Goal: Task Accomplishment & Management: Use online tool/utility

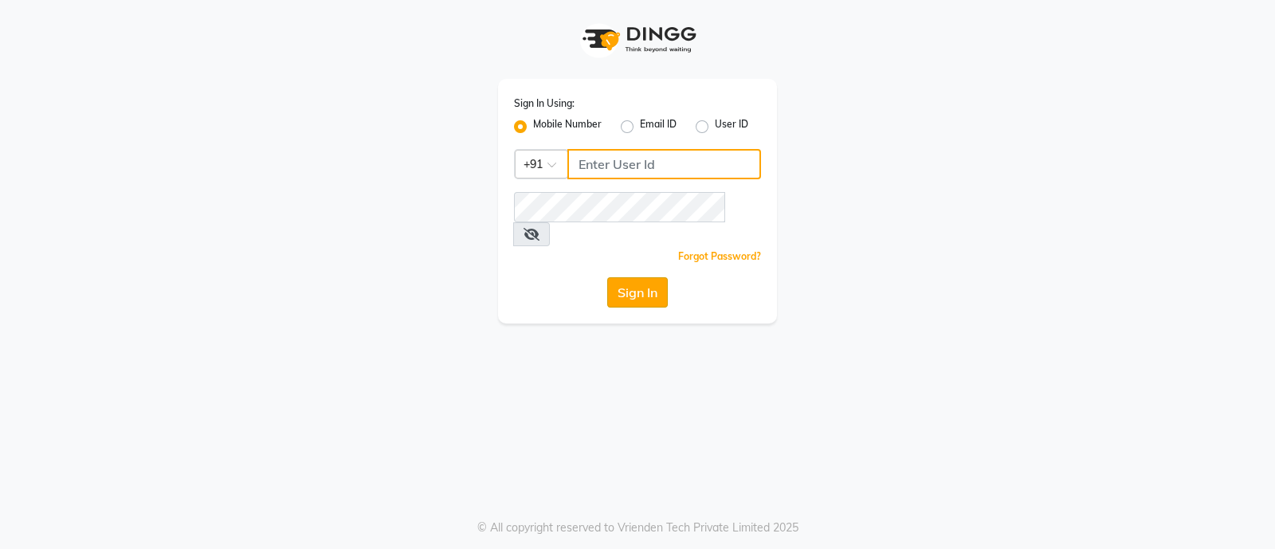
type input "7470344169"
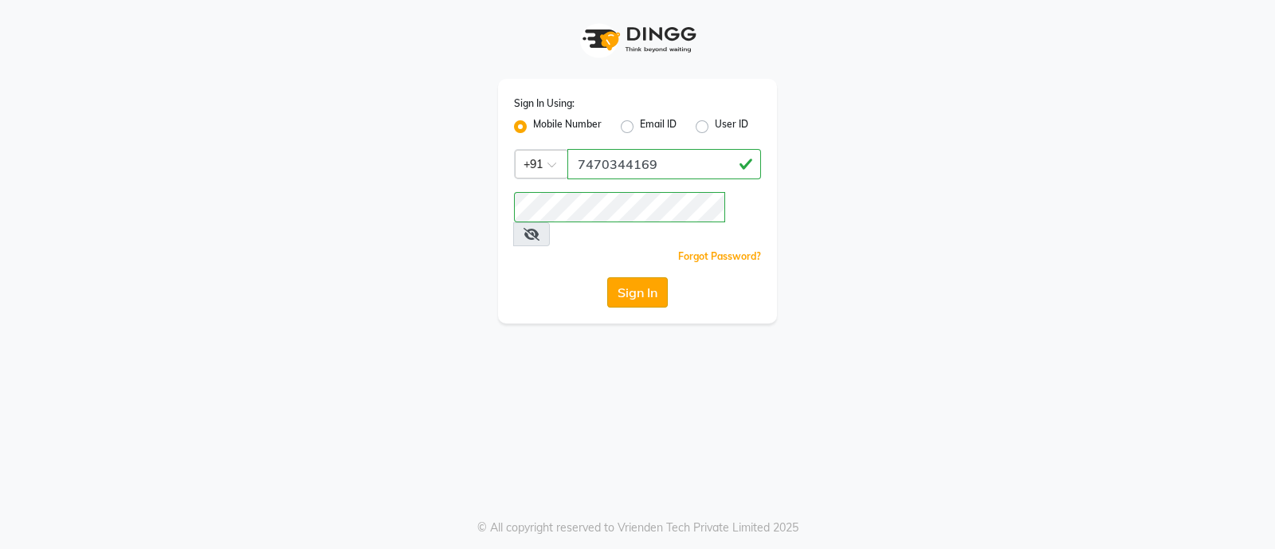
click at [634, 277] on button "Sign In" at bounding box center [637, 292] width 61 height 30
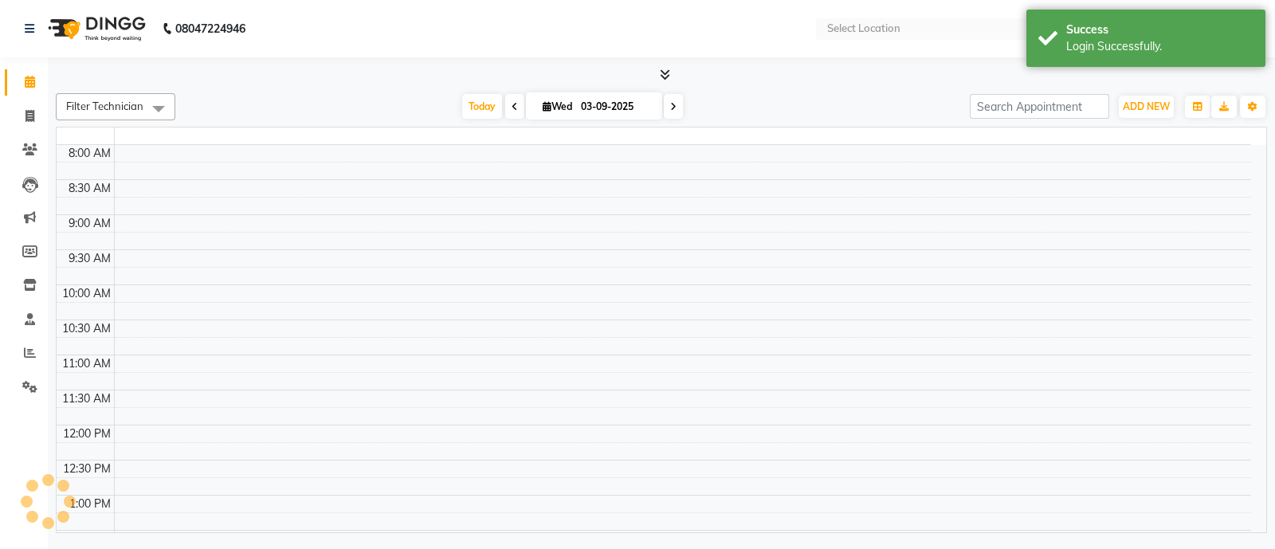
select select "en"
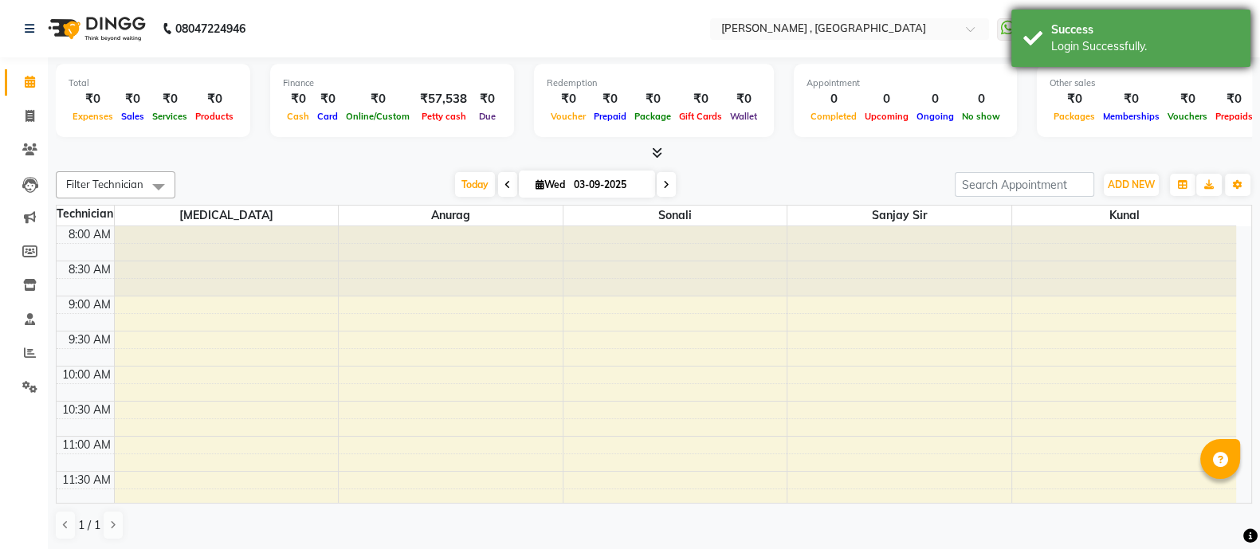
click at [1072, 50] on div "Login Successfully." at bounding box center [1144, 46] width 187 height 17
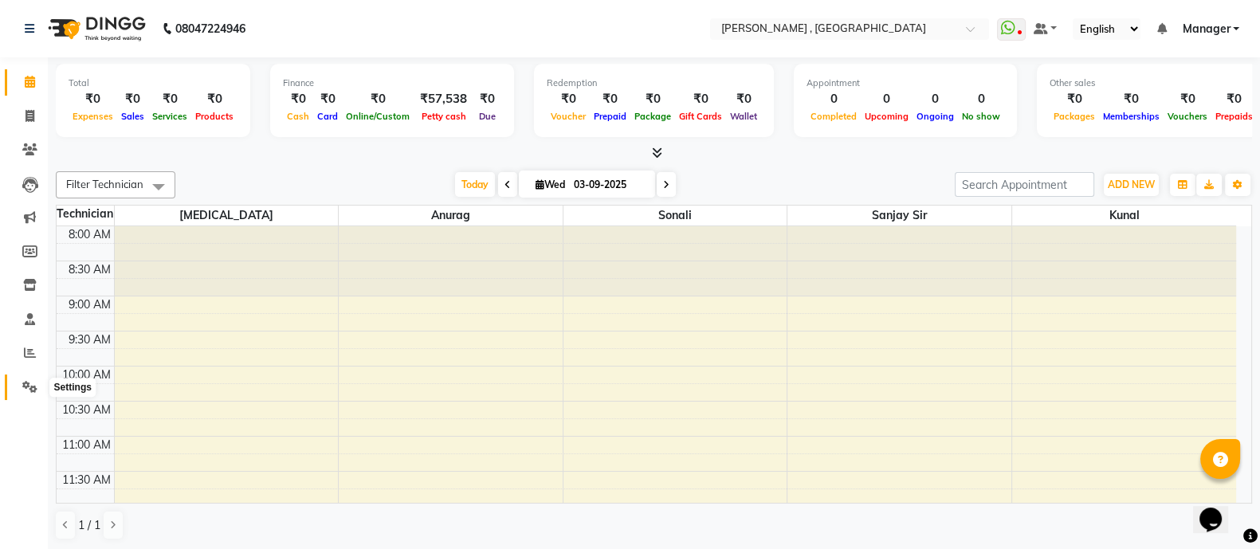
click at [20, 388] on span at bounding box center [30, 388] width 28 height 18
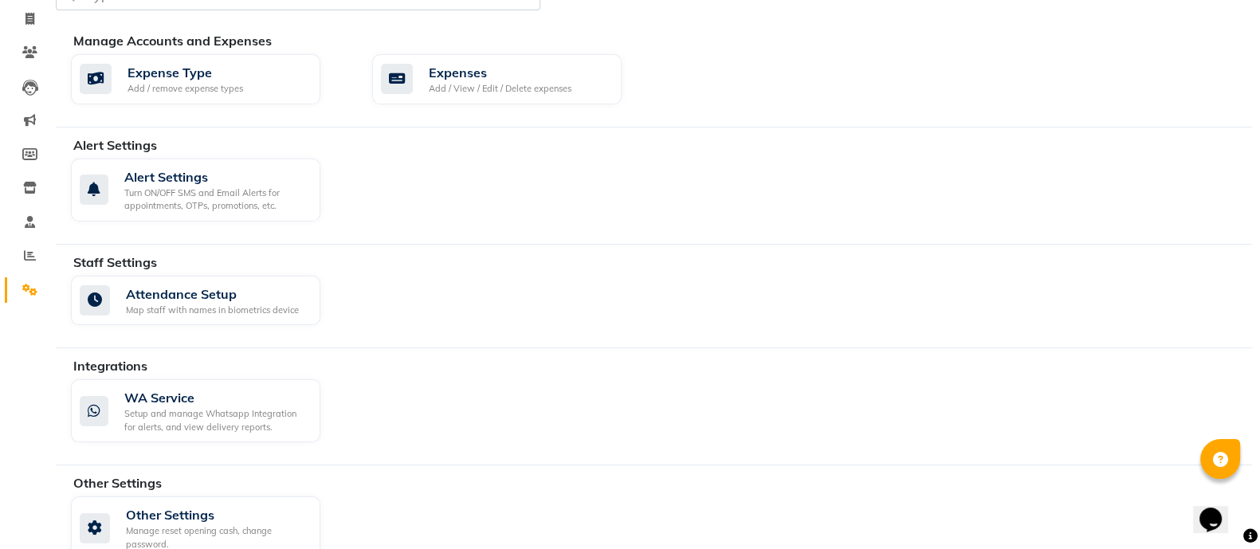
scroll to position [128, 0]
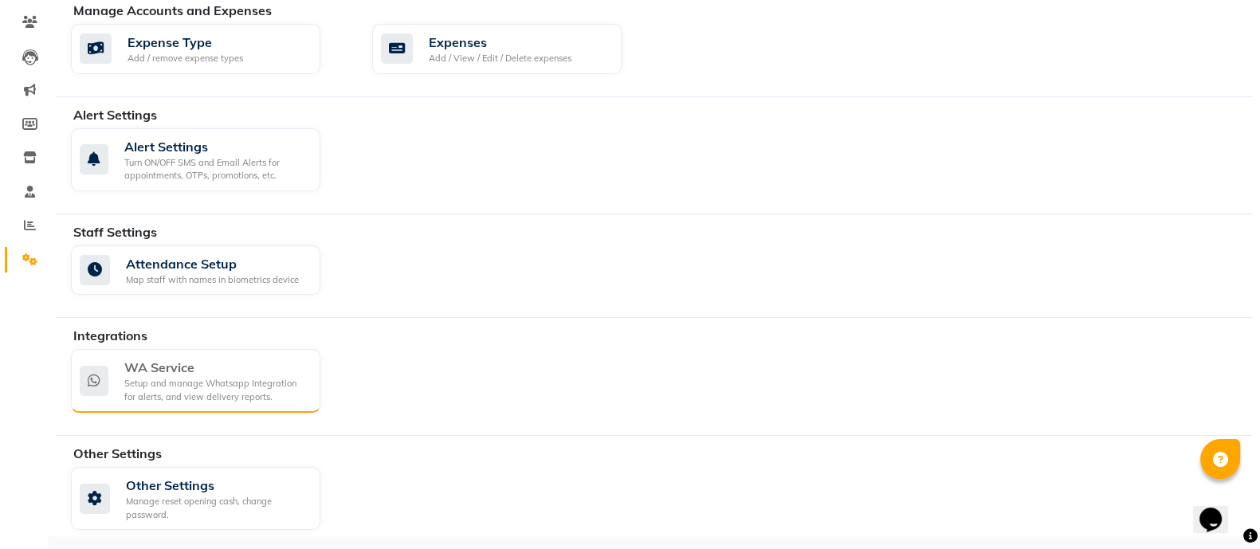
click at [218, 362] on div "WA Service" at bounding box center [215, 367] width 183 height 19
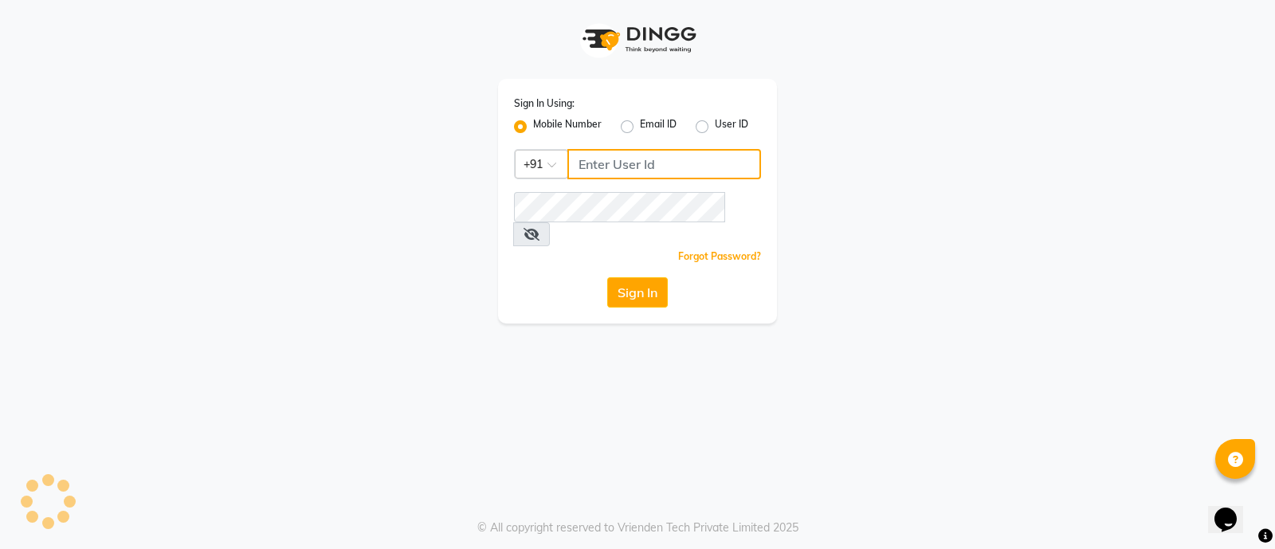
type input "7470344169"
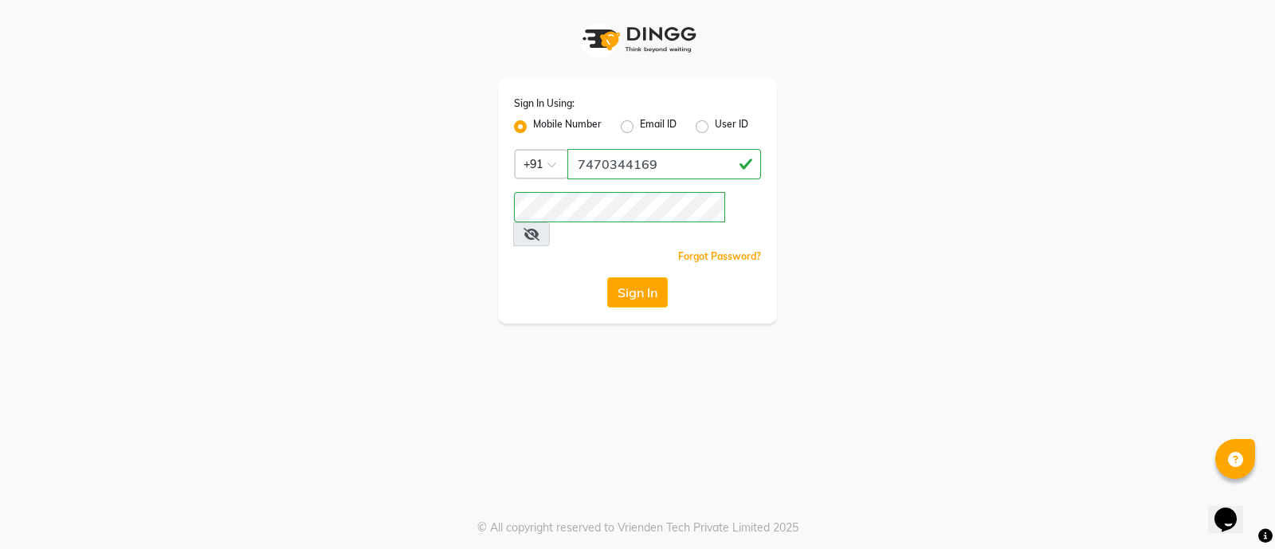
click at [426, 312] on div "Sign In Using: Mobile Number Email ID User ID Country Code × +91 7470344169 Rem…" at bounding box center [637, 274] width 1275 height 549
click at [650, 277] on button "Sign In" at bounding box center [637, 292] width 61 height 30
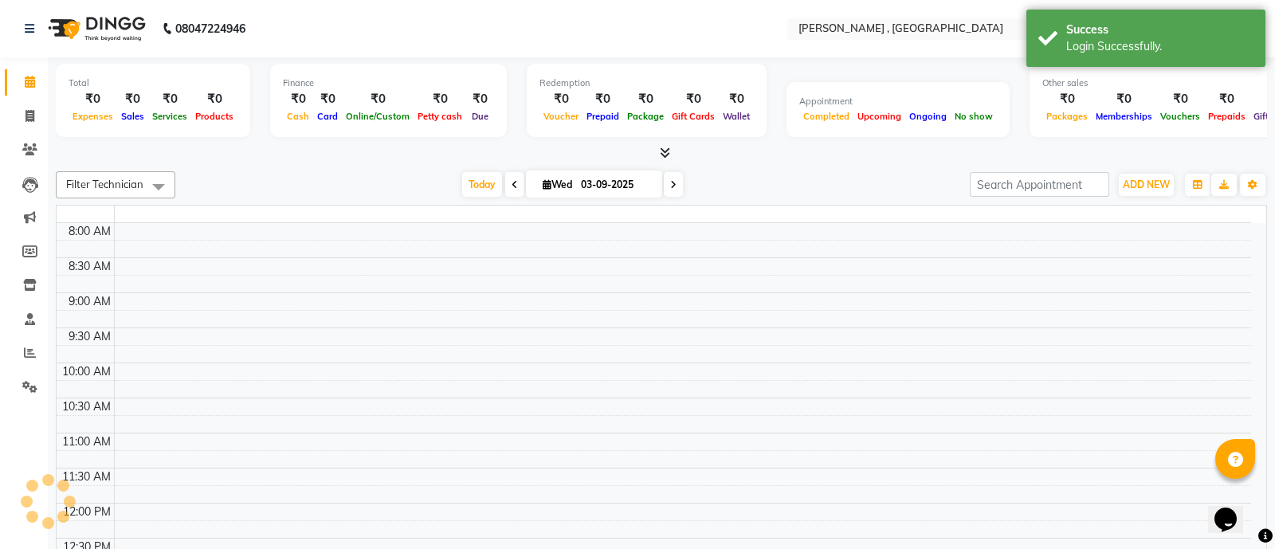
select select "en"
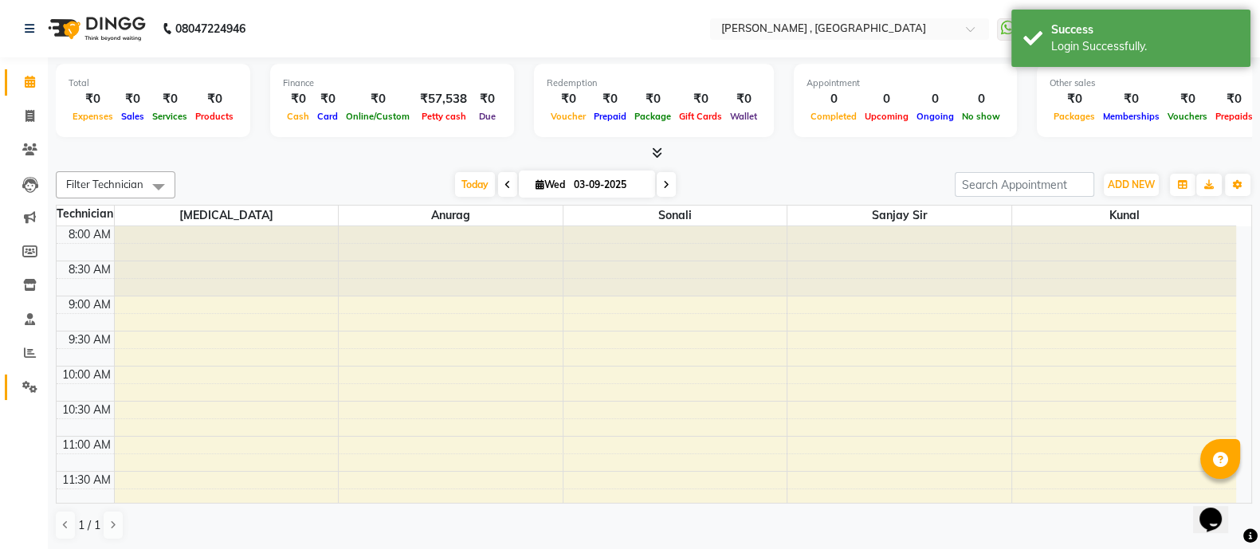
click at [38, 393] on span at bounding box center [30, 388] width 28 height 18
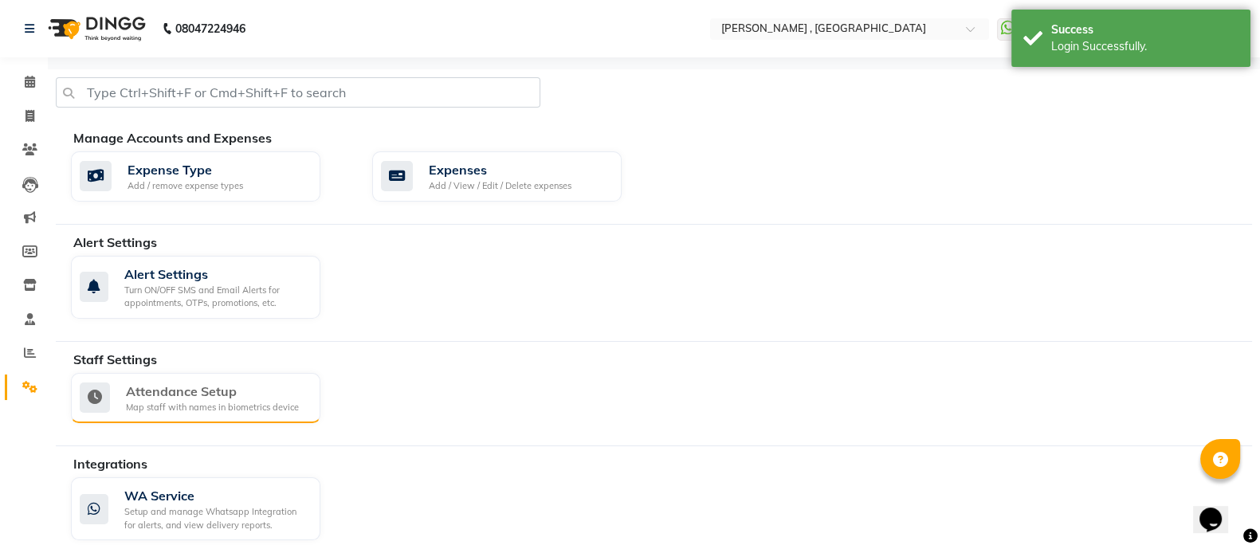
scroll to position [128, 0]
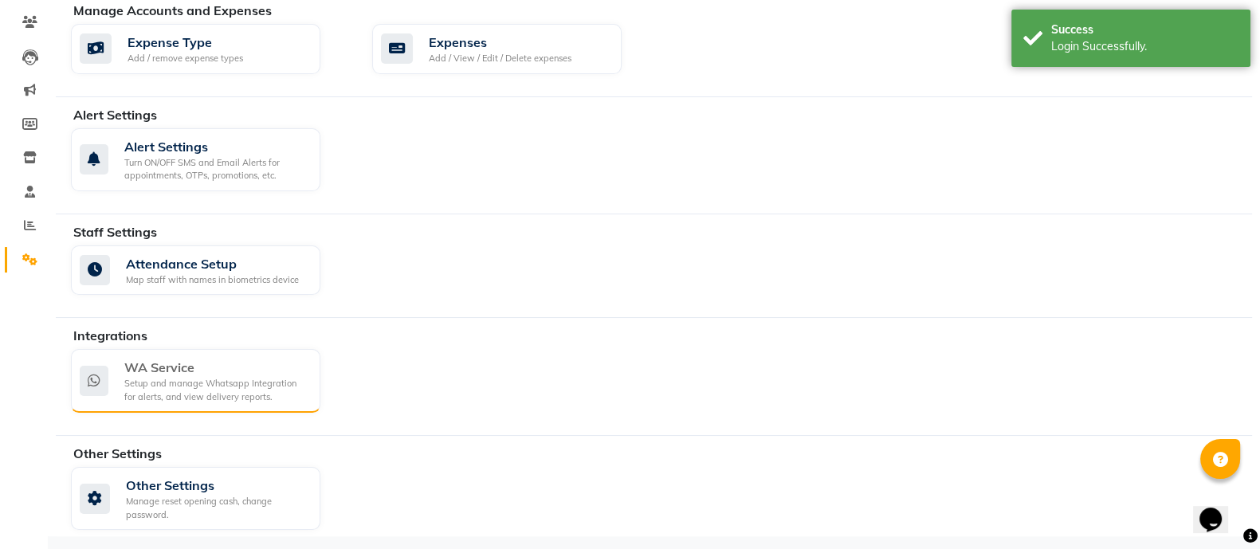
click at [241, 389] on div "Setup and manage Whatsapp Integration for alerts, and view delivery reports." at bounding box center [215, 390] width 183 height 26
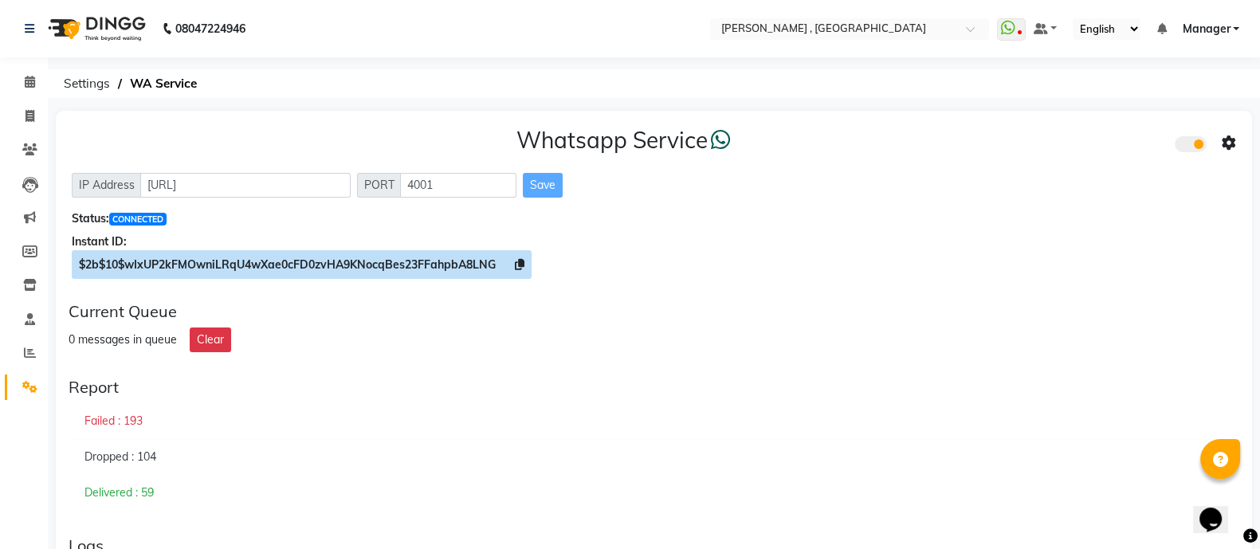
click at [525, 266] on icon at bounding box center [520, 264] width 10 height 11
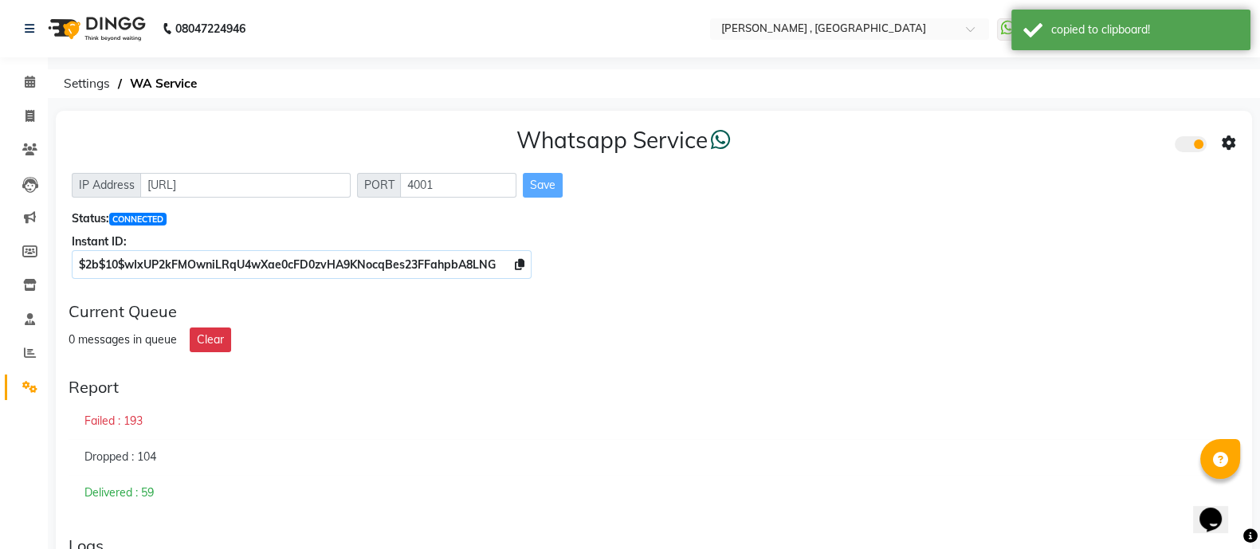
click at [1229, 151] on span at bounding box center [1229, 143] width 14 height 22
click at [1147, 137] on div "Whatsapp Settings Turn on Whatsapp for all customers" at bounding box center [1114, 144] width 202 height 98
click at [1226, 139] on icon at bounding box center [1229, 143] width 14 height 14
click at [1072, 126] on div "Whatsapp Settings" at bounding box center [1114, 127] width 183 height 20
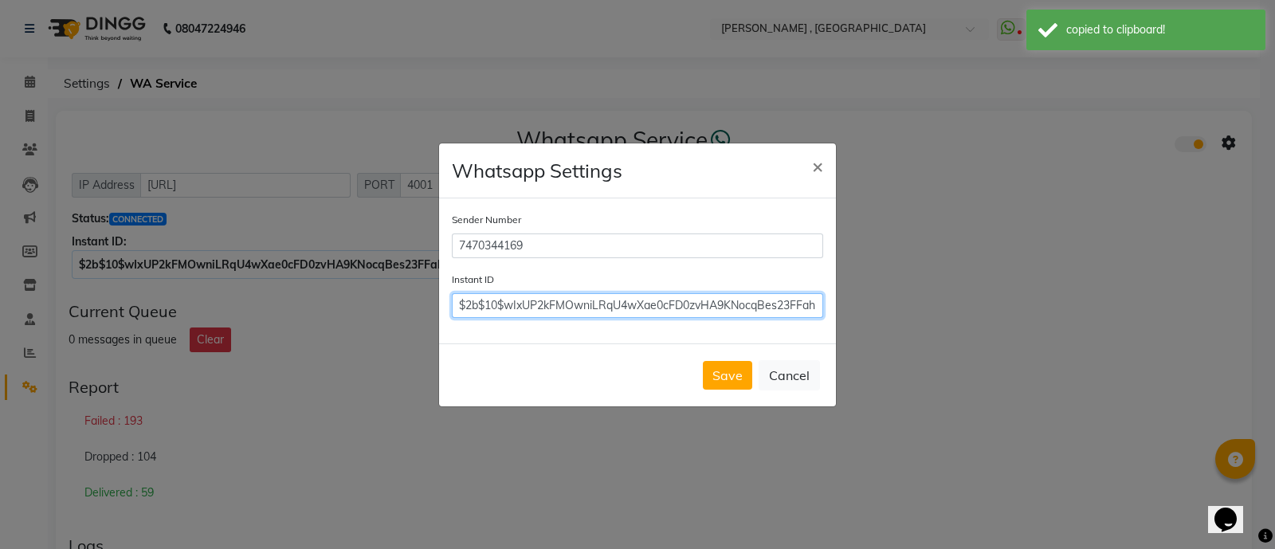
click at [785, 305] on input "$2b$10$wIxUP2kFMOwniLRqU4wXae0cFD0zvHA9KNocqBes23FFahpbA8LNG" at bounding box center [637, 305] width 371 height 25
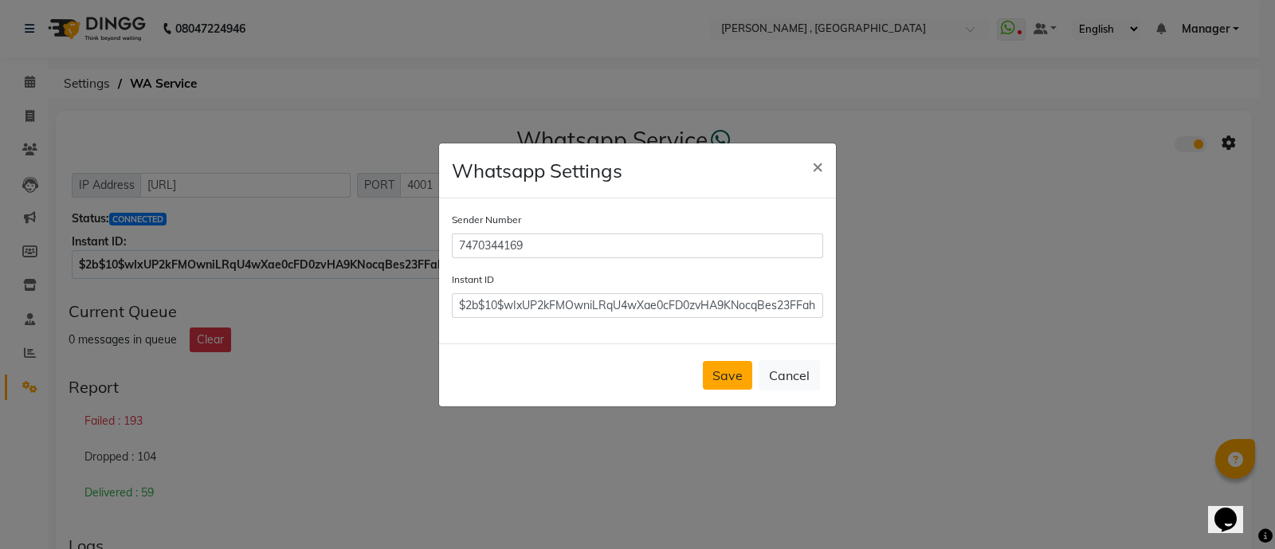
click at [733, 381] on button "Save" at bounding box center [727, 375] width 49 height 29
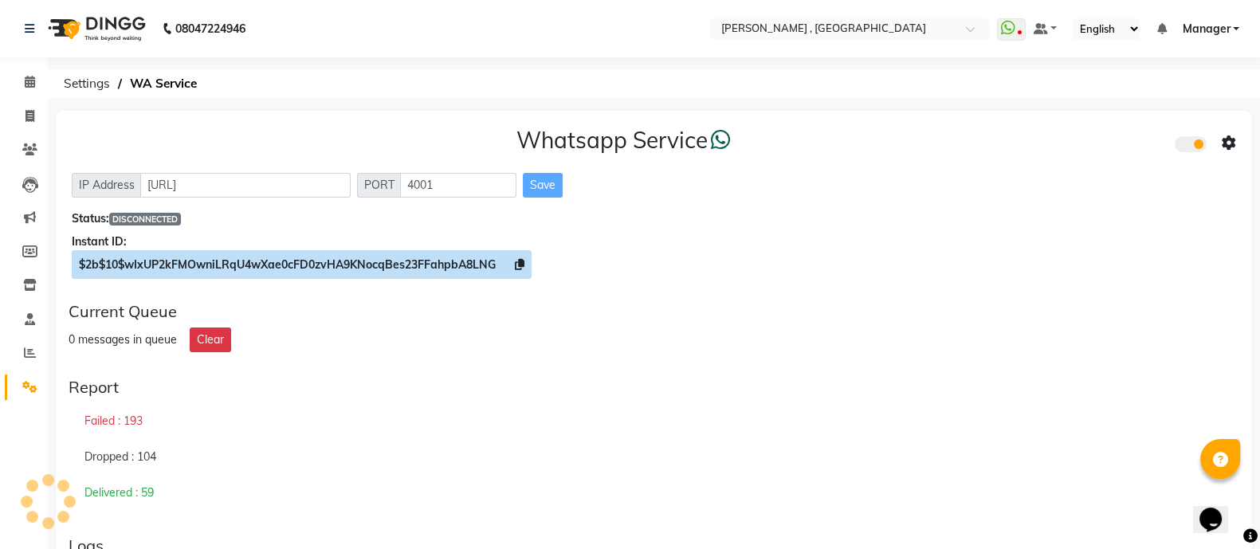
click at [525, 265] on icon at bounding box center [520, 264] width 10 height 11
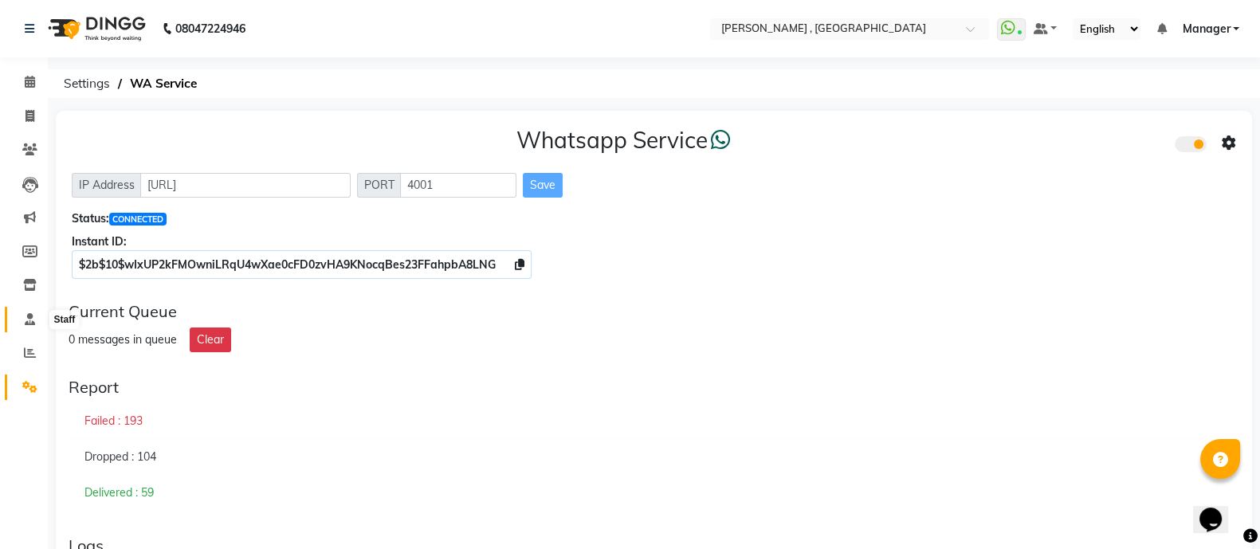
click at [30, 315] on icon at bounding box center [30, 319] width 10 height 12
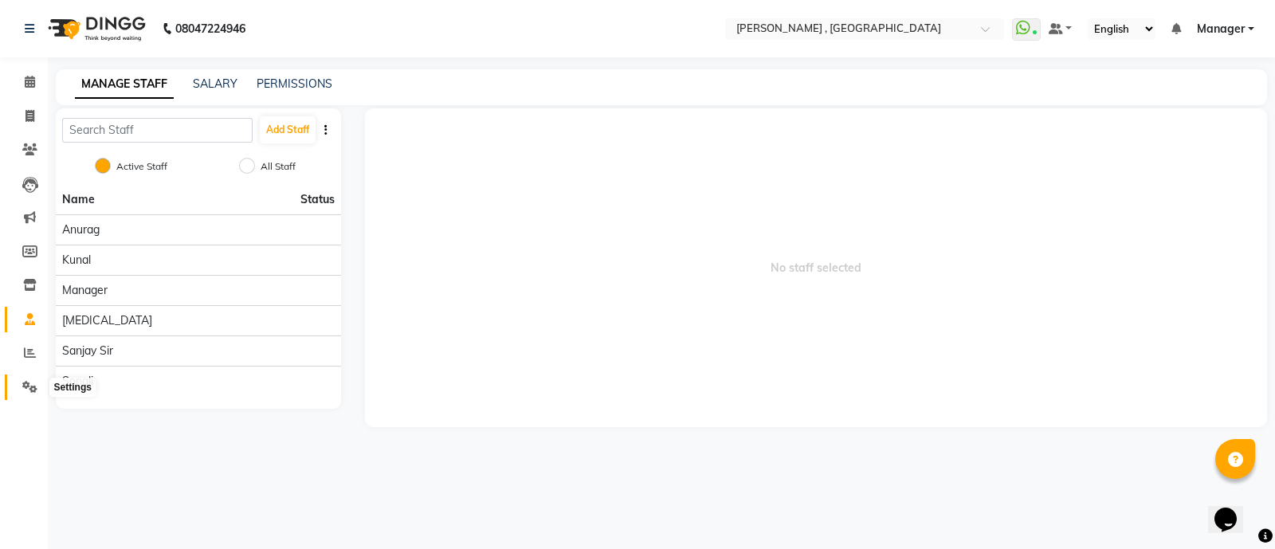
click at [24, 392] on icon at bounding box center [29, 387] width 15 height 12
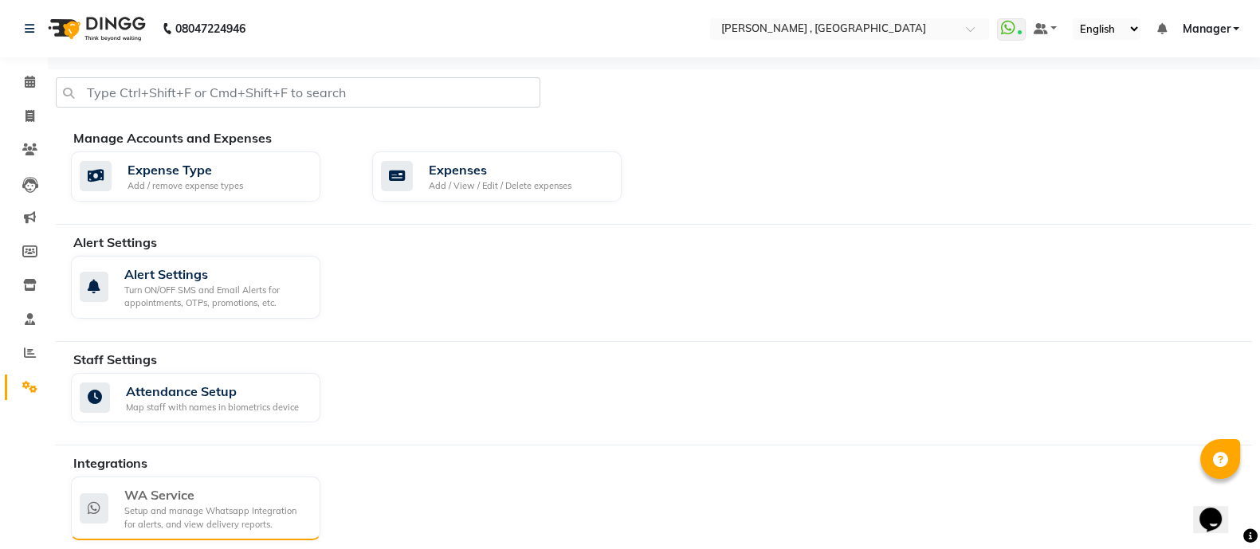
click at [159, 496] on div "WA Service" at bounding box center [215, 494] width 183 height 19
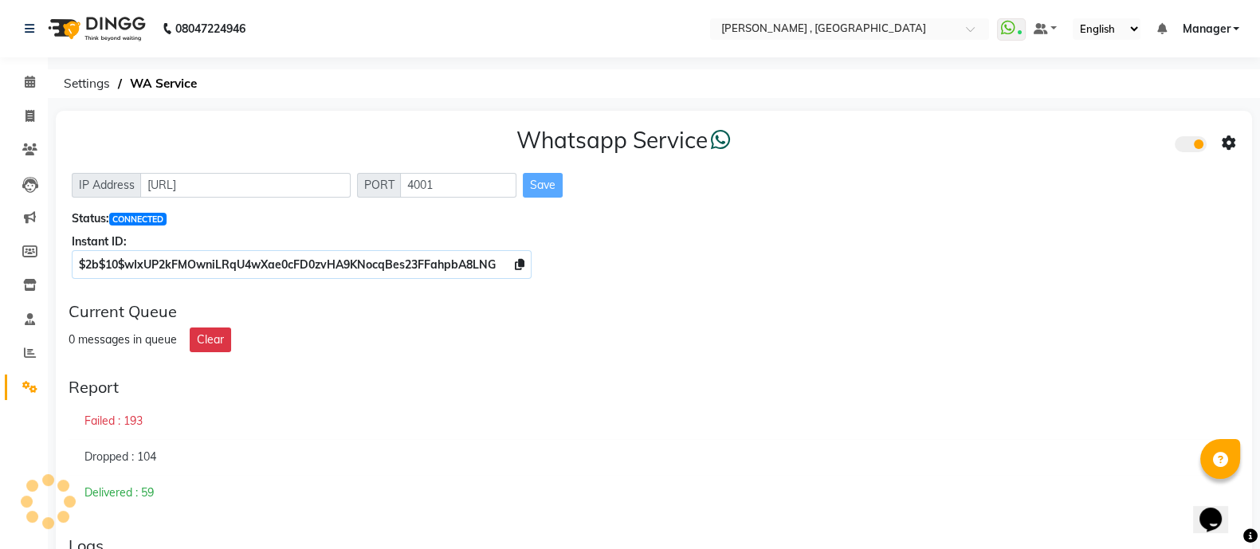
click at [159, 496] on div "08047224946 Select Location × Nailashes , Khajrana WhatsApp Status ✕ Status: Co…" at bounding box center [630, 503] width 1260 height 1007
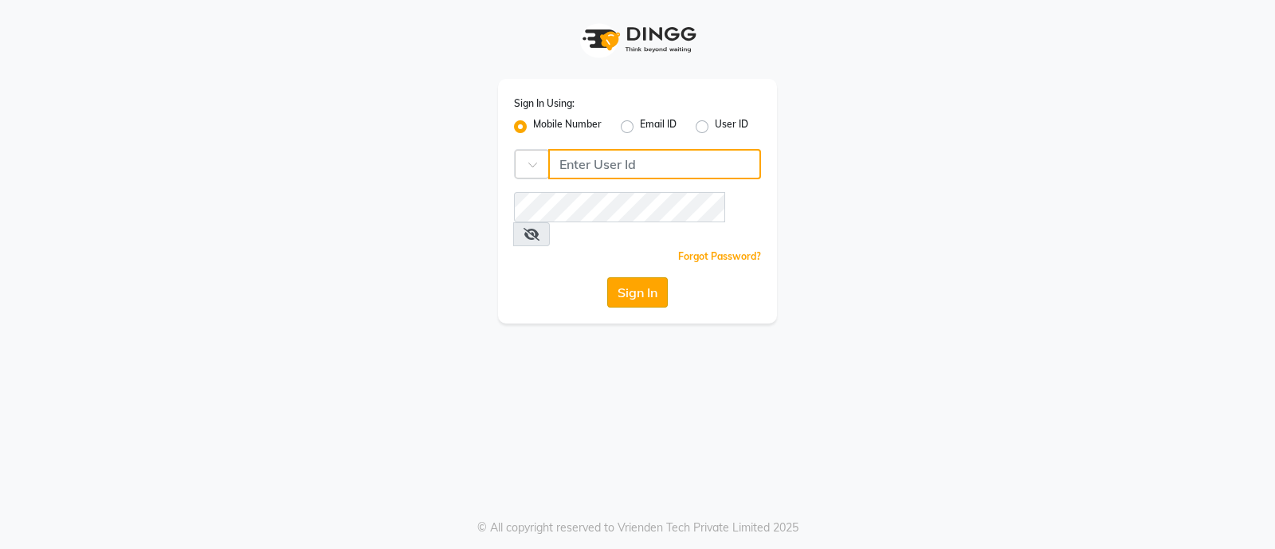
type input "7470344169"
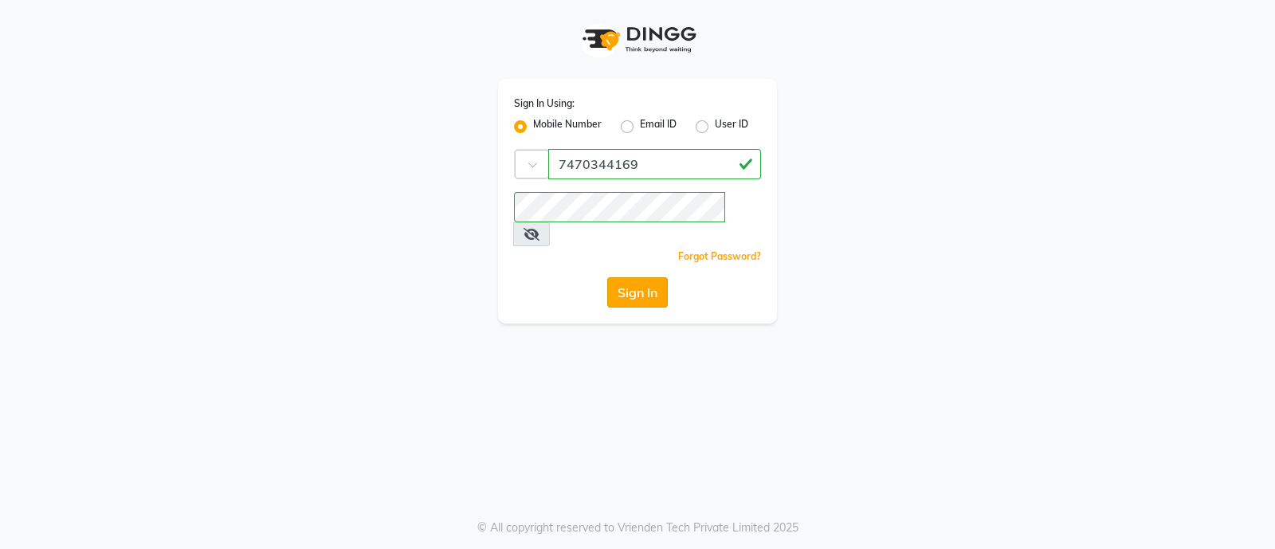
click at [607, 277] on button "Sign In" at bounding box center [637, 292] width 61 height 30
click at [607, 277] on div "Sign In" at bounding box center [637, 292] width 247 height 30
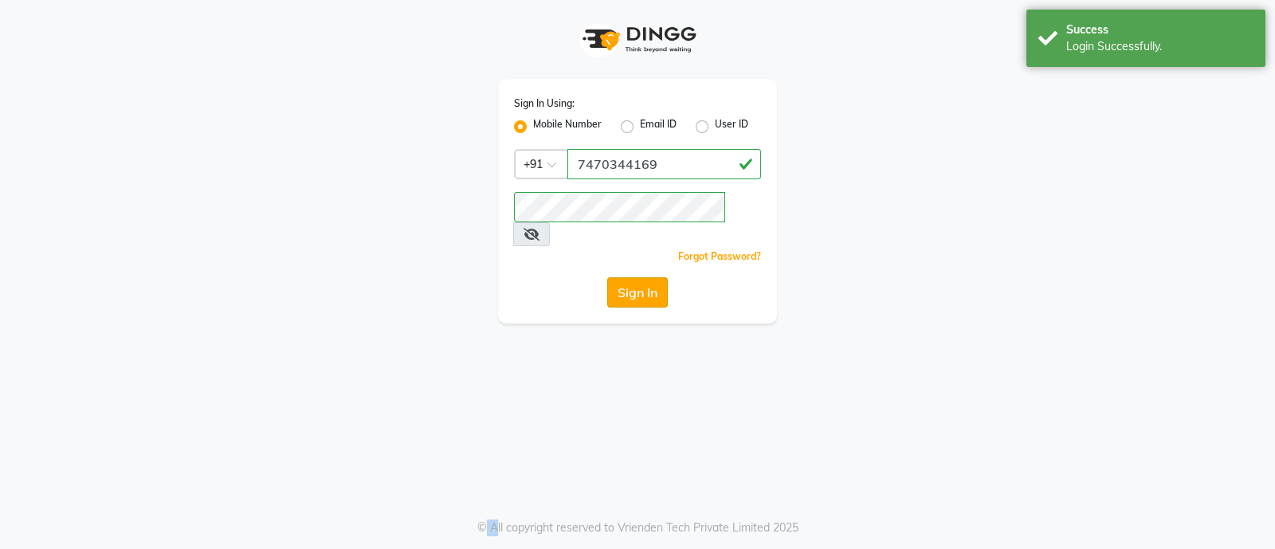
click at [648, 277] on button "Sign In" at bounding box center [637, 292] width 61 height 30
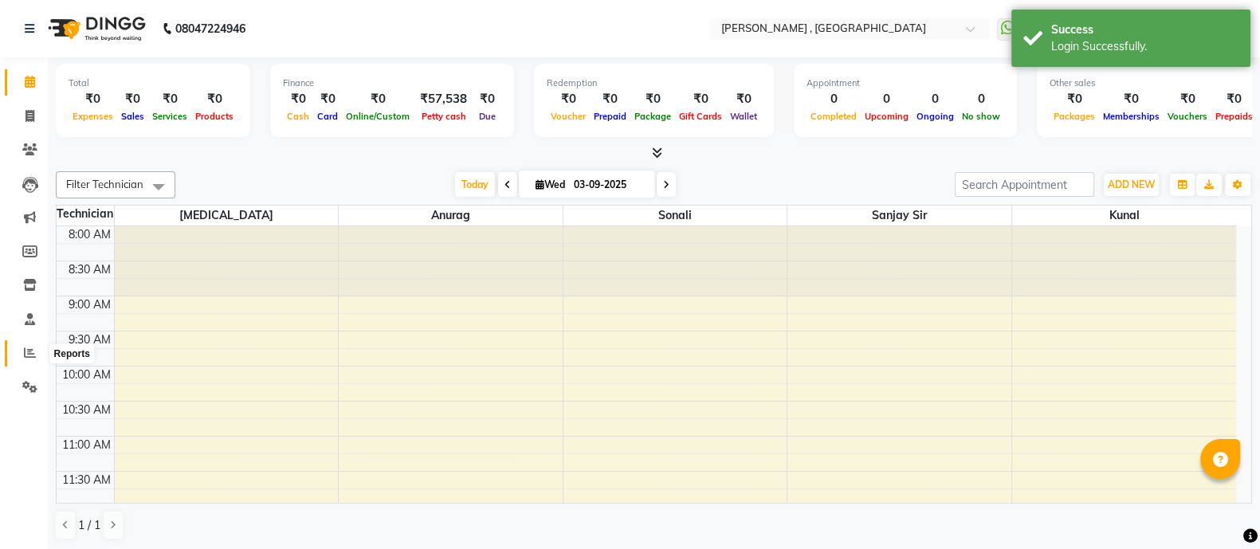
click at [38, 354] on span at bounding box center [30, 353] width 28 height 18
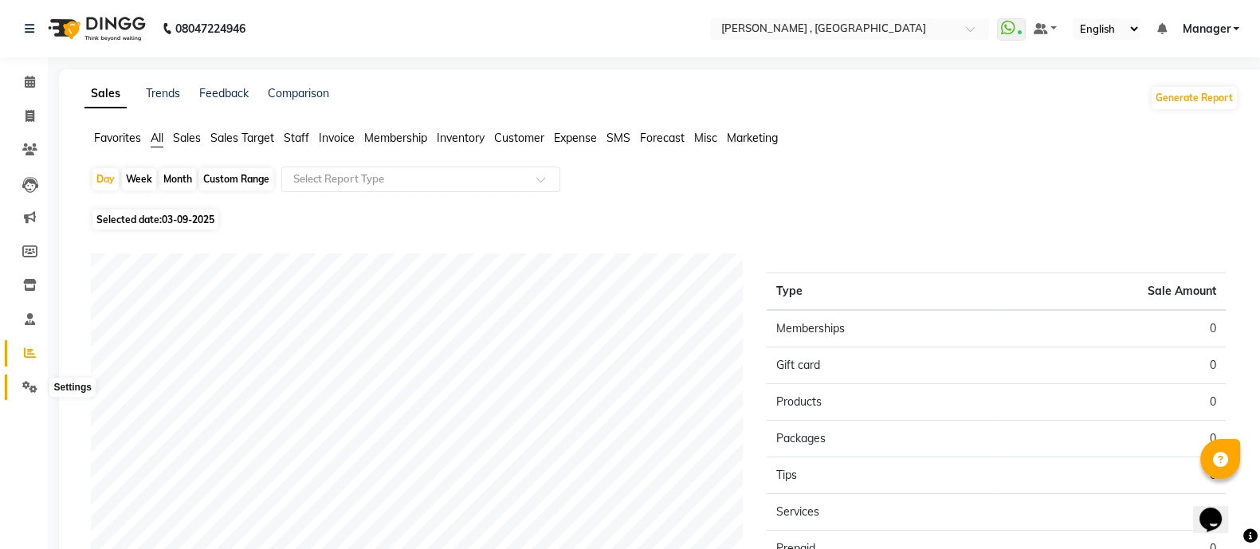
click at [21, 382] on span at bounding box center [30, 388] width 28 height 18
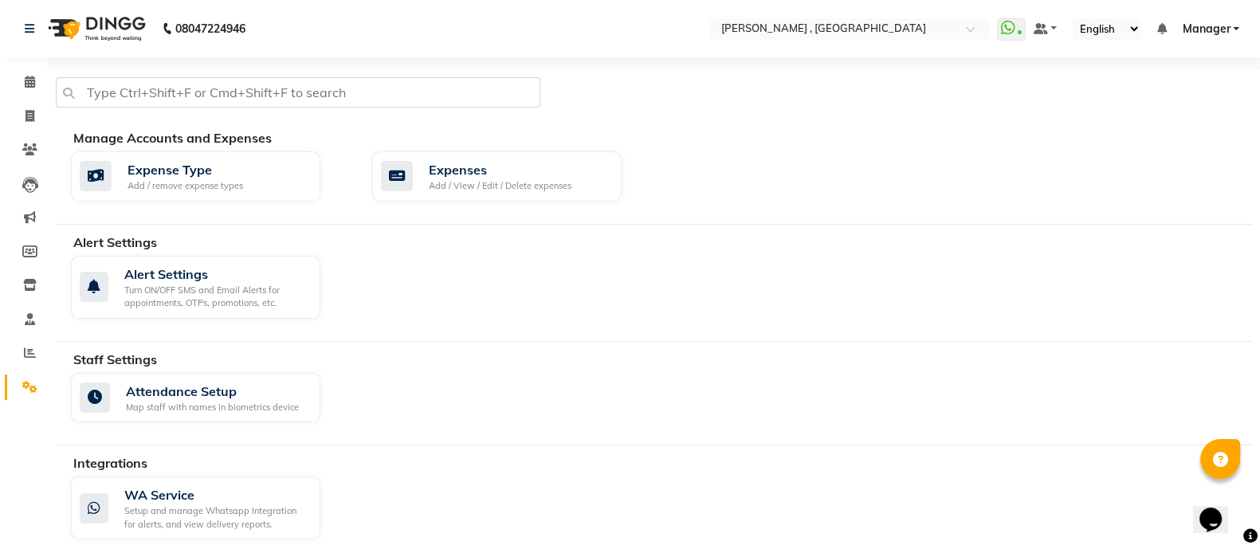
scroll to position [21, 0]
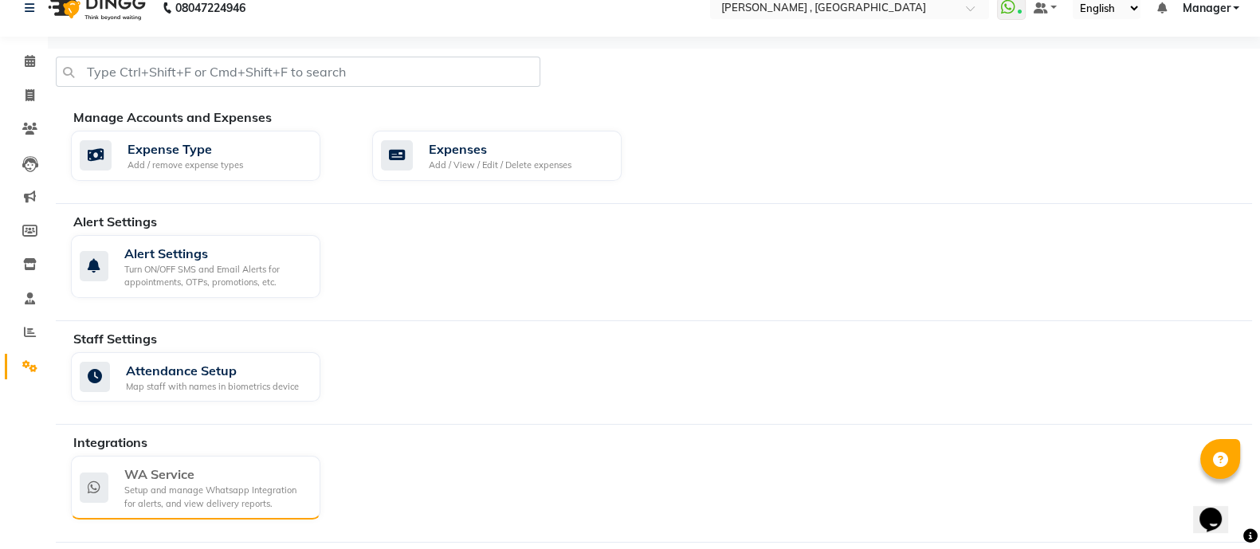
click at [257, 486] on div "Setup and manage Whatsapp Integration for alerts, and view delivery reports." at bounding box center [215, 497] width 183 height 26
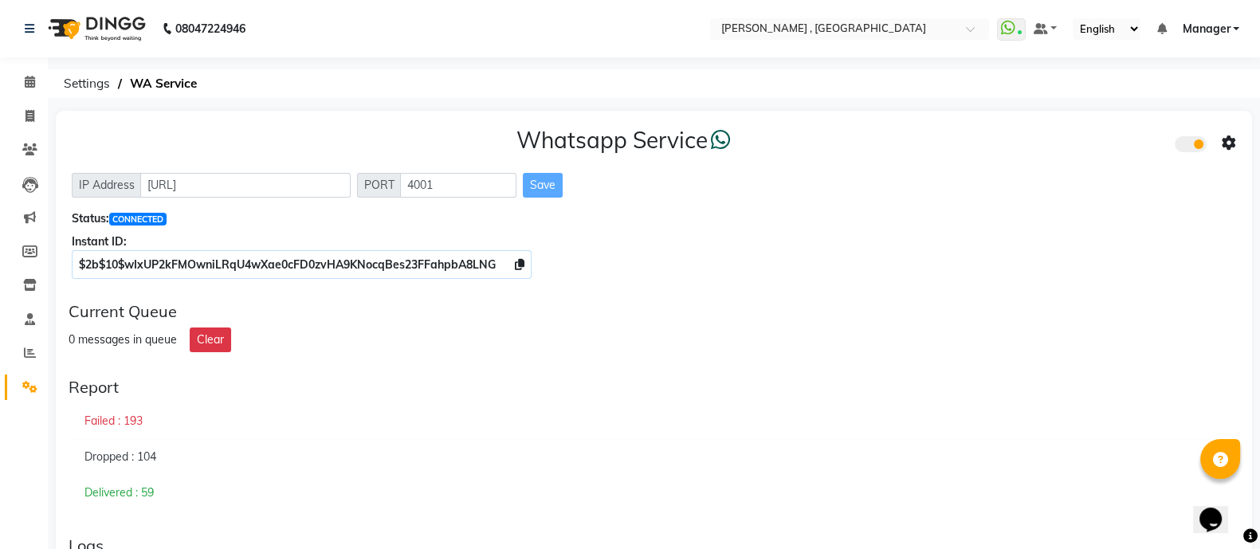
click at [195, 297] on div "Current Queue 0 messages in queue Clear" at bounding box center [654, 327] width 1184 height 63
click at [36, 220] on span at bounding box center [30, 218] width 28 height 18
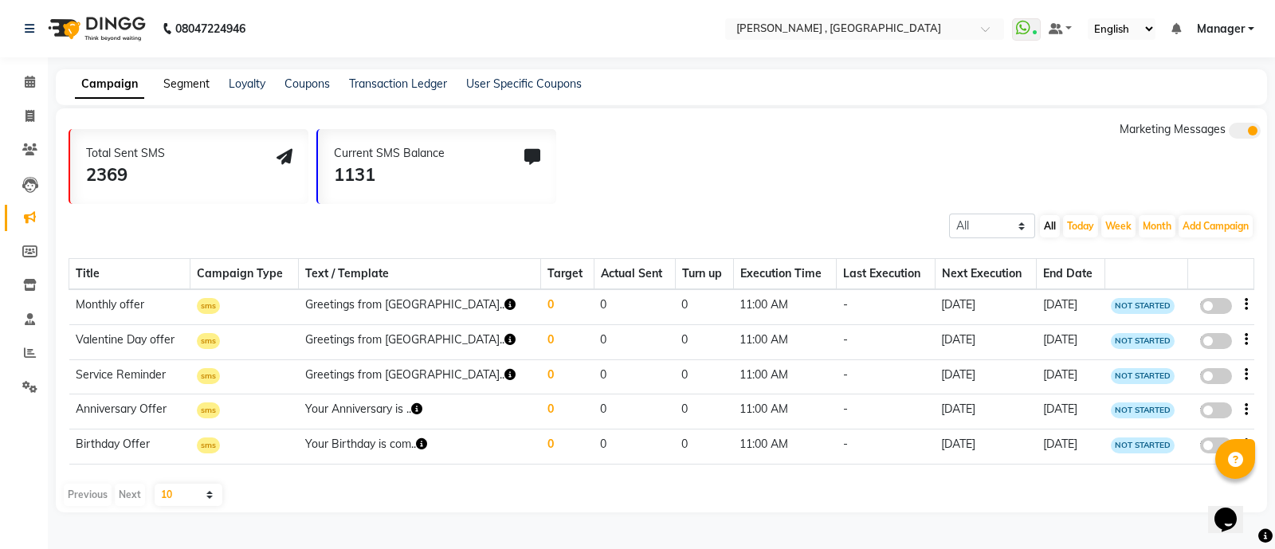
drag, startPoint x: 193, startPoint y: 76, endPoint x: 194, endPoint y: 88, distance: 12.8
click at [194, 88] on div "Segment" at bounding box center [186, 84] width 46 height 17
click at [194, 88] on link "Segment" at bounding box center [186, 84] width 46 height 14
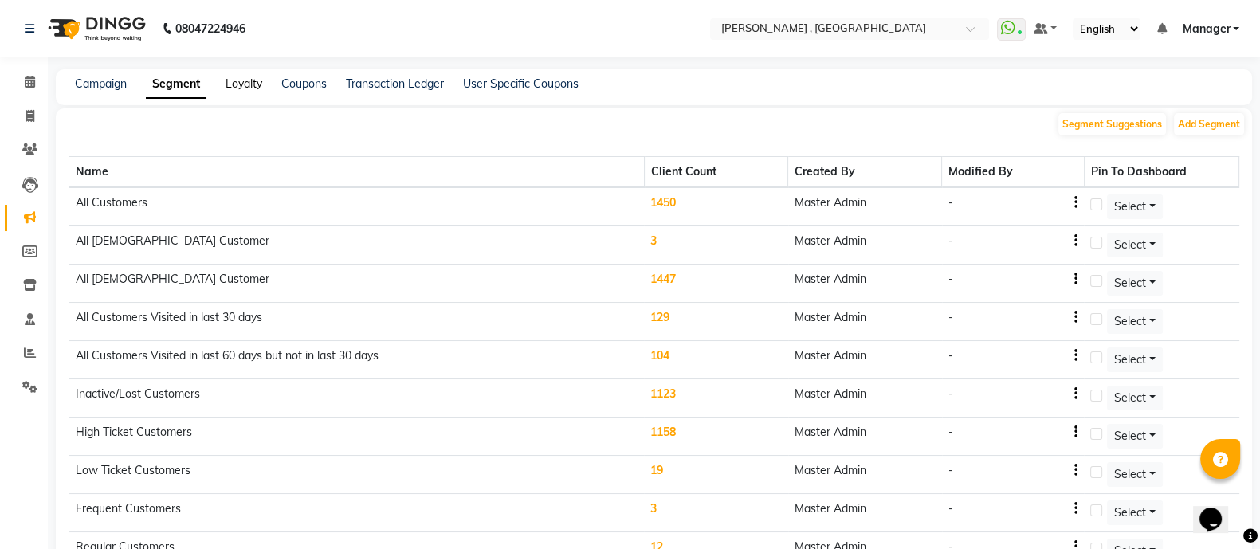
click at [247, 77] on link "Loyalty" at bounding box center [244, 84] width 37 height 14
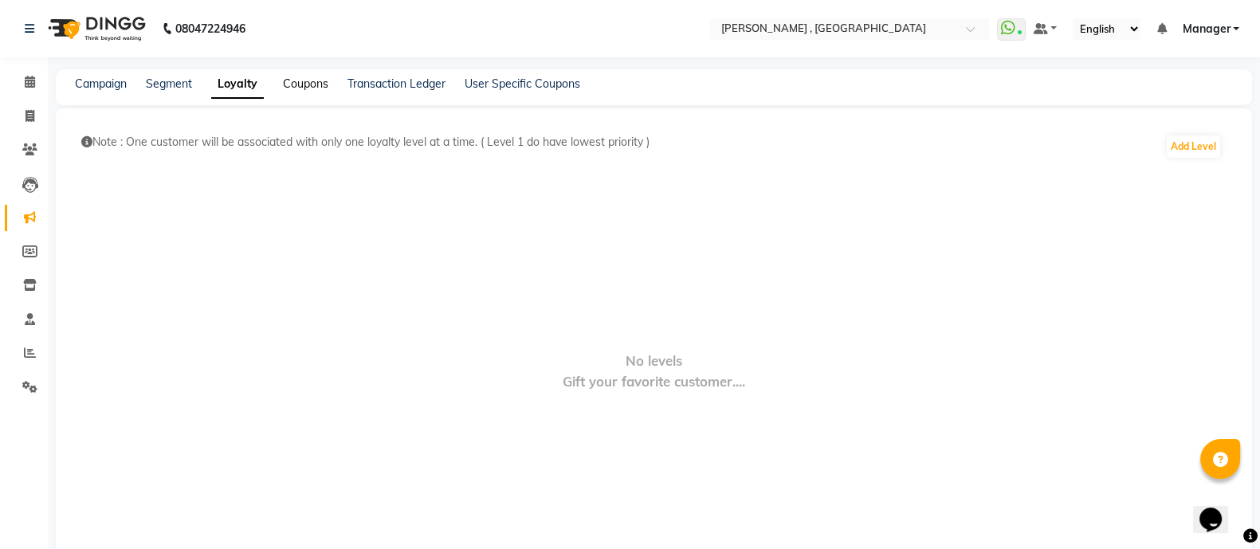
click at [320, 84] on link "Coupons" at bounding box center [305, 84] width 45 height 14
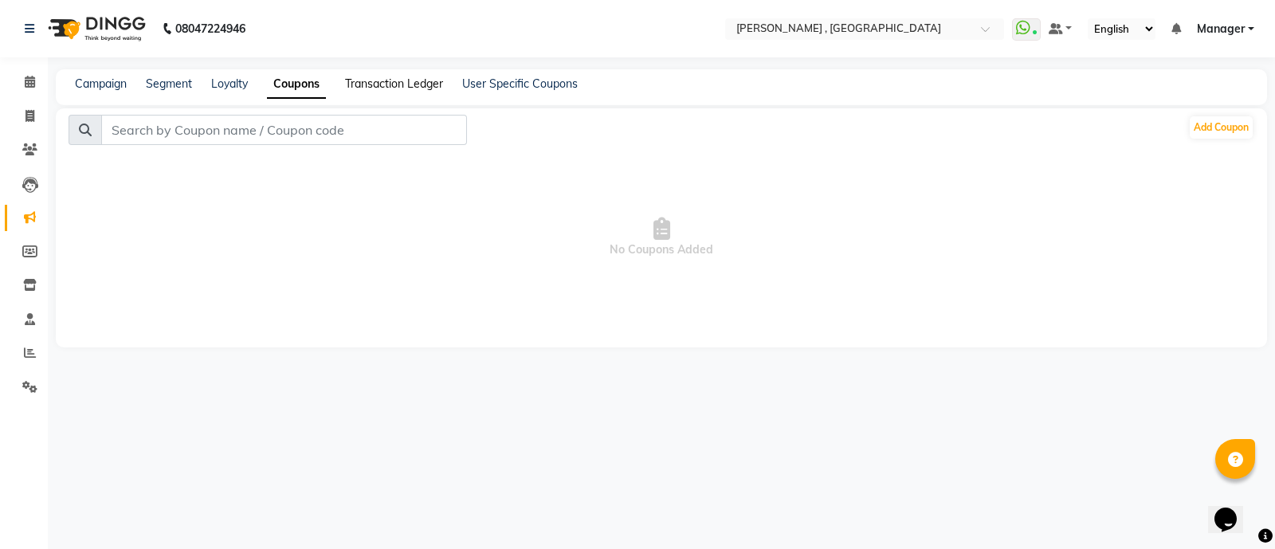
click at [414, 89] on link "Transaction Ledger" at bounding box center [394, 84] width 98 height 14
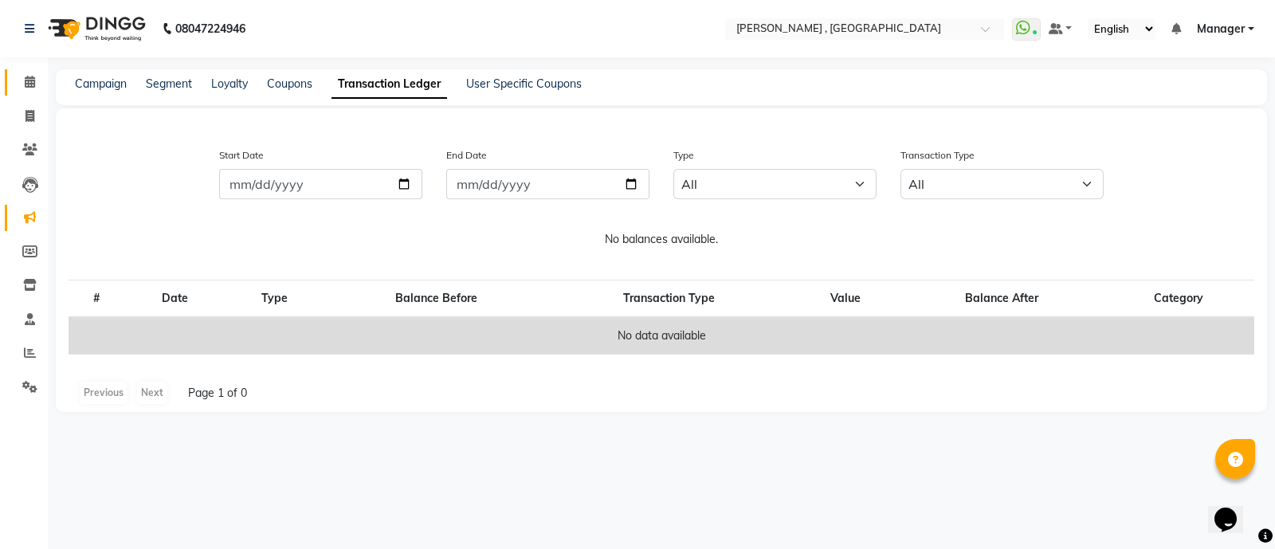
click at [37, 76] on span at bounding box center [30, 82] width 28 height 18
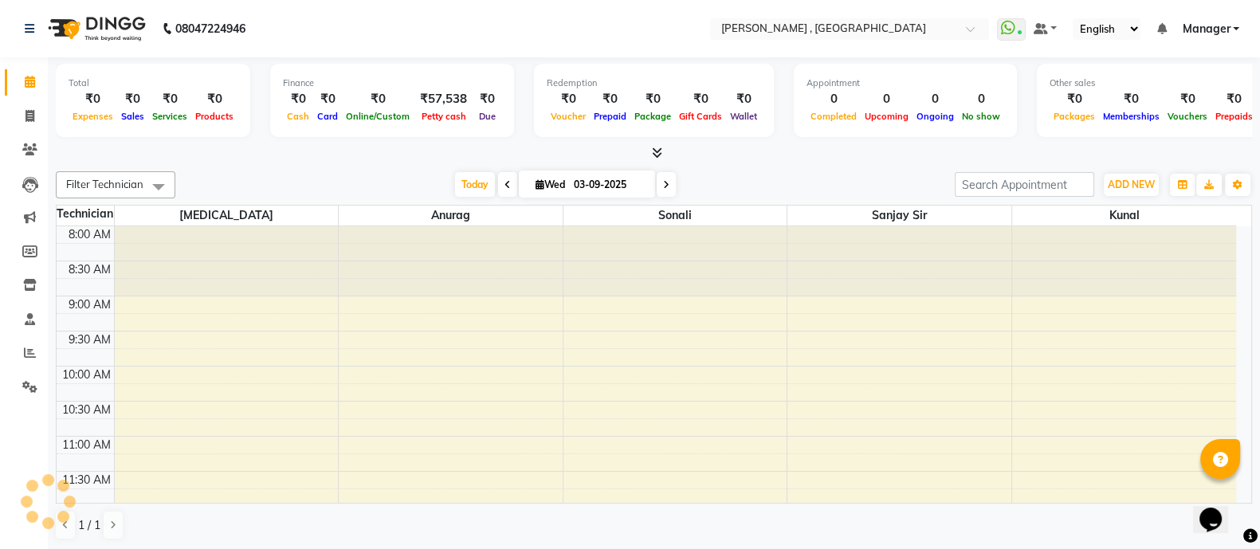
scroll to position [418, 0]
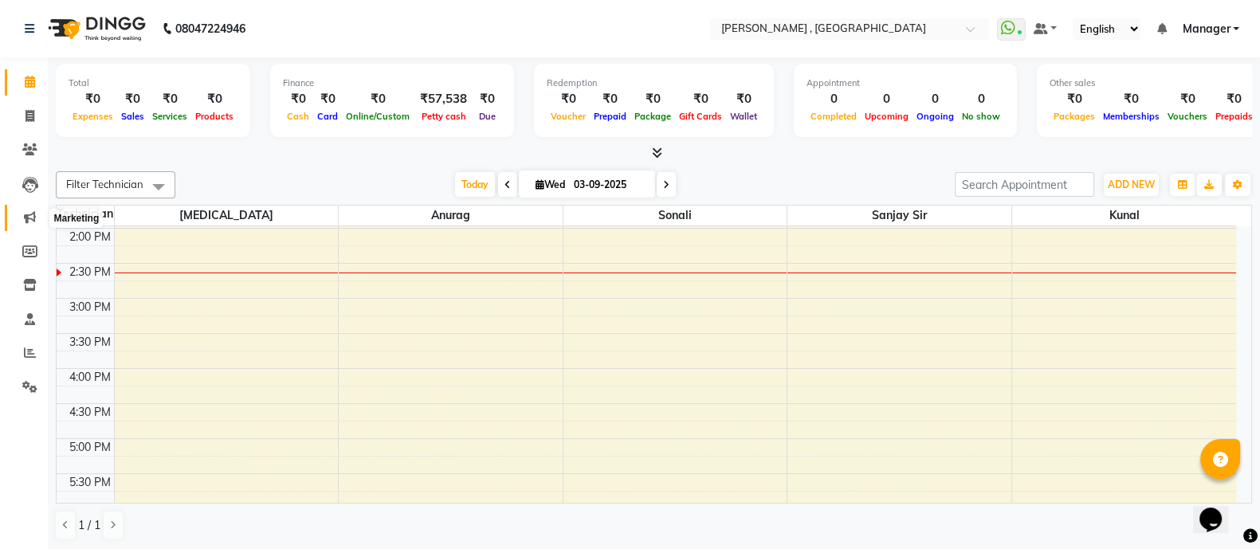
click at [33, 217] on icon at bounding box center [30, 217] width 12 height 12
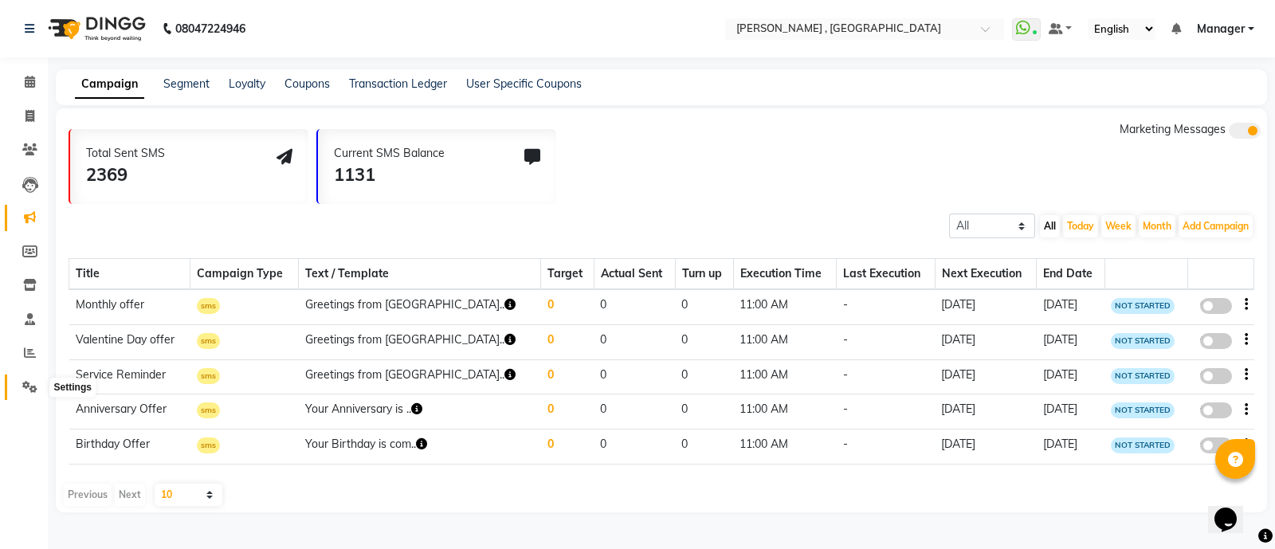
click at [31, 379] on span at bounding box center [30, 388] width 28 height 18
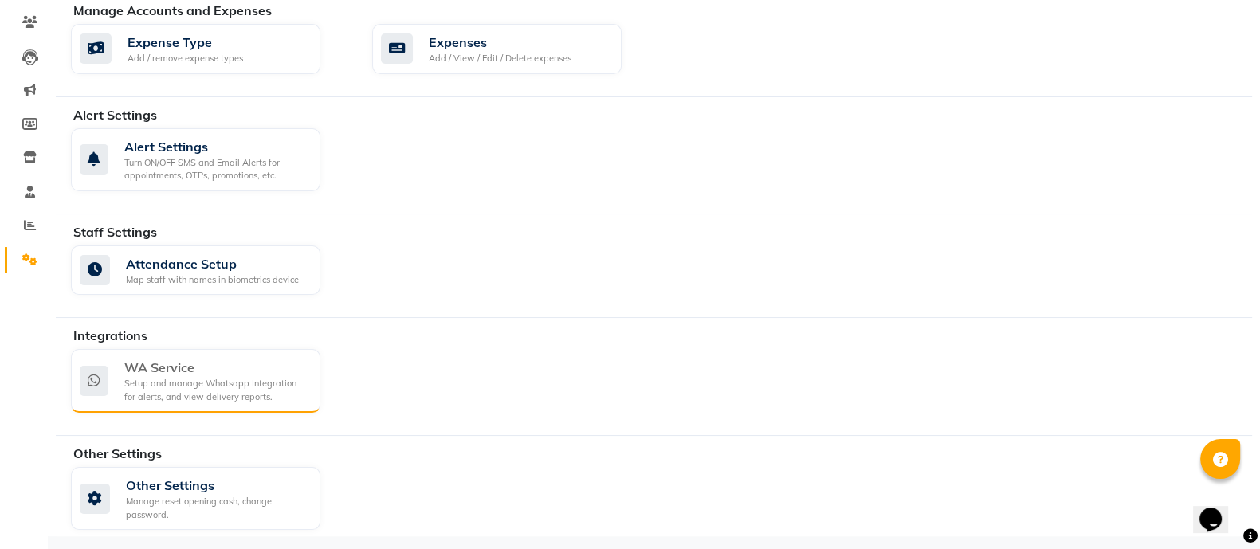
scroll to position [128, 0]
click at [171, 395] on div "Setup and manage Whatsapp Integration for alerts, and view delivery reports." at bounding box center [215, 390] width 183 height 26
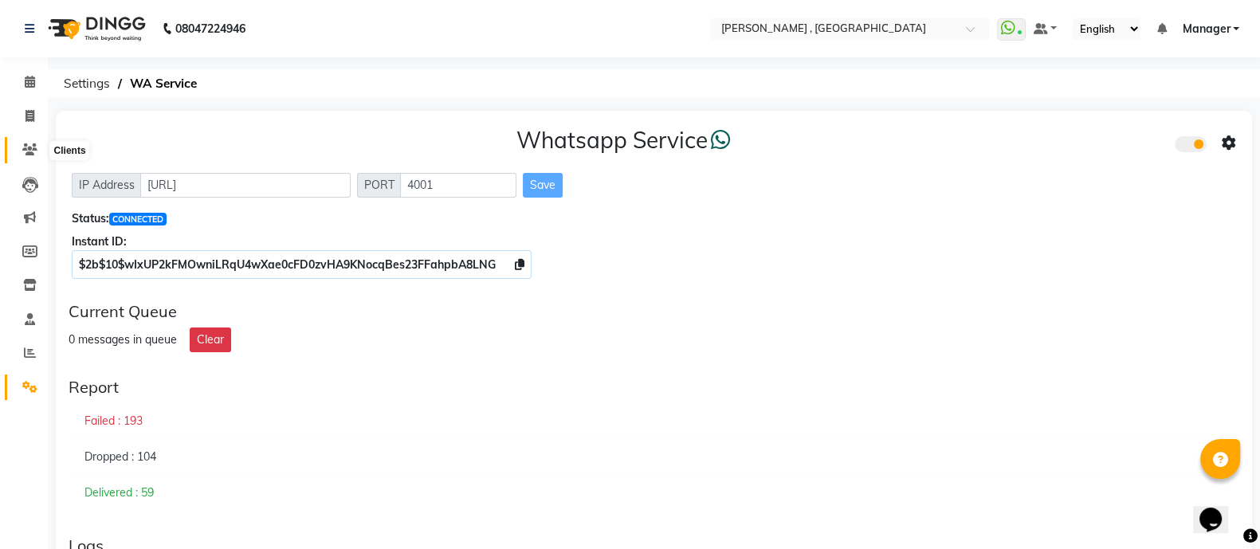
click at [28, 154] on icon at bounding box center [29, 149] width 15 height 12
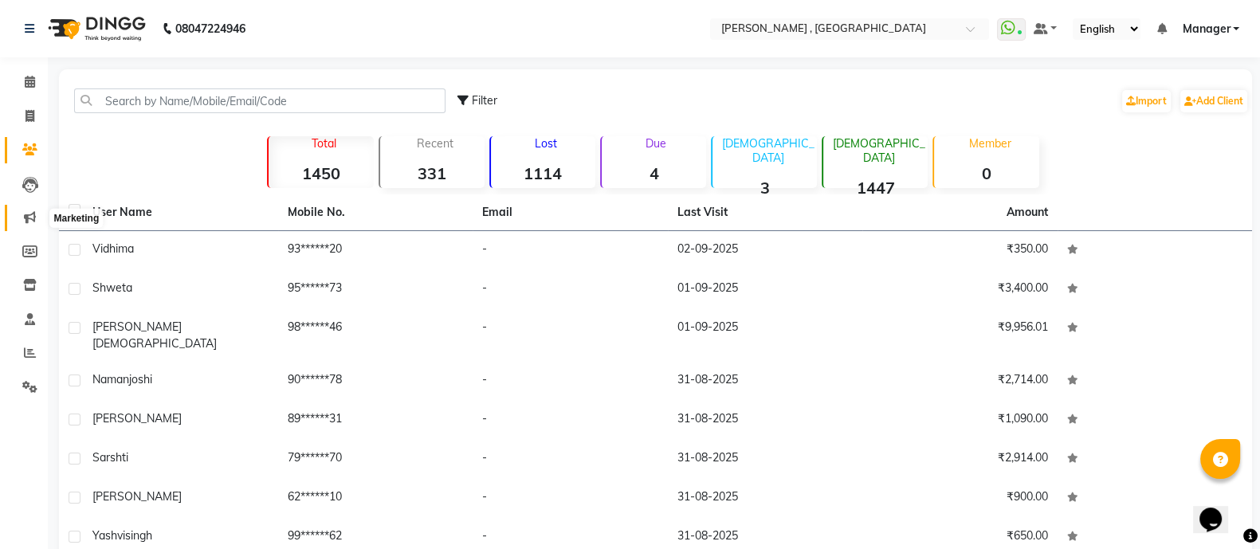
click at [22, 223] on span at bounding box center [30, 218] width 28 height 18
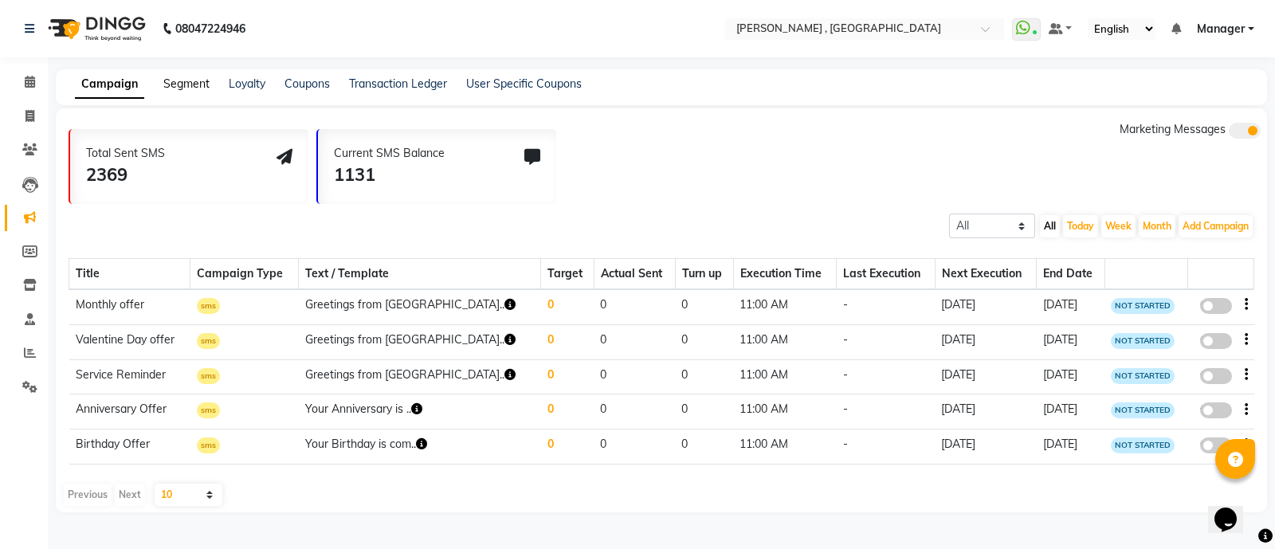
click at [175, 81] on link "Segment" at bounding box center [186, 84] width 46 height 14
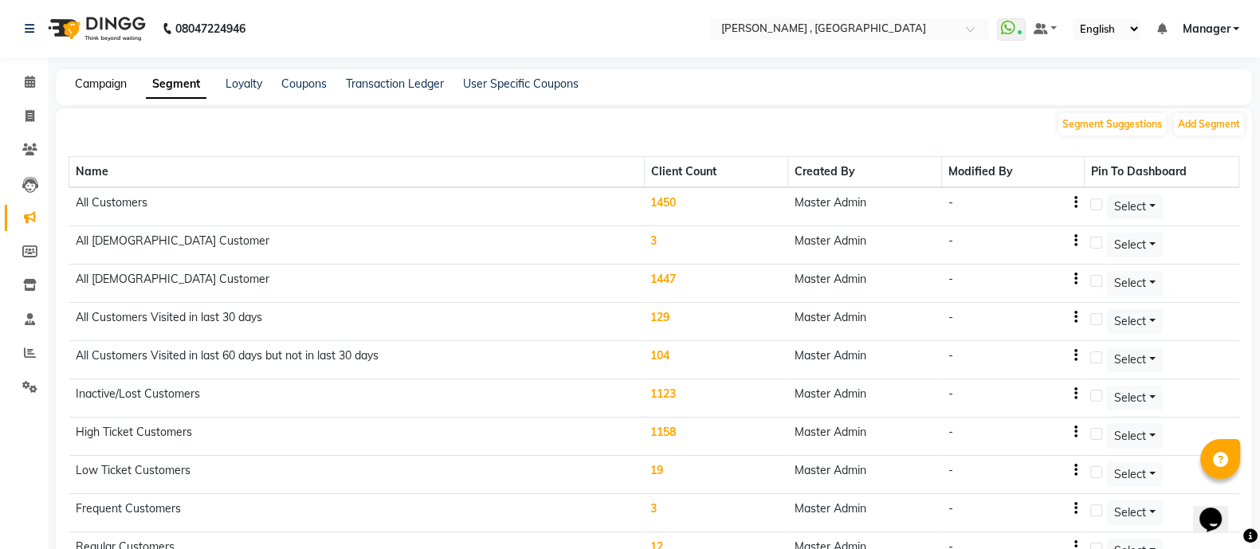
click at [92, 81] on link "Campaign" at bounding box center [101, 84] width 52 height 14
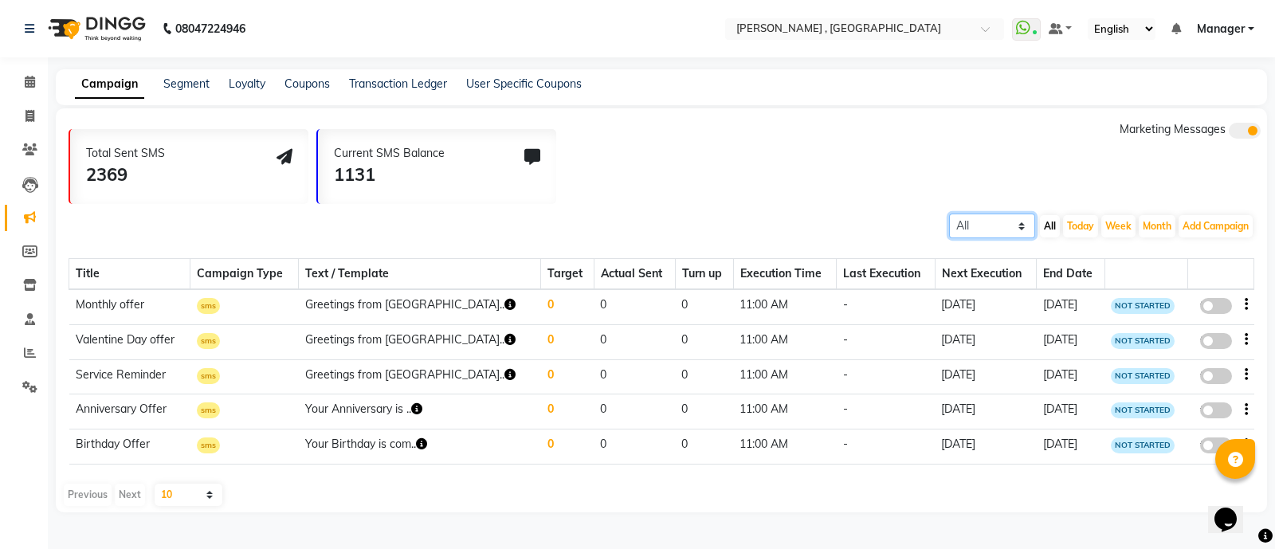
click at [1022, 221] on select "All Scheduled Completed" at bounding box center [992, 226] width 86 height 25
select select "scheduled"
click at [949, 214] on select "All Scheduled Completed" at bounding box center [992, 226] width 86 height 25
click at [278, 473] on div "Title Campaign Type Text / Template Target Actual Sent Turn up Execution Time L…" at bounding box center [662, 358] width 1186 height 238
click at [207, 494] on select "10 20 50 100" at bounding box center [189, 495] width 68 height 22
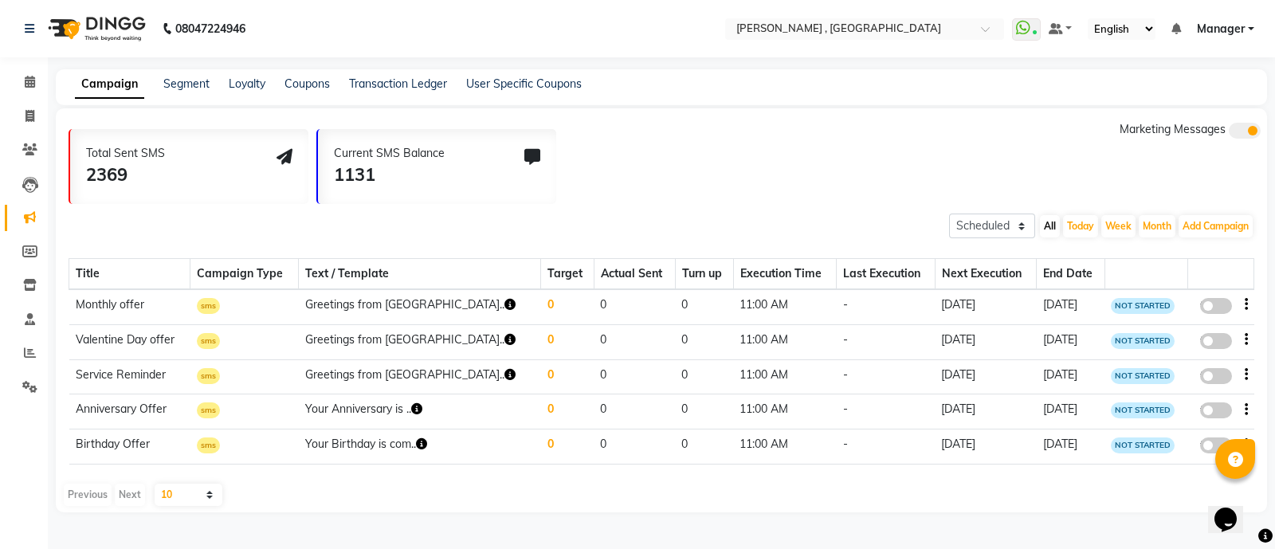
select select "100"
click at [155, 488] on select "10 20 50 100" at bounding box center [189, 495] width 68 height 22
click at [231, 311] on td "sms" at bounding box center [245, 306] width 108 height 35
click at [351, 305] on td "Greetings from [GEOGRAPHIC_DATA].." at bounding box center [420, 306] width 242 height 35
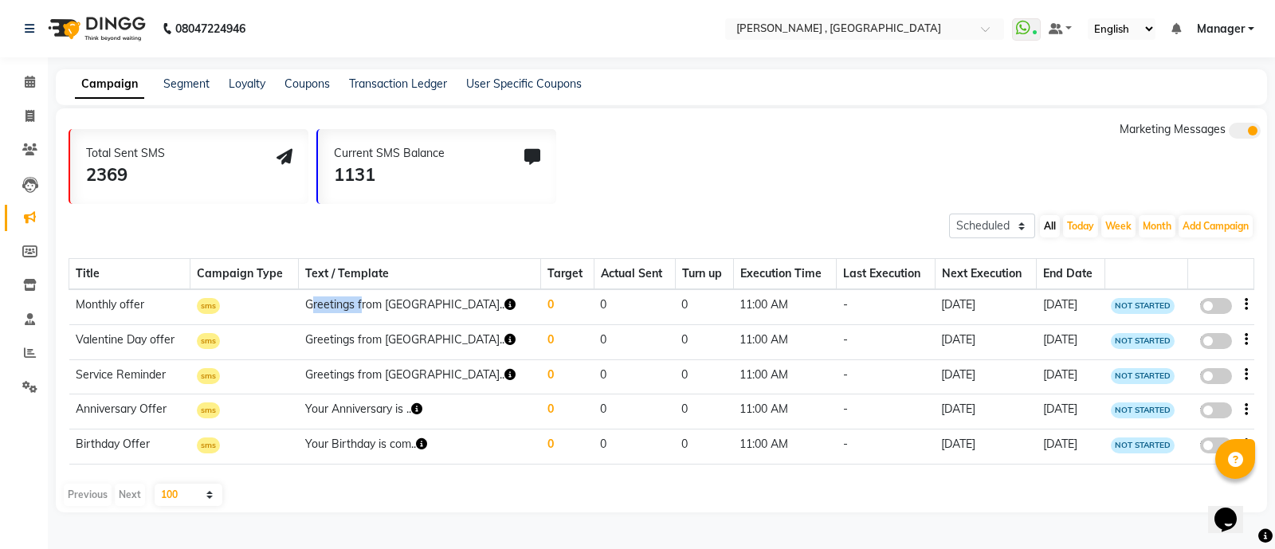
click at [351, 305] on td "Greetings from [GEOGRAPHIC_DATA].." at bounding box center [420, 306] width 242 height 35
click at [541, 316] on td "0" at bounding box center [567, 306] width 53 height 35
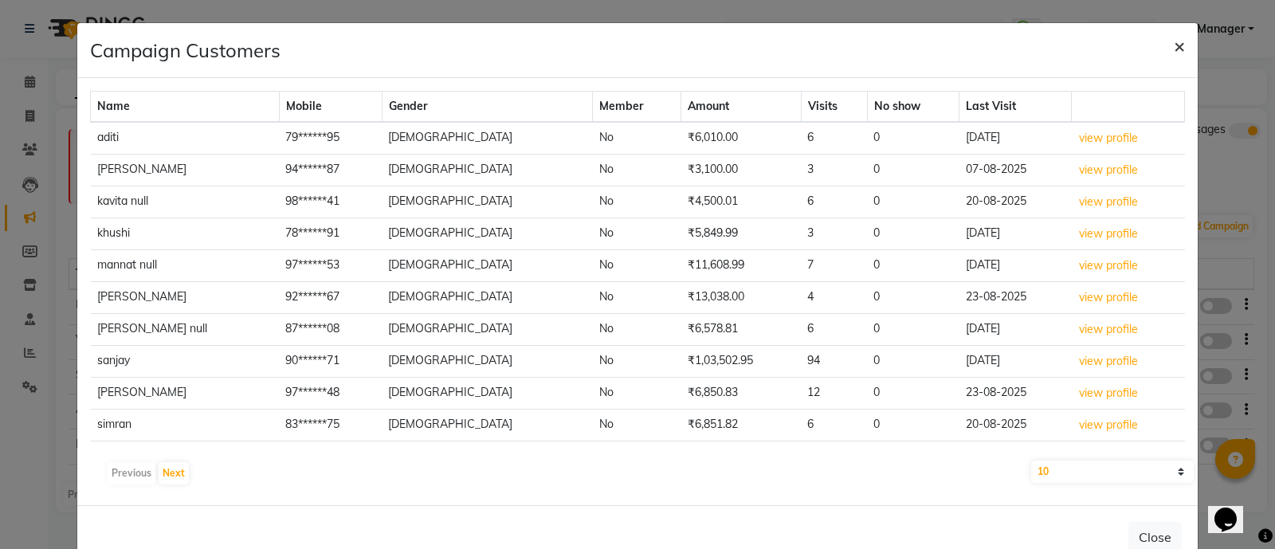
click at [1174, 39] on span "×" at bounding box center [1179, 45] width 11 height 24
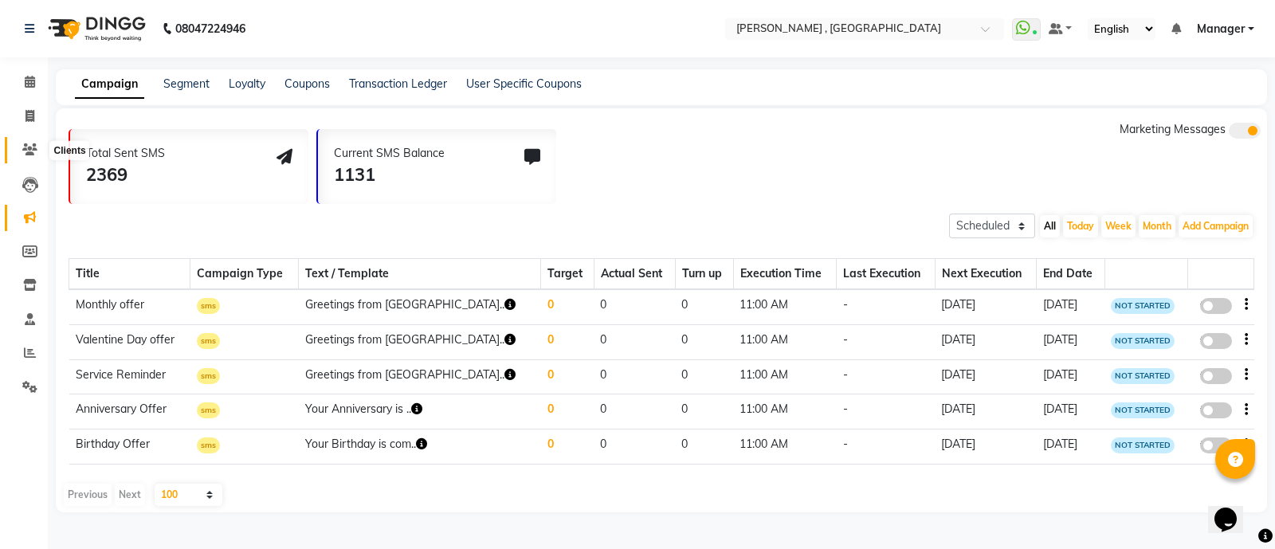
click at [35, 141] on span at bounding box center [30, 150] width 28 height 18
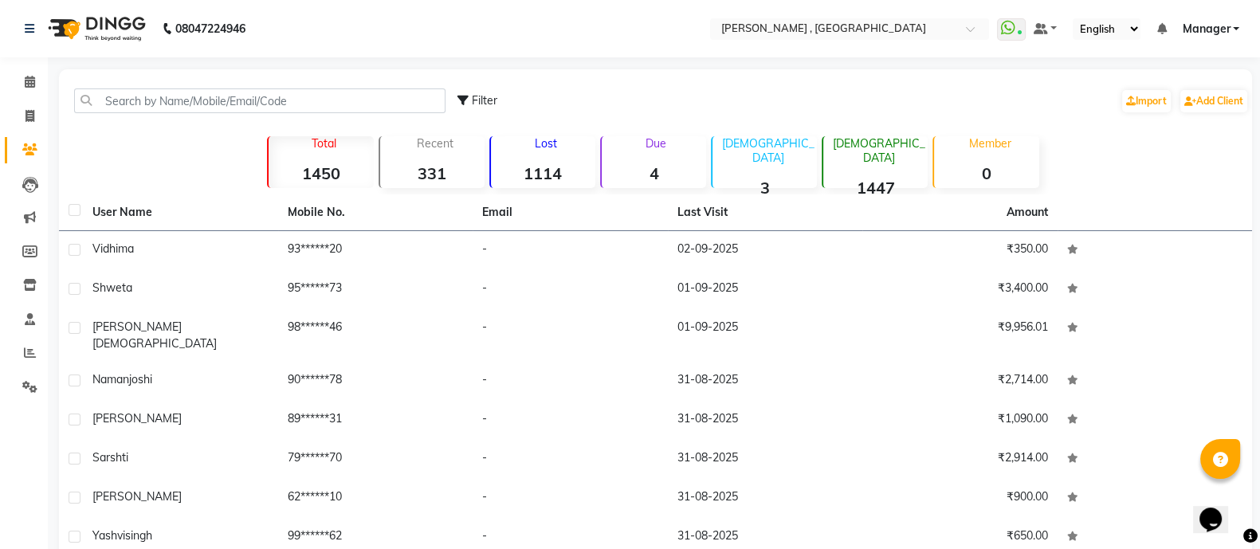
click at [523, 160] on div "Lost 1114" at bounding box center [542, 162] width 106 height 52
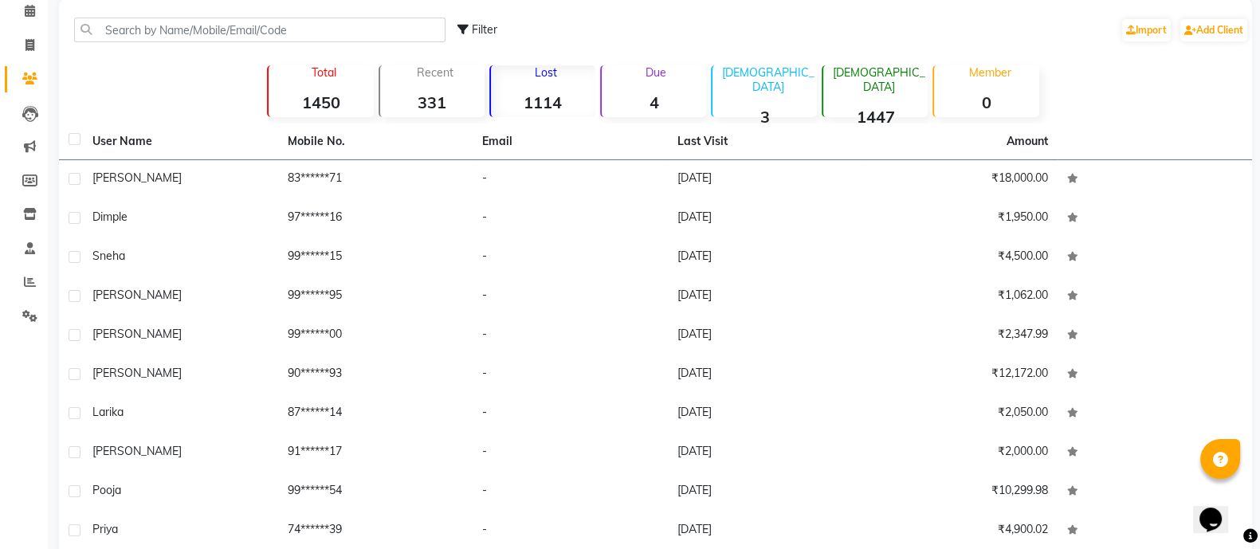
scroll to position [79, 0]
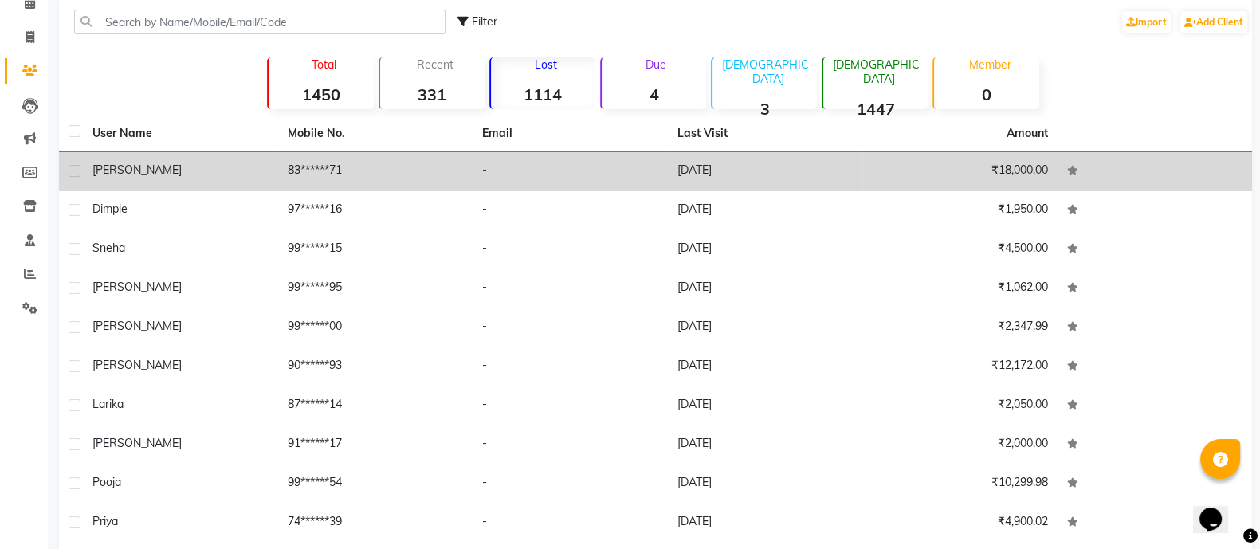
click at [622, 163] on td "-" at bounding box center [570, 171] width 195 height 39
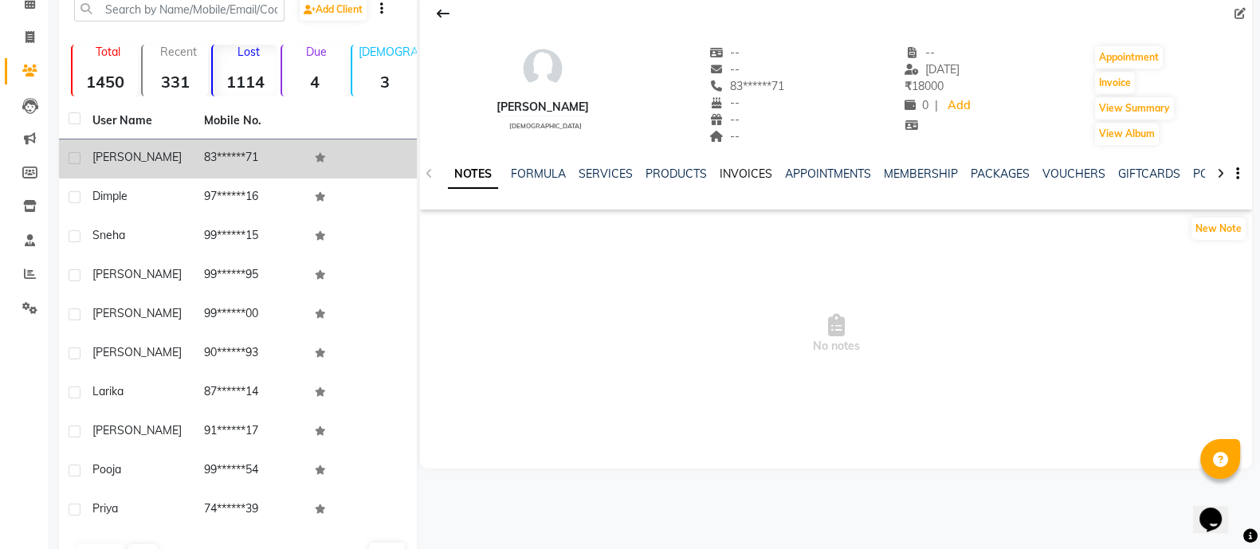
click at [729, 176] on link "INVOICES" at bounding box center [746, 174] width 53 height 14
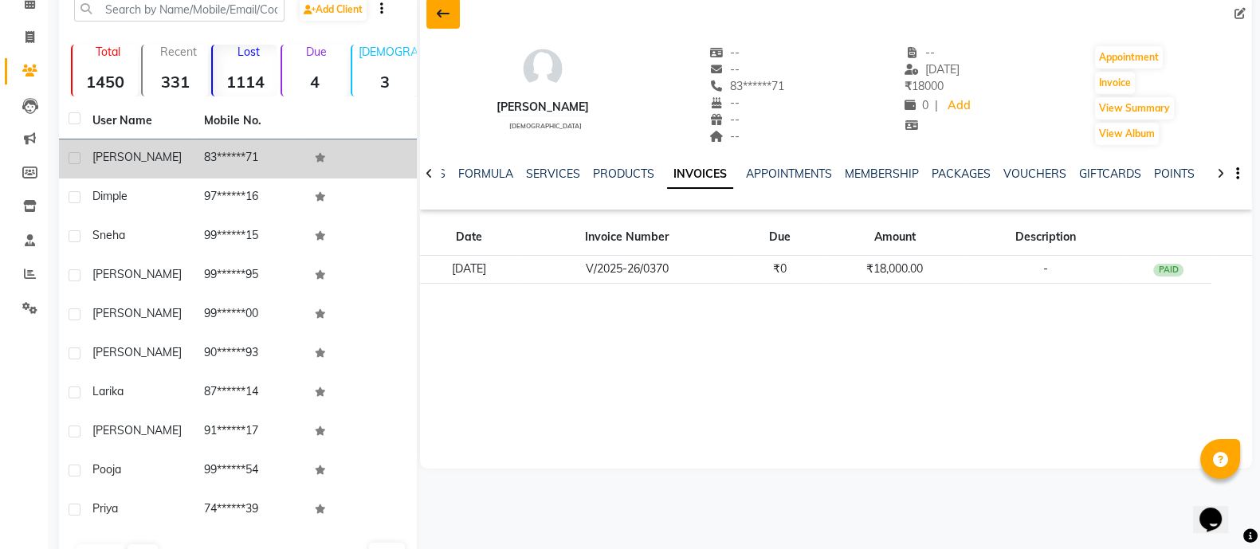
click at [442, 12] on icon at bounding box center [443, 13] width 13 height 13
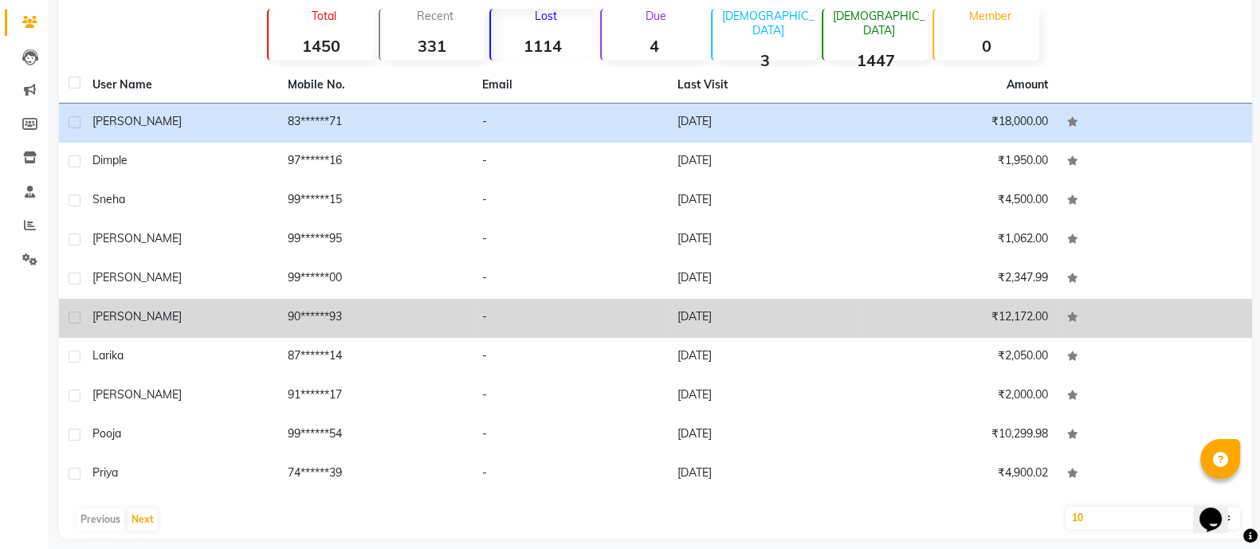
scroll to position [140, 0]
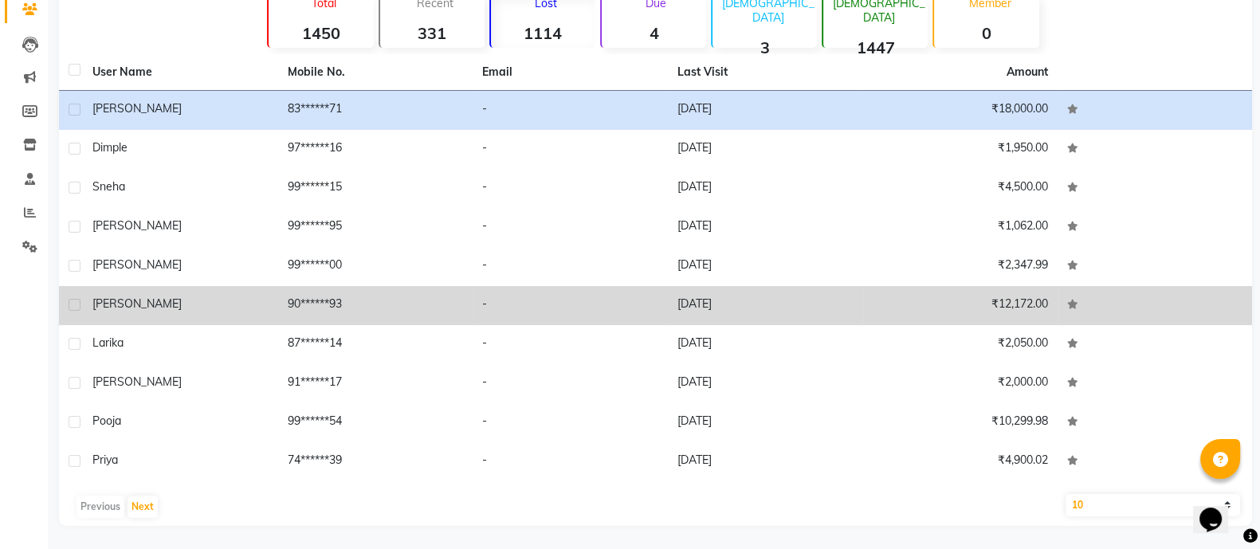
click at [477, 311] on td "-" at bounding box center [570, 305] width 195 height 39
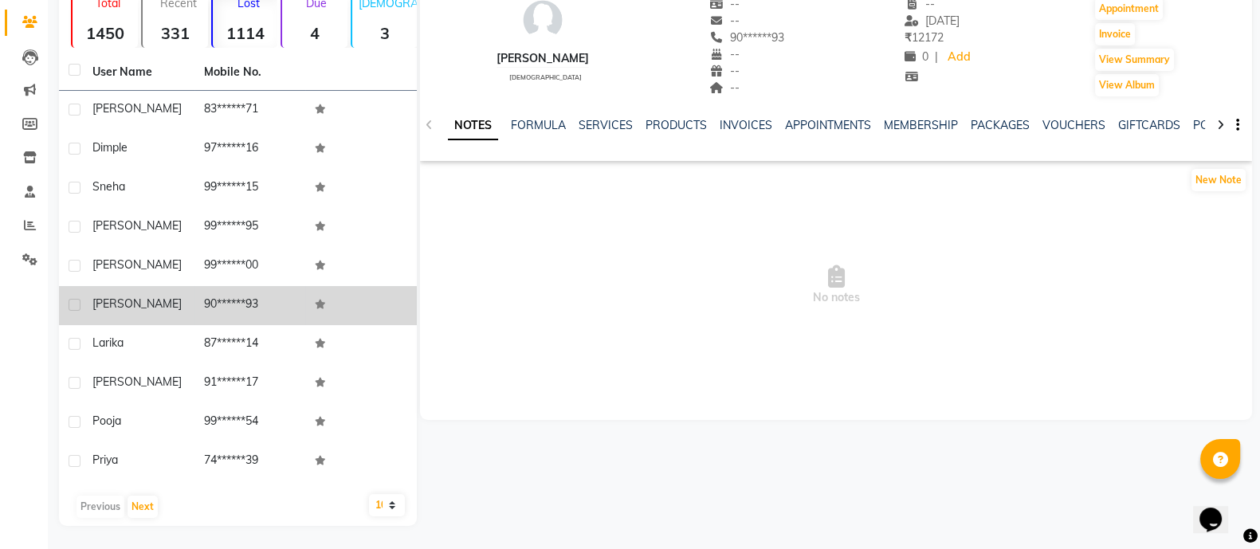
scroll to position [57, 0]
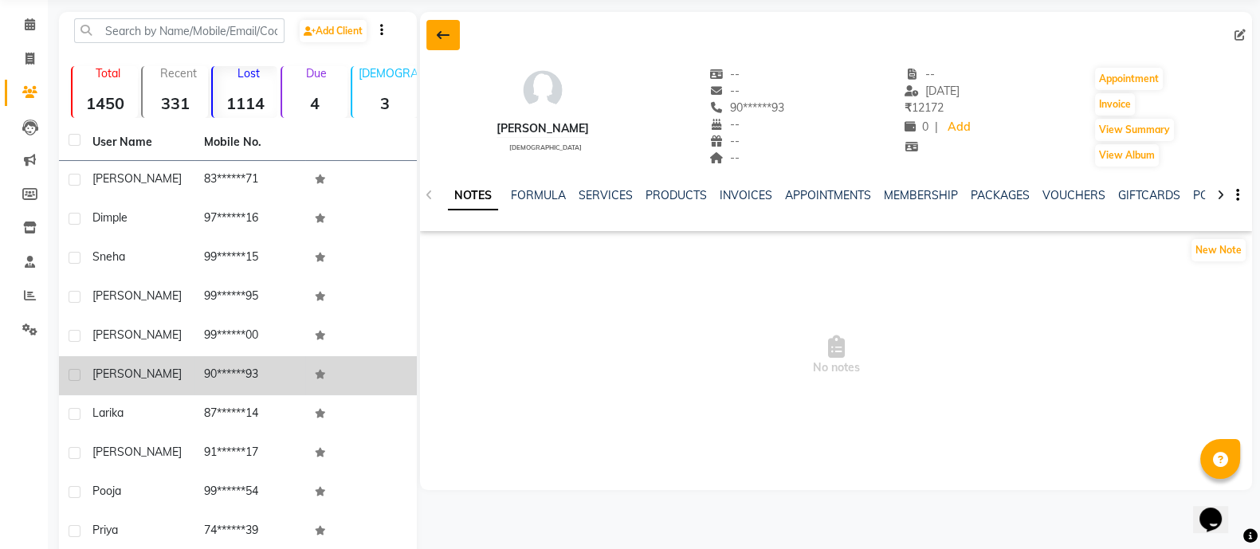
click at [438, 37] on icon at bounding box center [443, 35] width 13 height 13
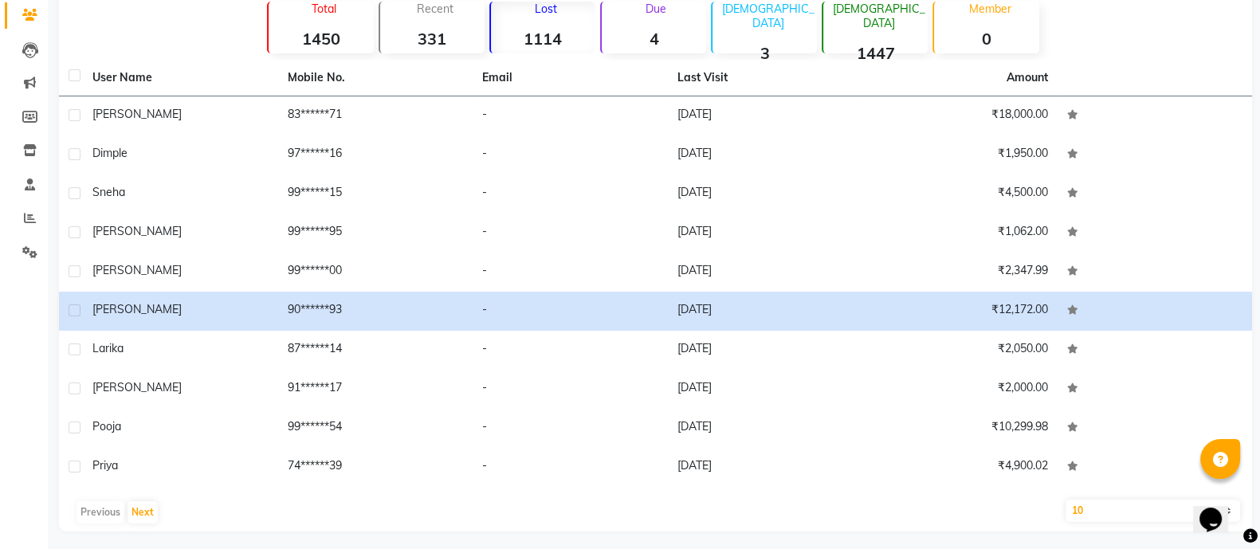
scroll to position [140, 0]
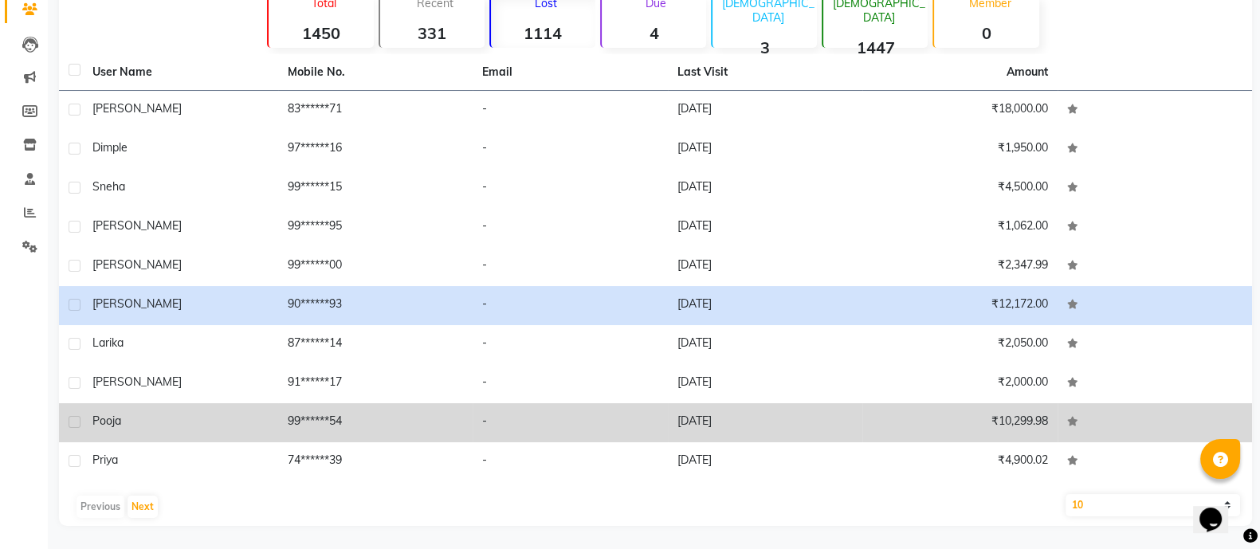
click at [709, 420] on td "[DATE]" at bounding box center [765, 422] width 195 height 39
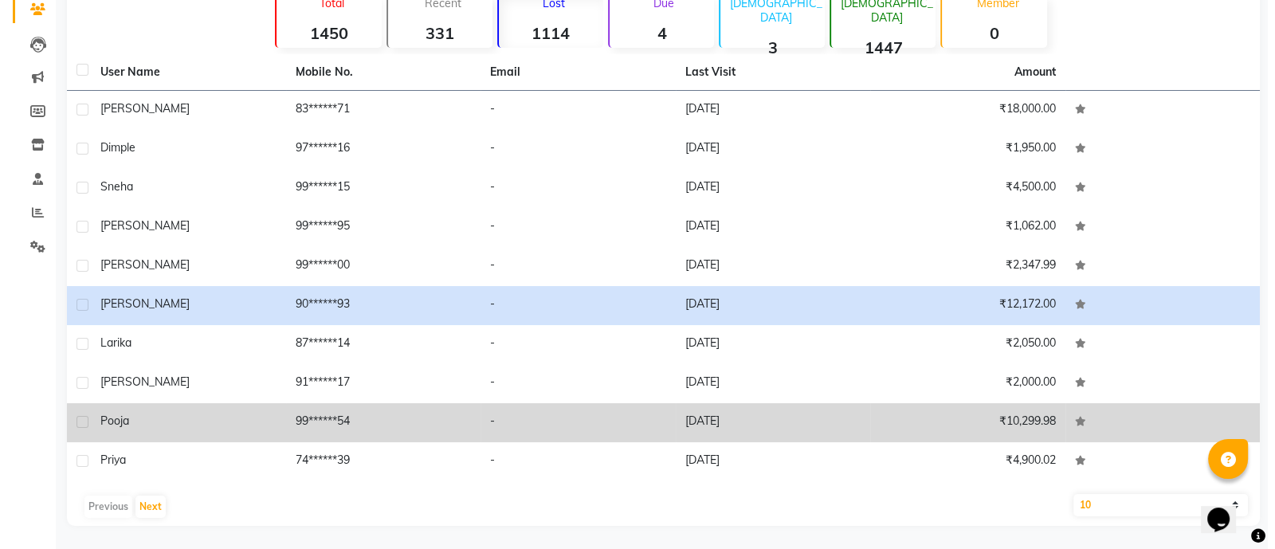
scroll to position [128, 0]
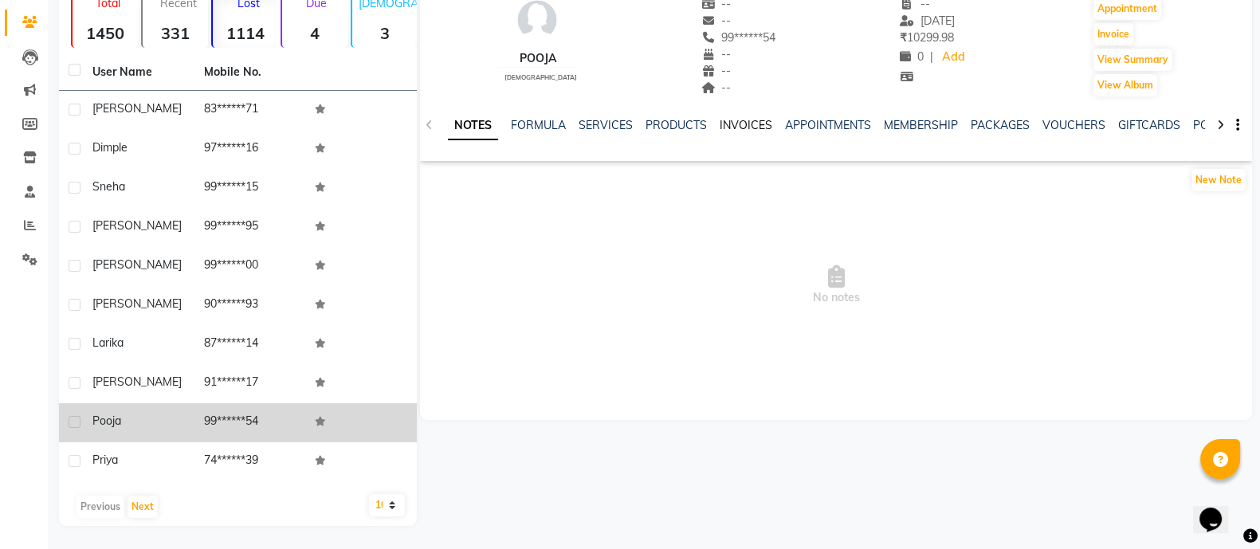
click at [756, 120] on link "INVOICES" at bounding box center [746, 125] width 53 height 14
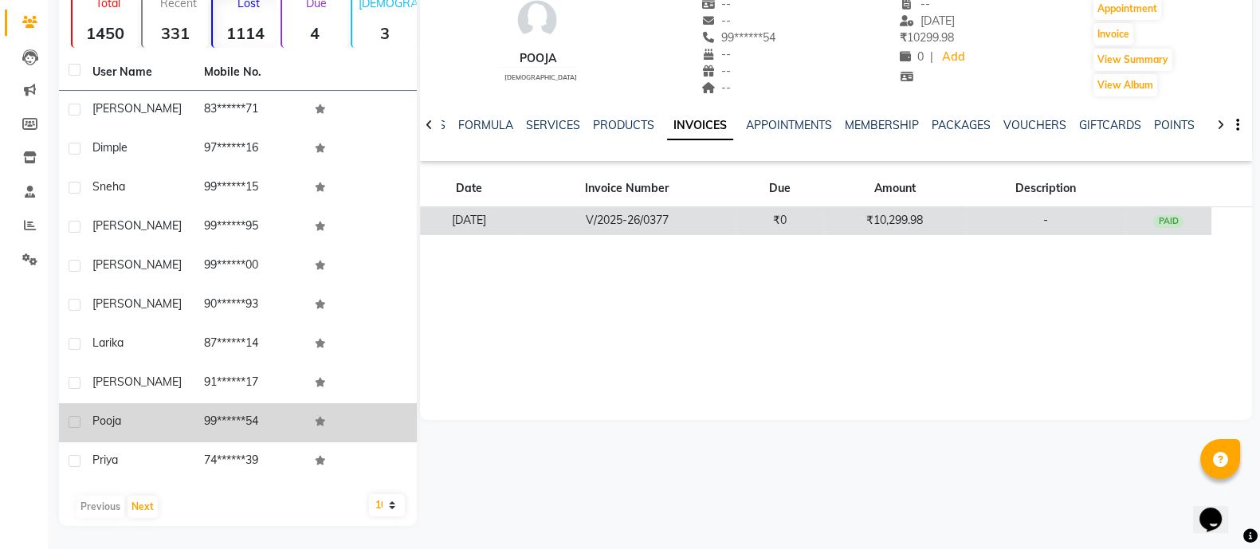
click at [726, 216] on td "V/2025-26/0377" at bounding box center [626, 221] width 219 height 28
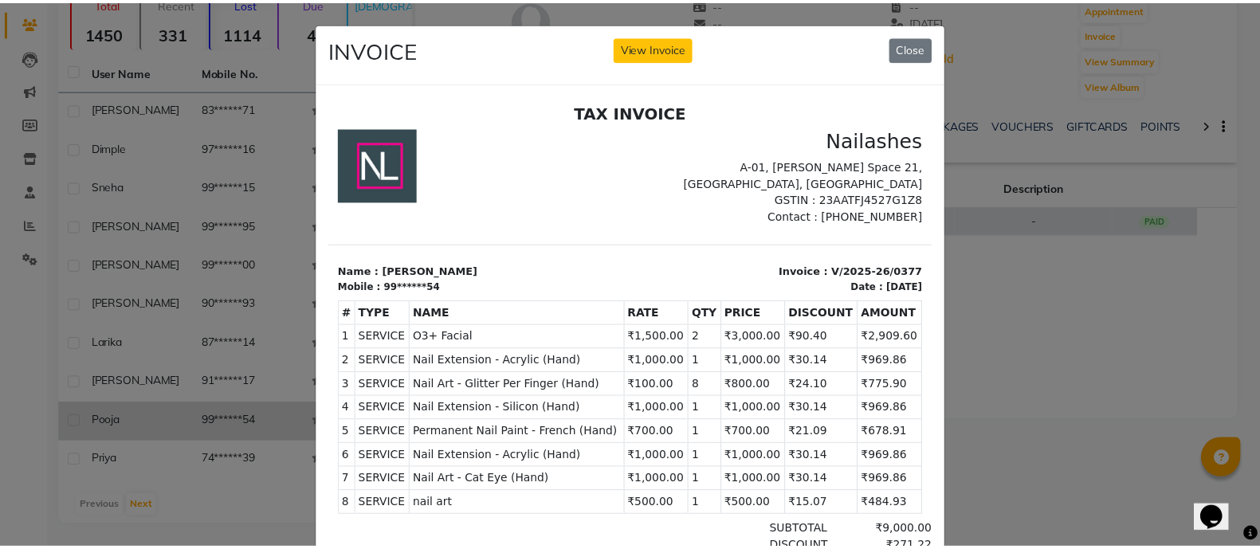
scroll to position [13, 0]
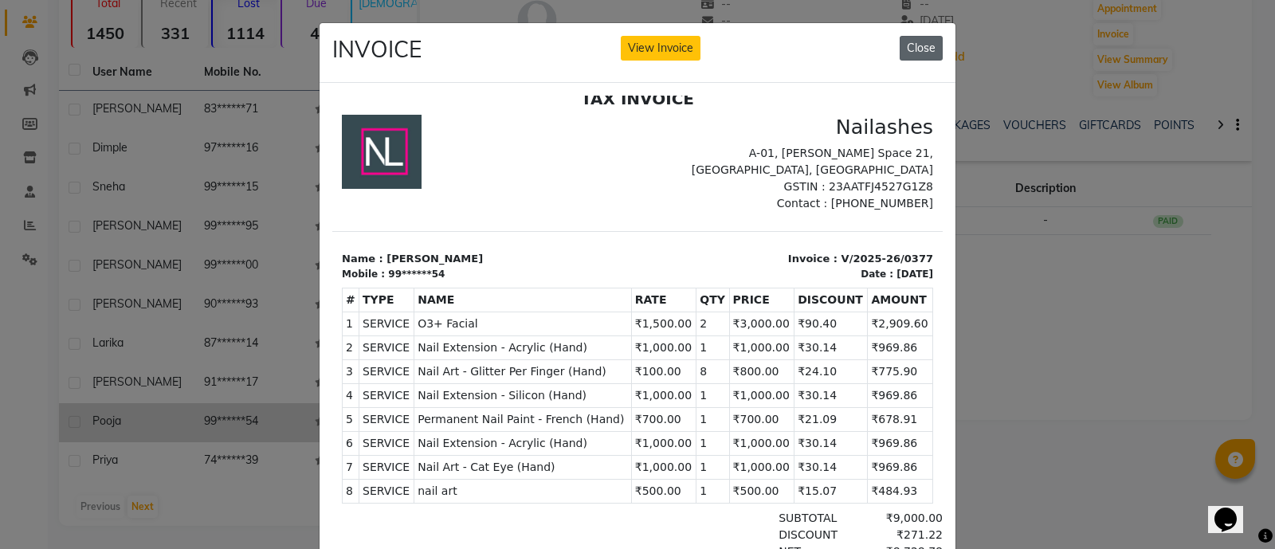
click at [925, 44] on button "Close" at bounding box center [921, 48] width 43 height 25
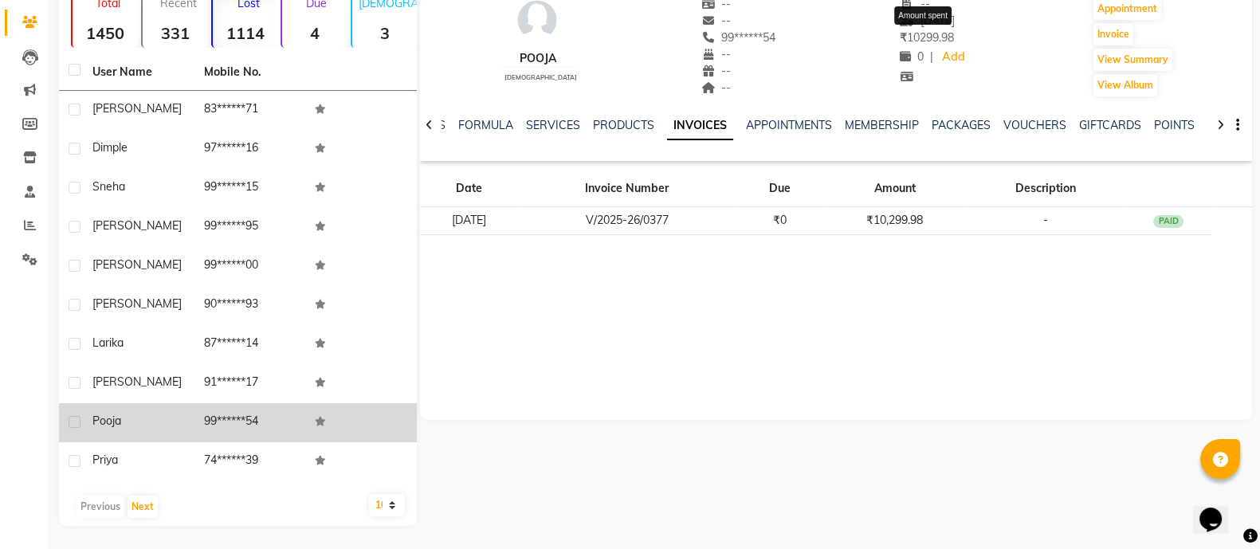
click at [925, 44] on span "₹ 10299.98" at bounding box center [927, 37] width 54 height 14
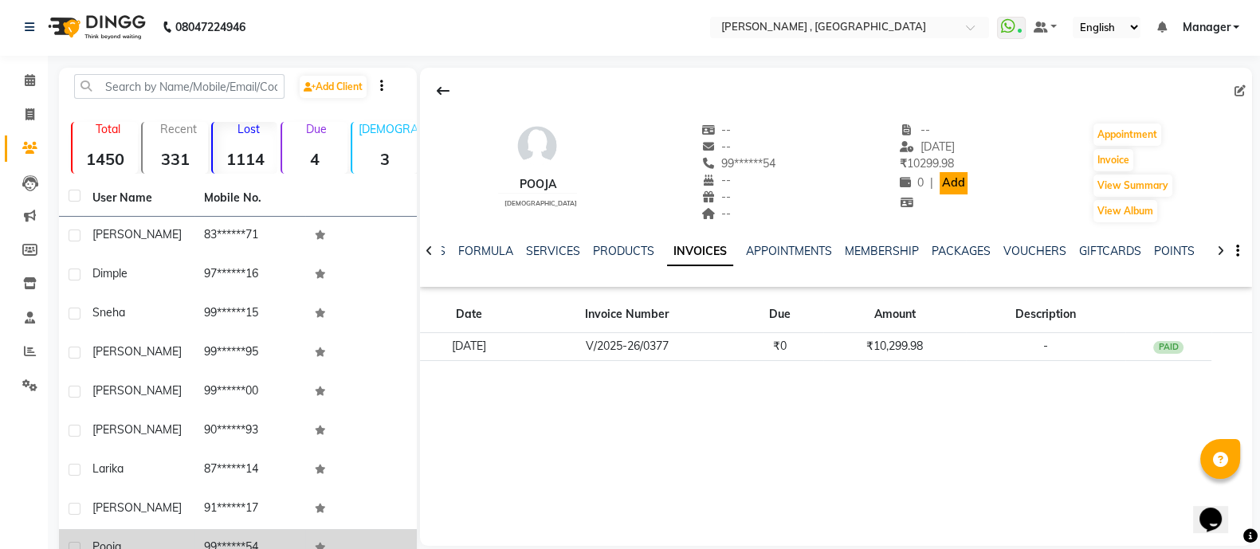
scroll to position [0, 0]
click at [442, 84] on button at bounding box center [442, 92] width 33 height 30
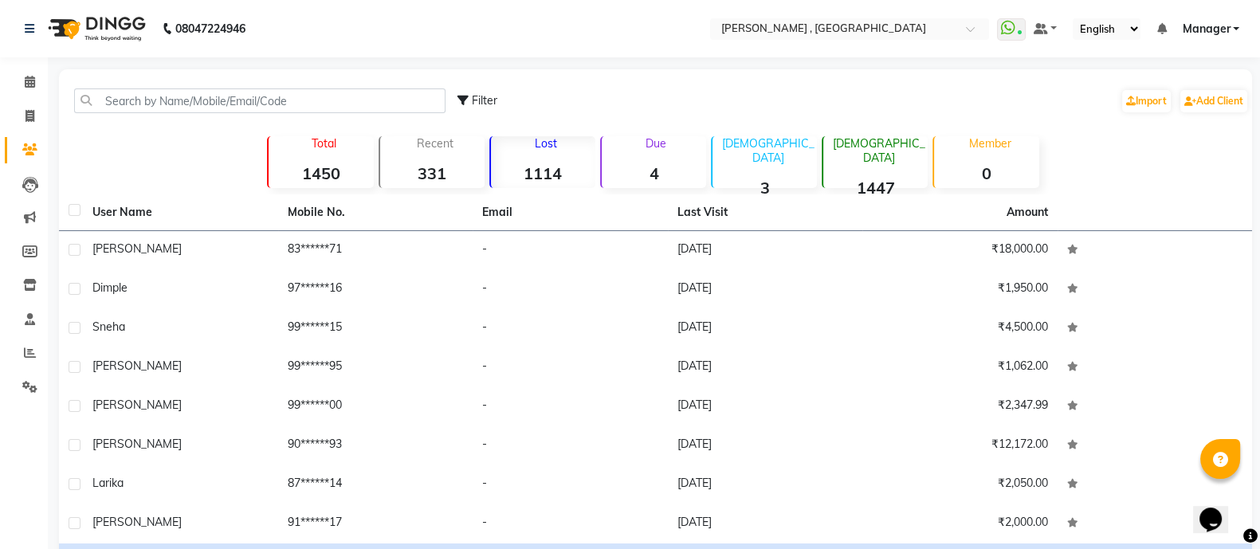
scroll to position [140, 0]
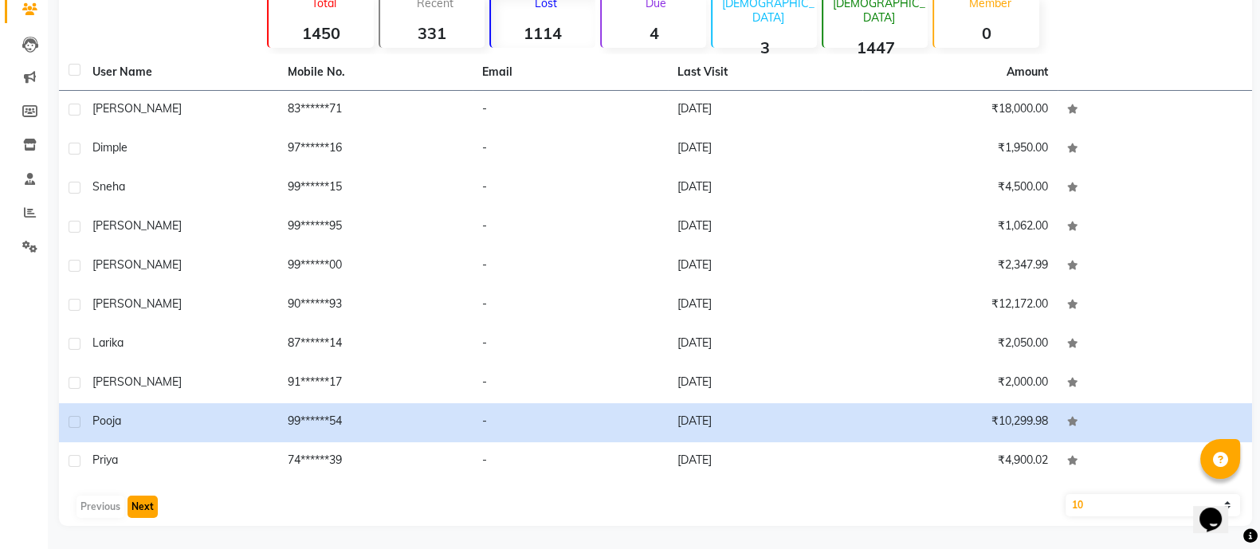
click at [136, 508] on button "Next" at bounding box center [143, 507] width 30 height 22
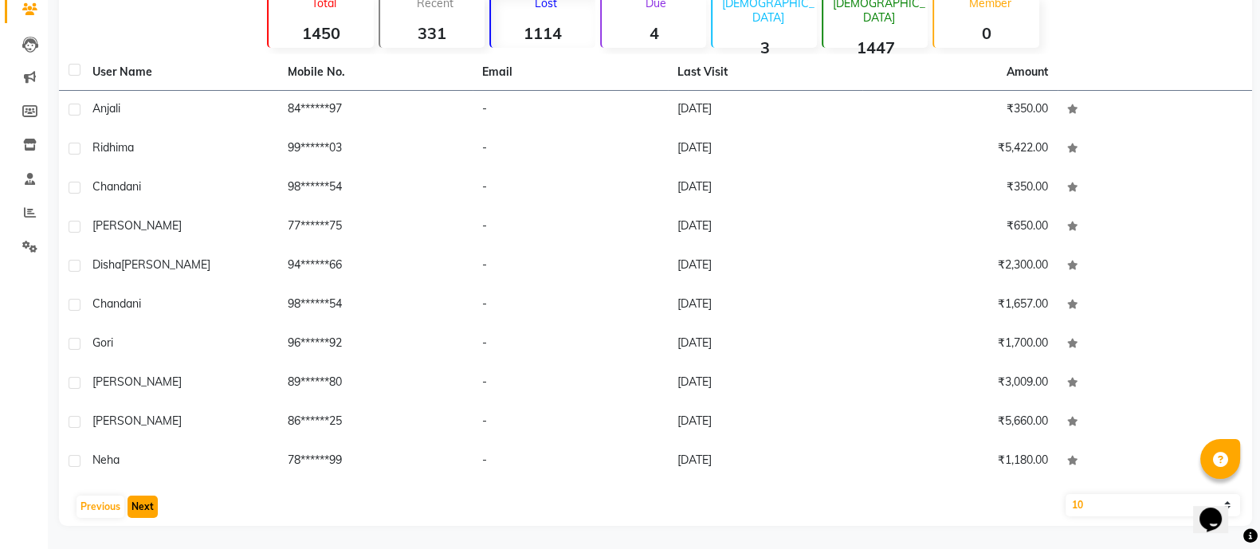
click at [139, 505] on button "Next" at bounding box center [143, 507] width 30 height 22
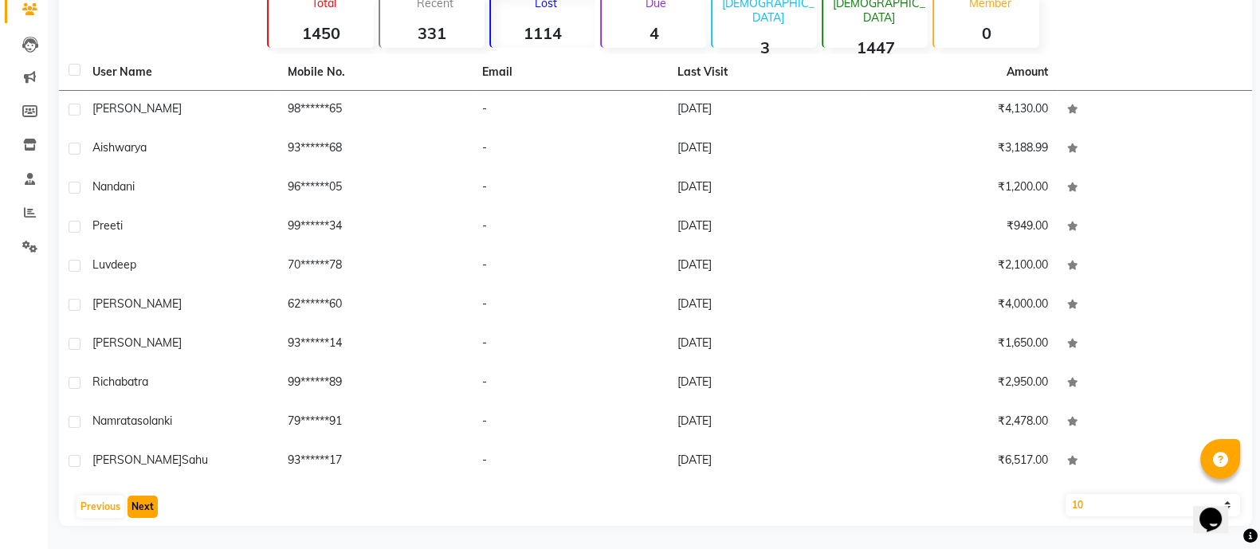
click at [139, 505] on button "Next" at bounding box center [143, 507] width 30 height 22
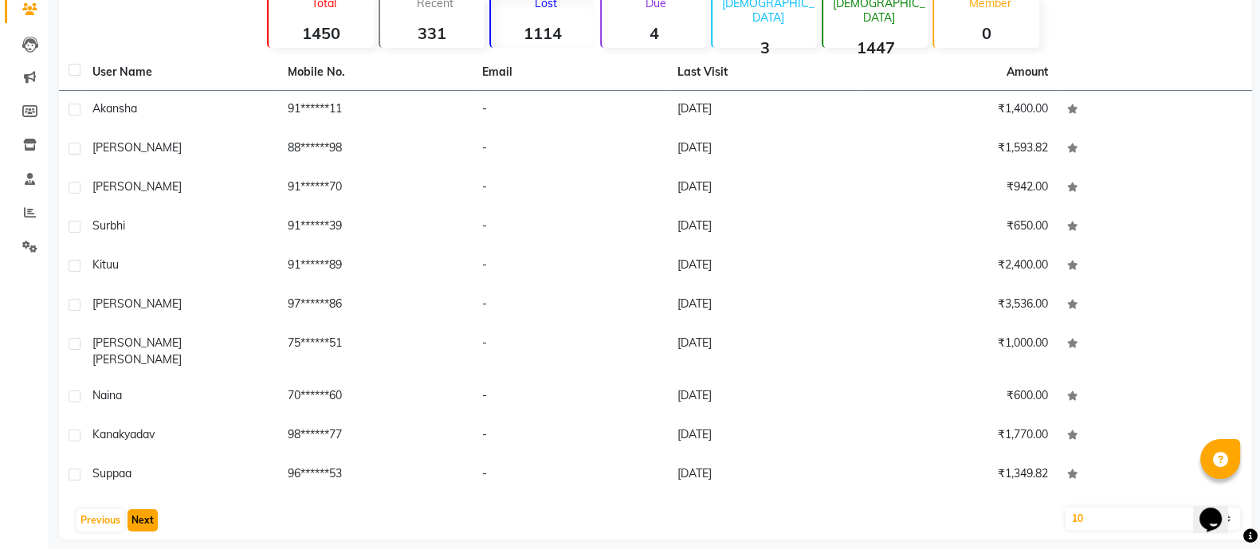
click at [139, 509] on button "Next" at bounding box center [143, 520] width 30 height 22
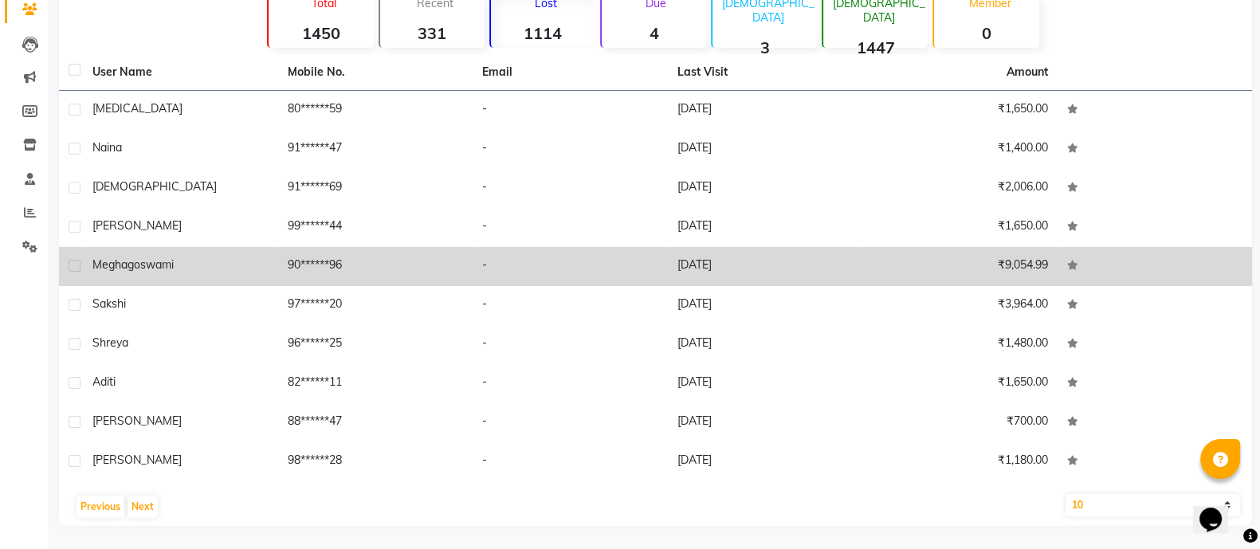
click at [442, 273] on td "90******96" at bounding box center [375, 266] width 195 height 39
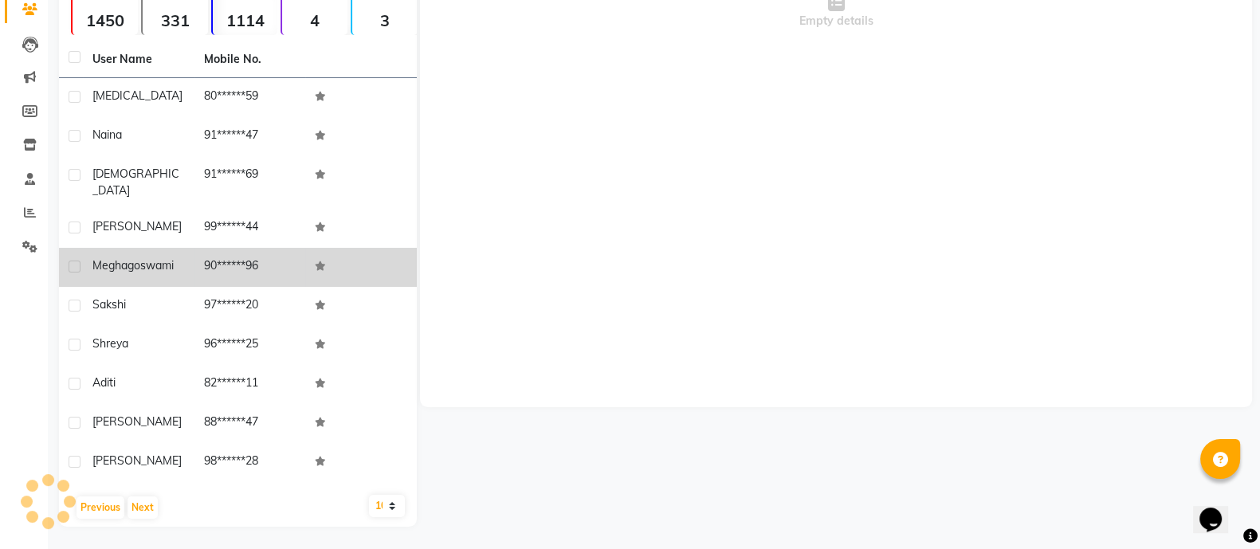
scroll to position [128, 0]
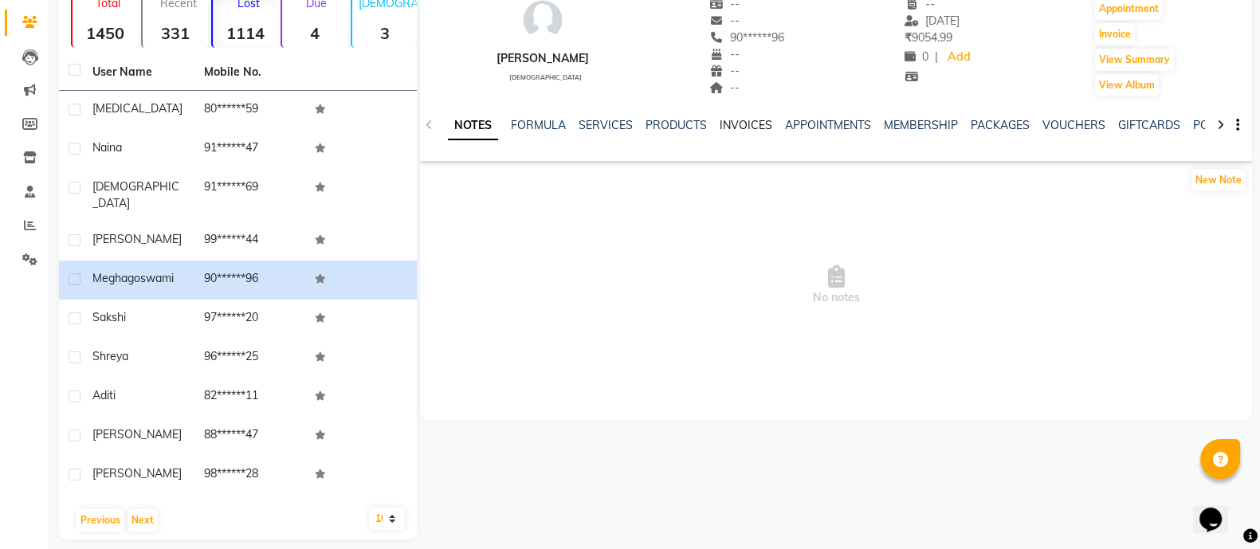
click at [750, 130] on link "INVOICES" at bounding box center [746, 125] width 53 height 14
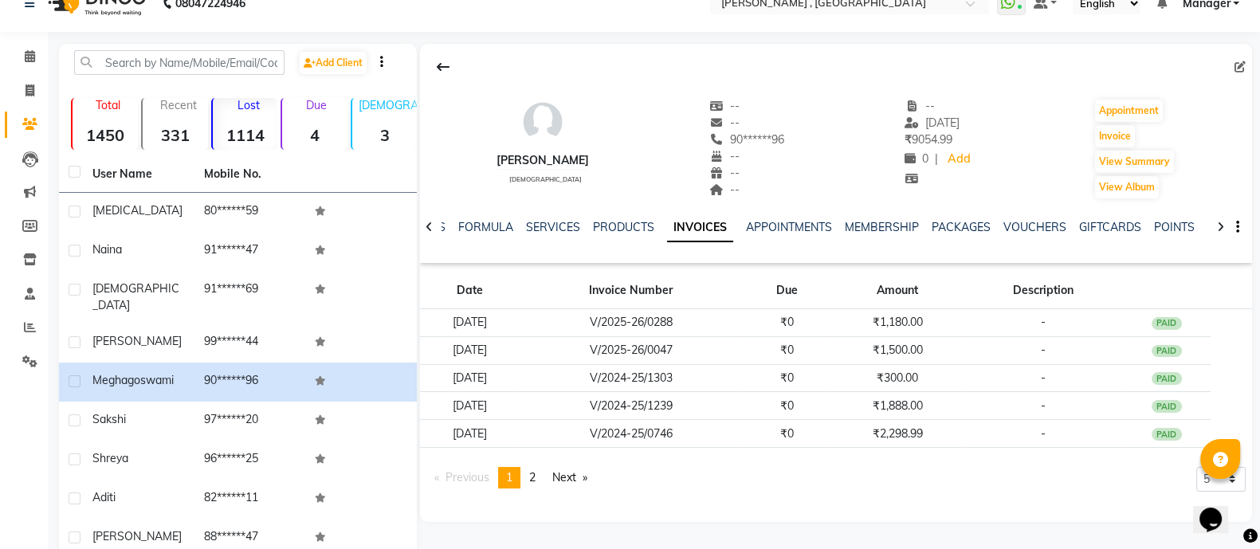
scroll to position [23, 0]
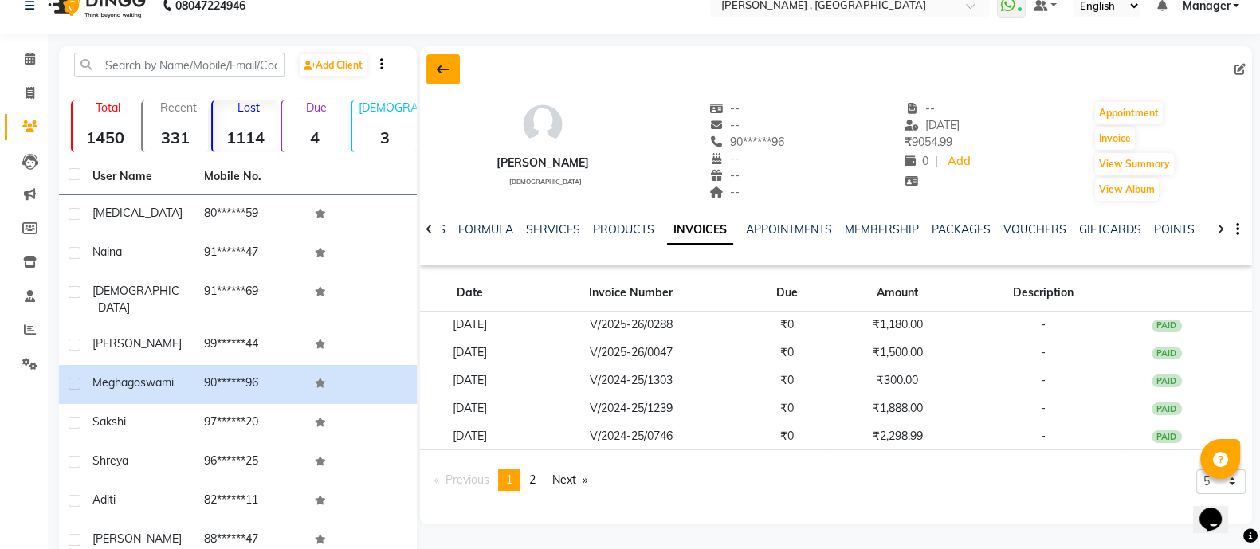
click at [441, 66] on icon at bounding box center [443, 69] width 13 height 13
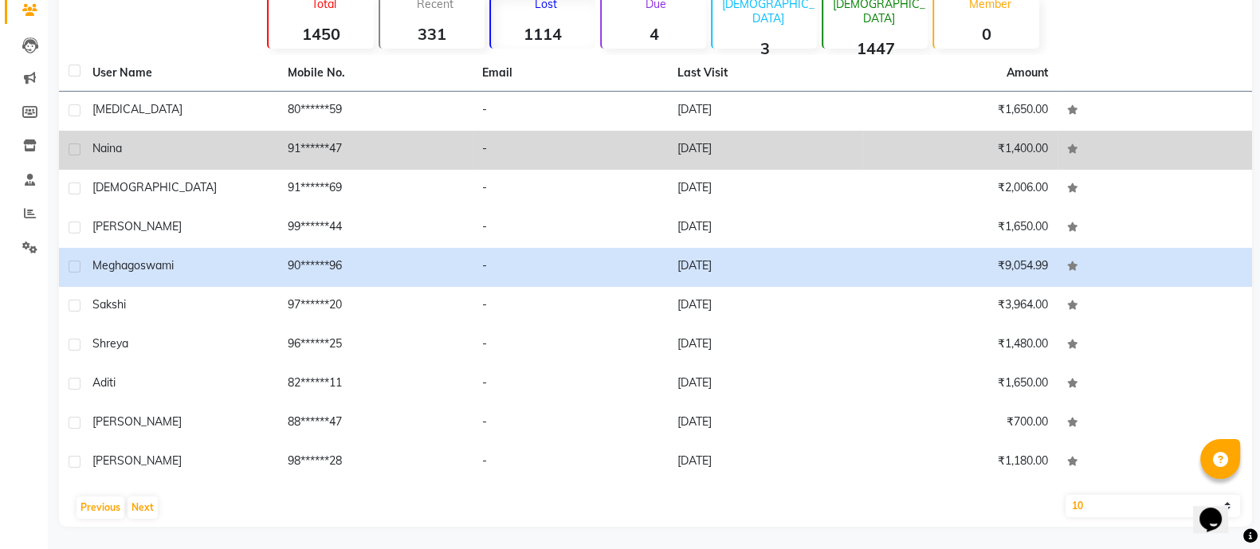
scroll to position [140, 0]
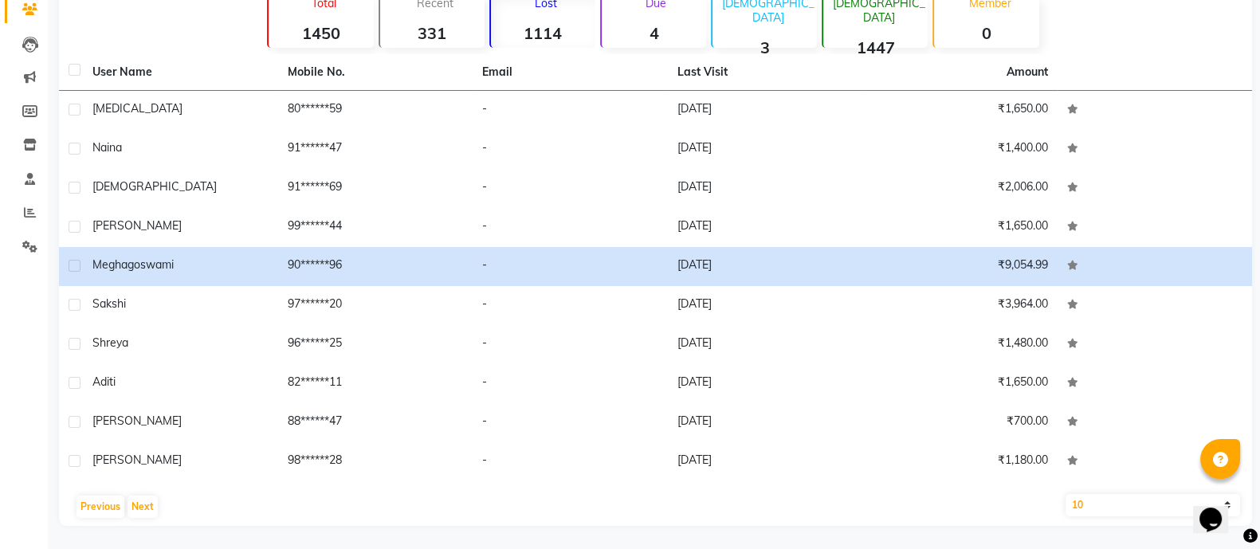
click at [124, 508] on div "Previous Next" at bounding box center [655, 507] width 1181 height 26
click at [133, 508] on button "Next" at bounding box center [143, 507] width 30 height 22
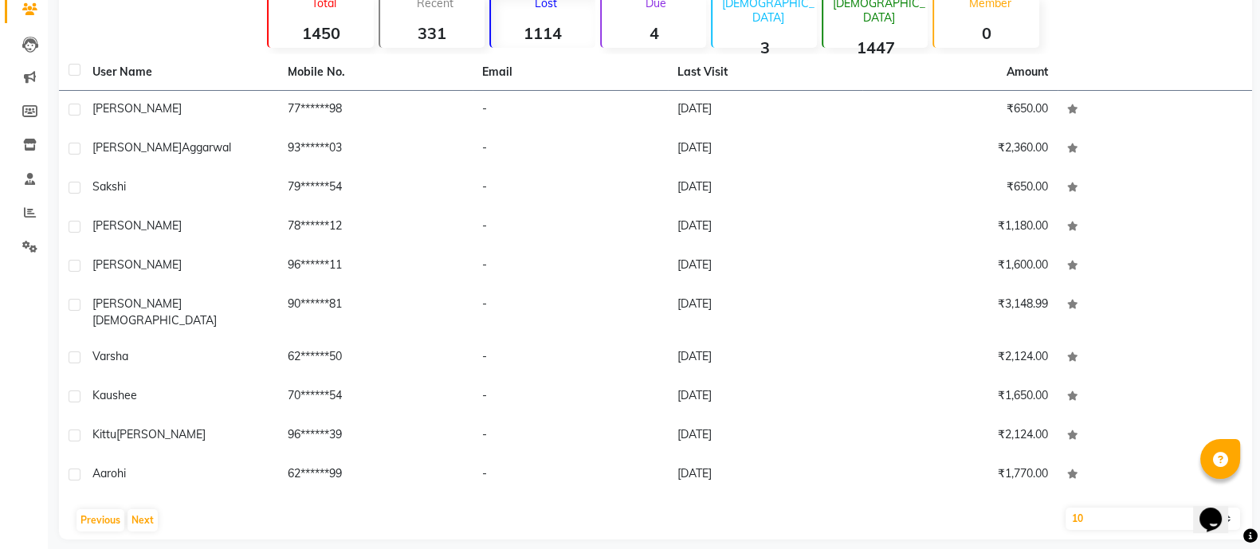
click at [1108, 508] on select "10 50 100" at bounding box center [1153, 519] width 175 height 22
select select "100"
click at [1066, 508] on select "10 50 100" at bounding box center [1153, 519] width 175 height 22
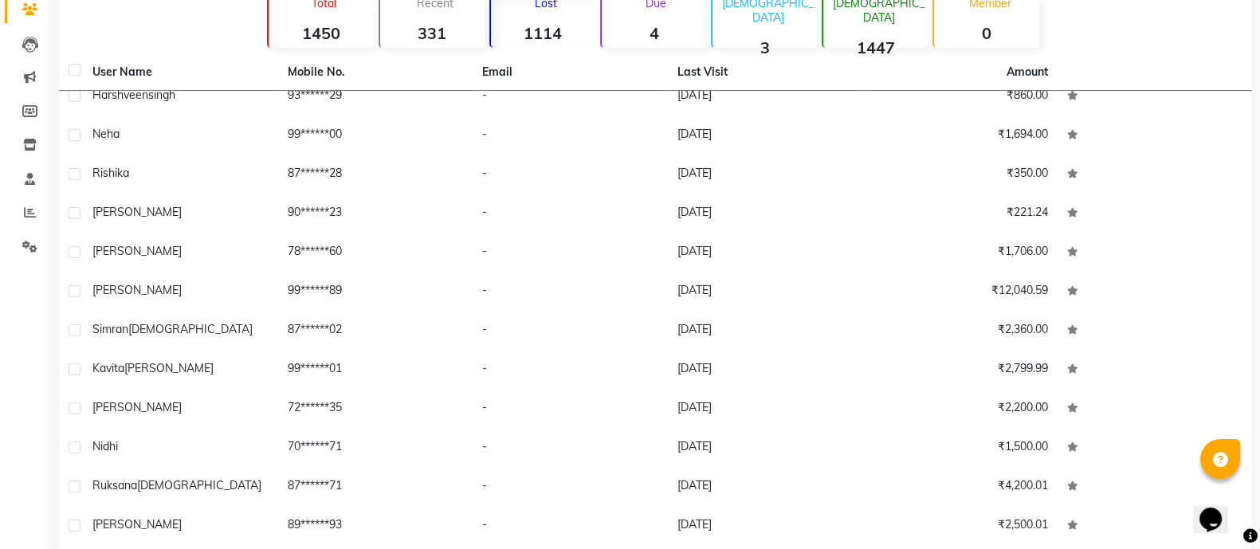
scroll to position [830, 0]
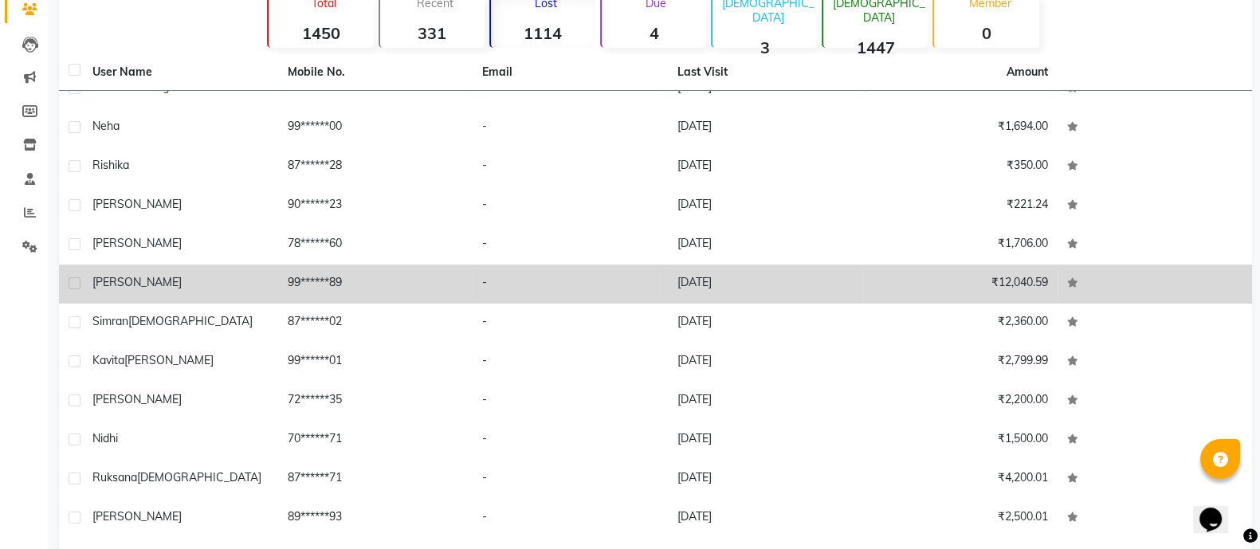
click at [913, 265] on td "₹12,040.59" at bounding box center [960, 284] width 195 height 39
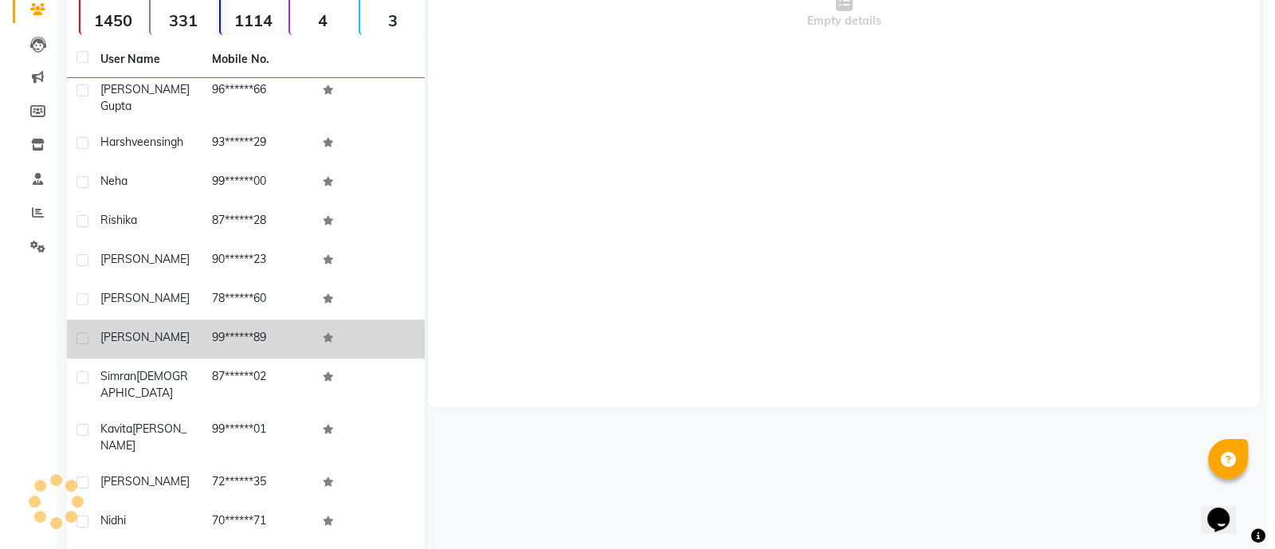
scroll to position [857, 0]
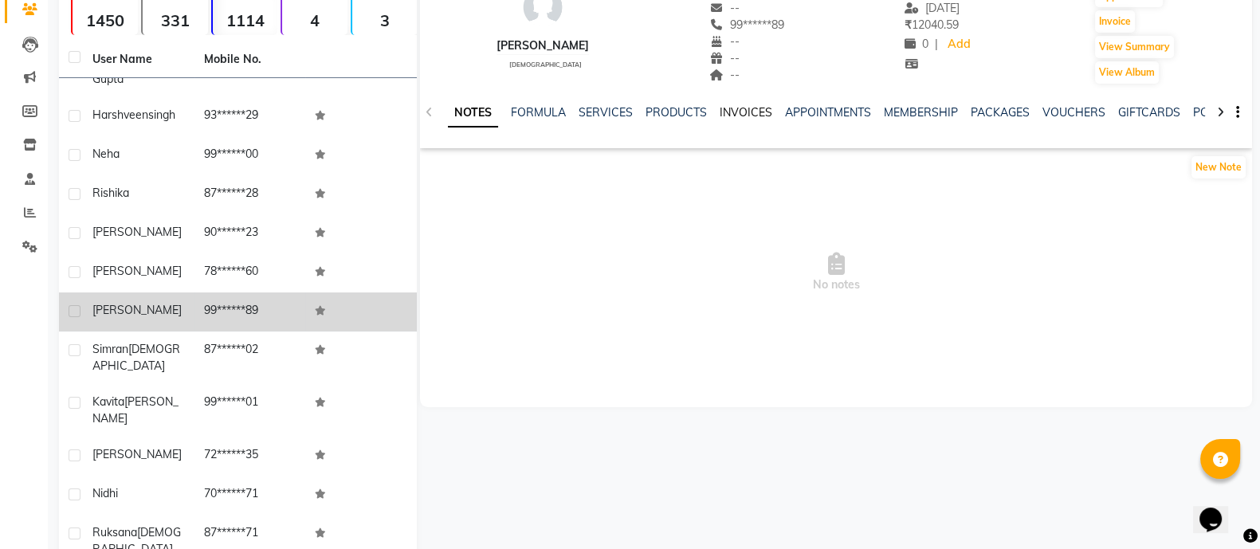
click at [747, 106] on link "INVOICES" at bounding box center [746, 112] width 53 height 14
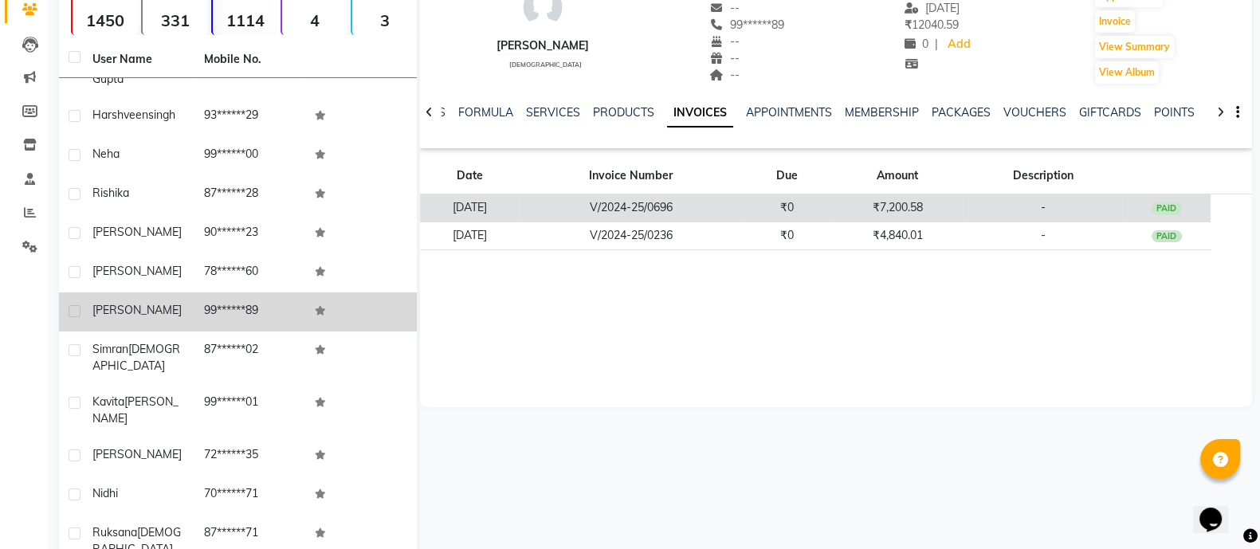
click at [737, 195] on td "V/2024-25/0696" at bounding box center [631, 209] width 224 height 28
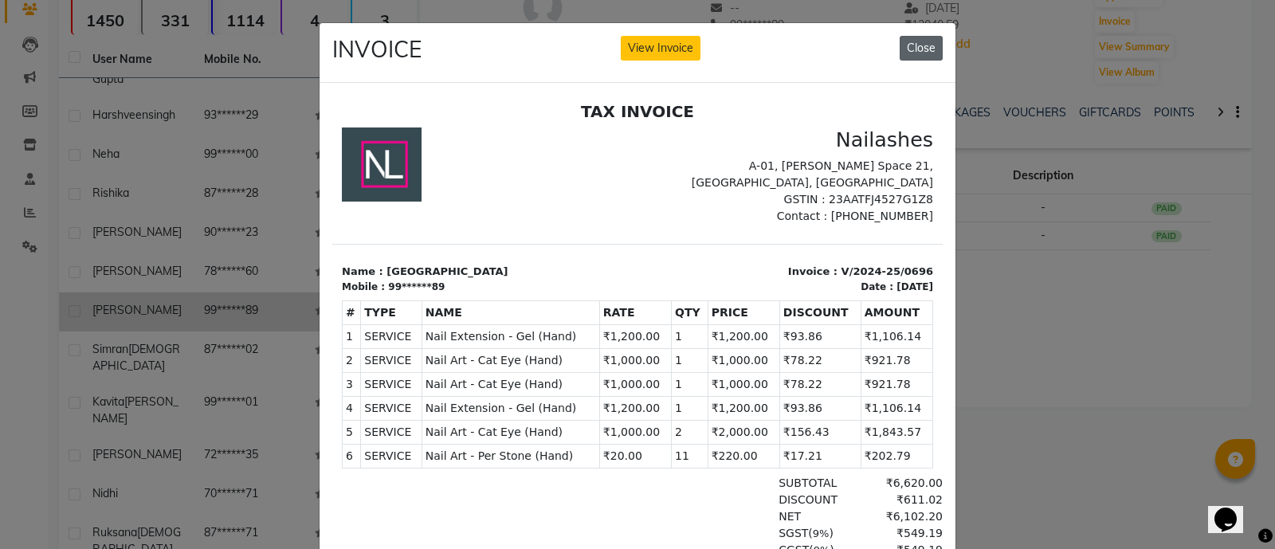
click at [925, 41] on button "Close" at bounding box center [921, 48] width 43 height 25
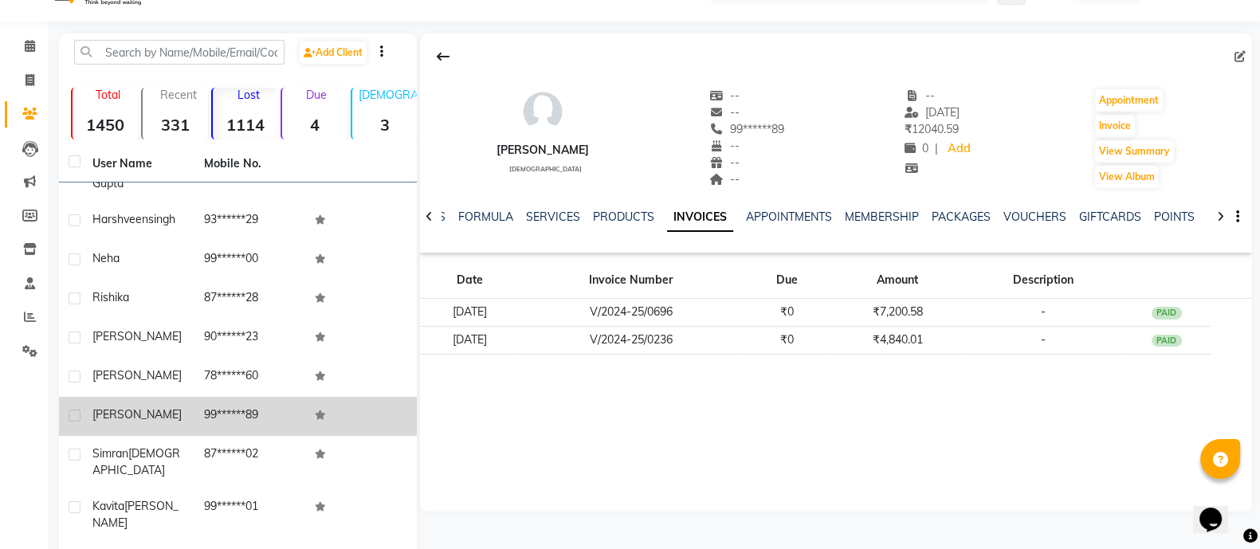
scroll to position [35, 0]
click at [36, 57] on link "Calendar" at bounding box center [24, 47] width 38 height 26
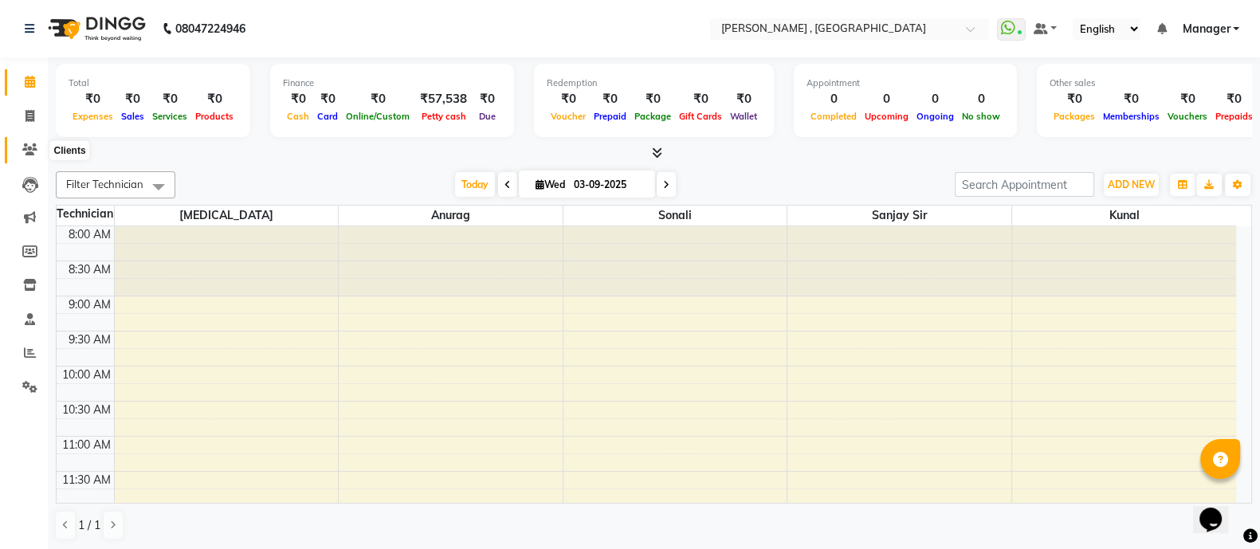
click at [20, 158] on span at bounding box center [30, 150] width 28 height 18
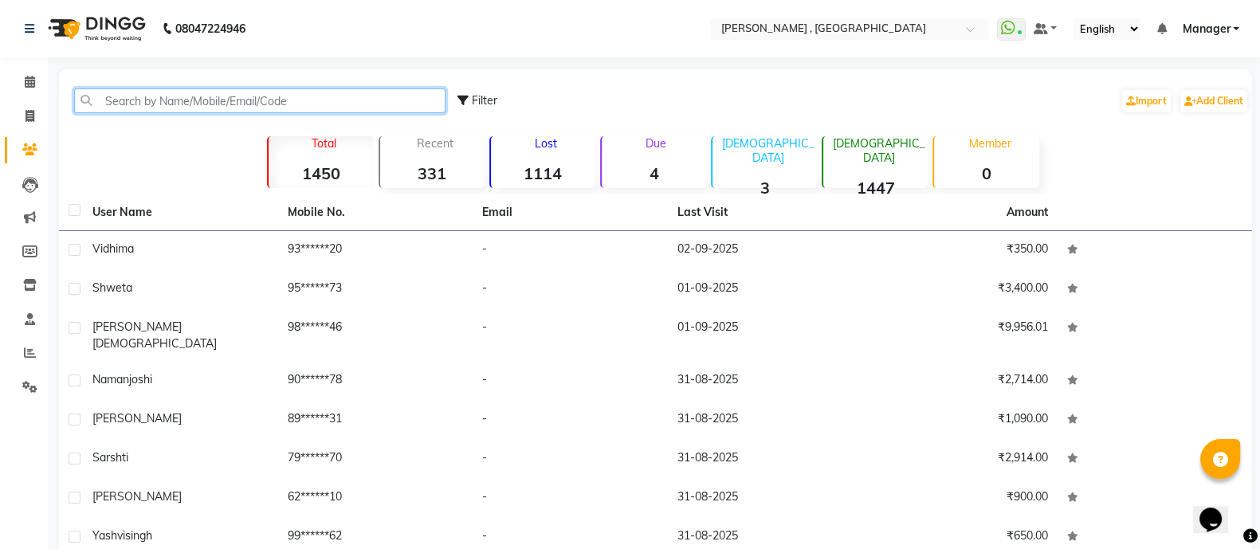
click at [112, 104] on input "text" at bounding box center [259, 100] width 371 height 25
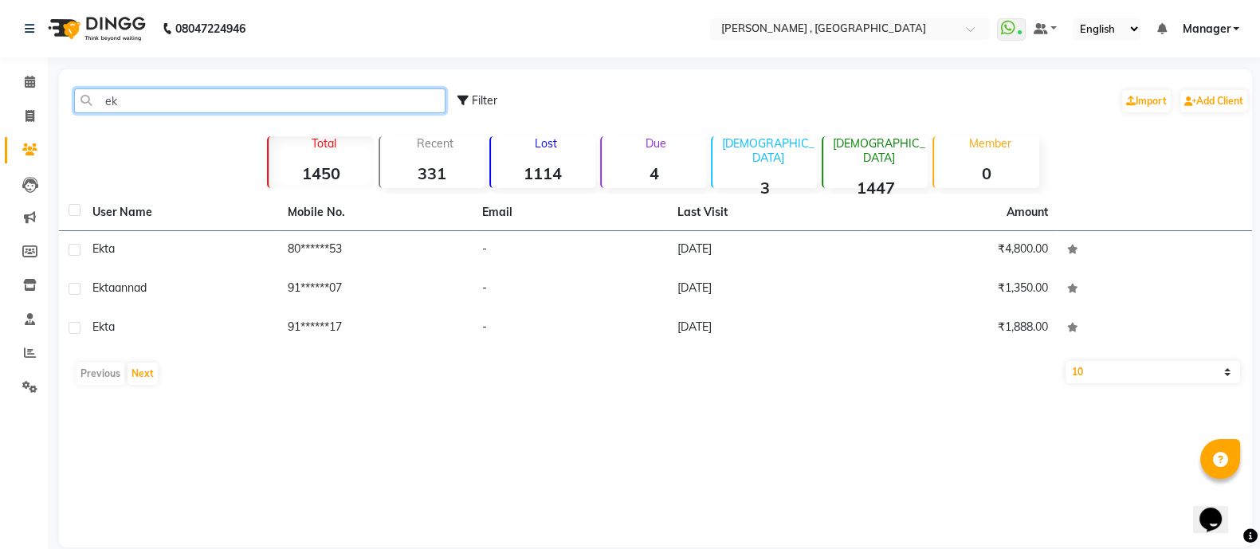
type input "e"
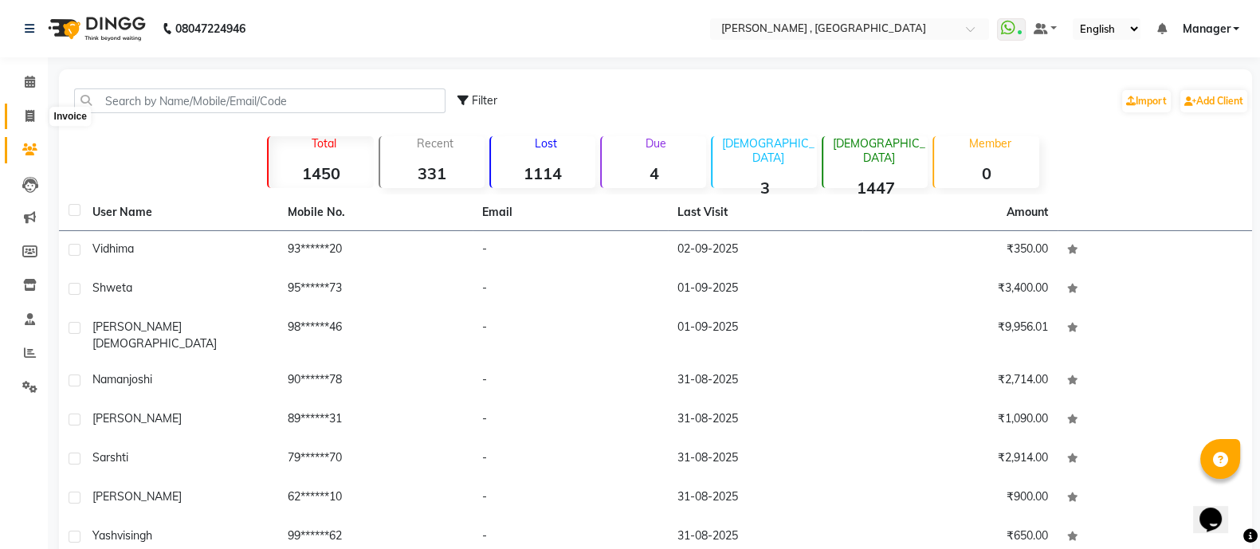
click at [28, 112] on icon at bounding box center [30, 116] width 9 height 12
select select "service"
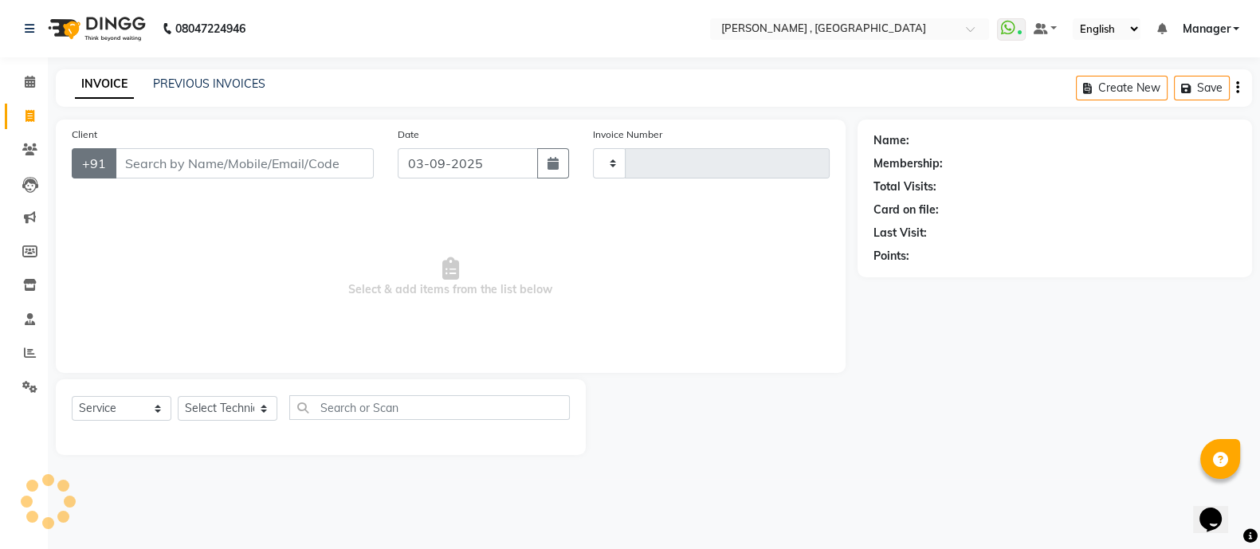
type input "0850"
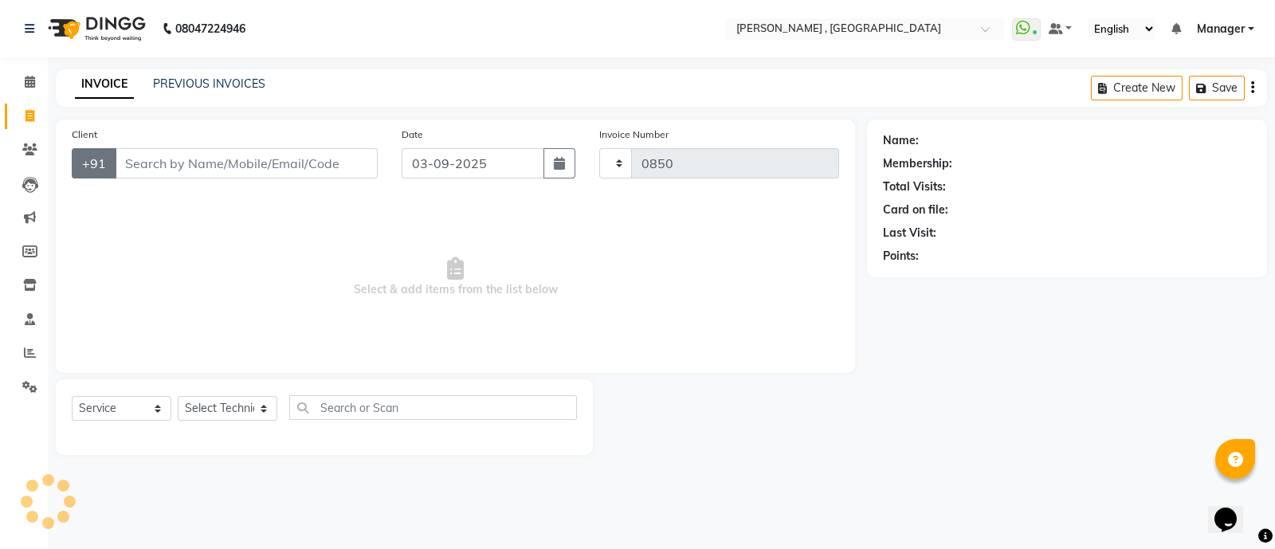
select select "6445"
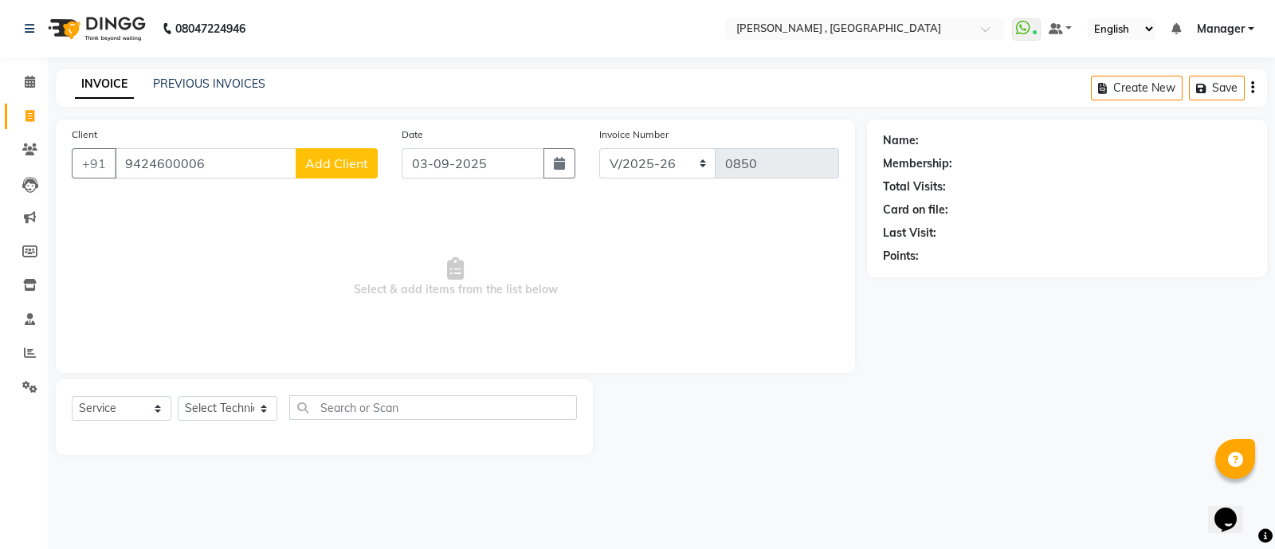
type input "9424600006"
click at [333, 151] on button "Add Client" at bounding box center [337, 163] width 82 height 30
select select "21"
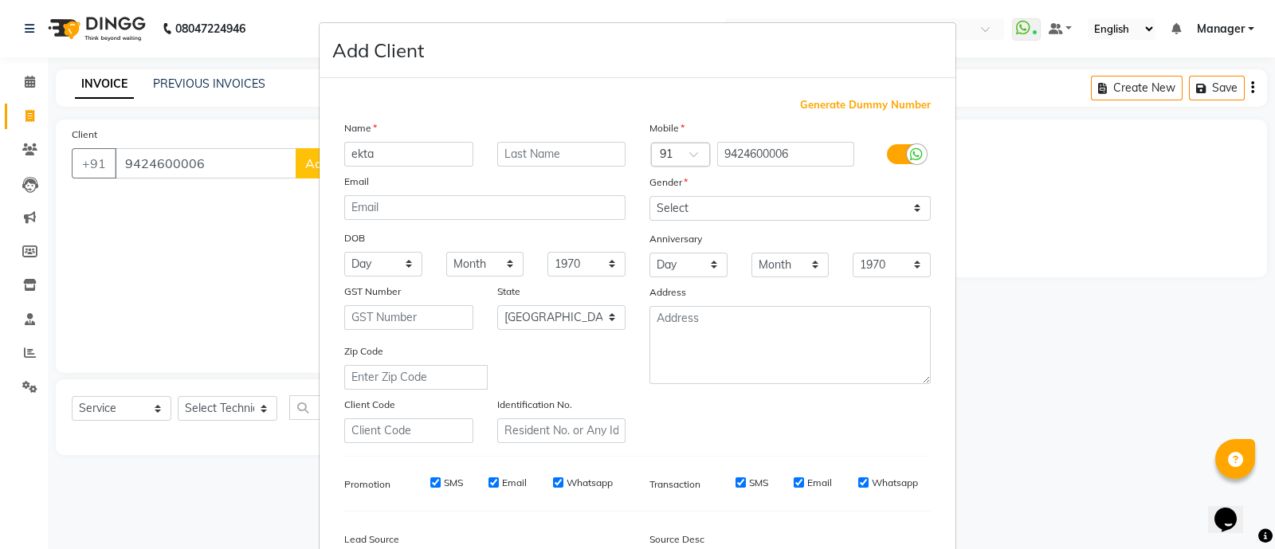
type input "ekta"
click at [749, 214] on select "Select [DEMOGRAPHIC_DATA] [DEMOGRAPHIC_DATA] Other Prefer Not To Say" at bounding box center [790, 208] width 281 height 25
select select "[DEMOGRAPHIC_DATA]"
click at [650, 197] on select "Select [DEMOGRAPHIC_DATA] [DEMOGRAPHIC_DATA] Other Prefer Not To Say" at bounding box center [790, 208] width 281 height 25
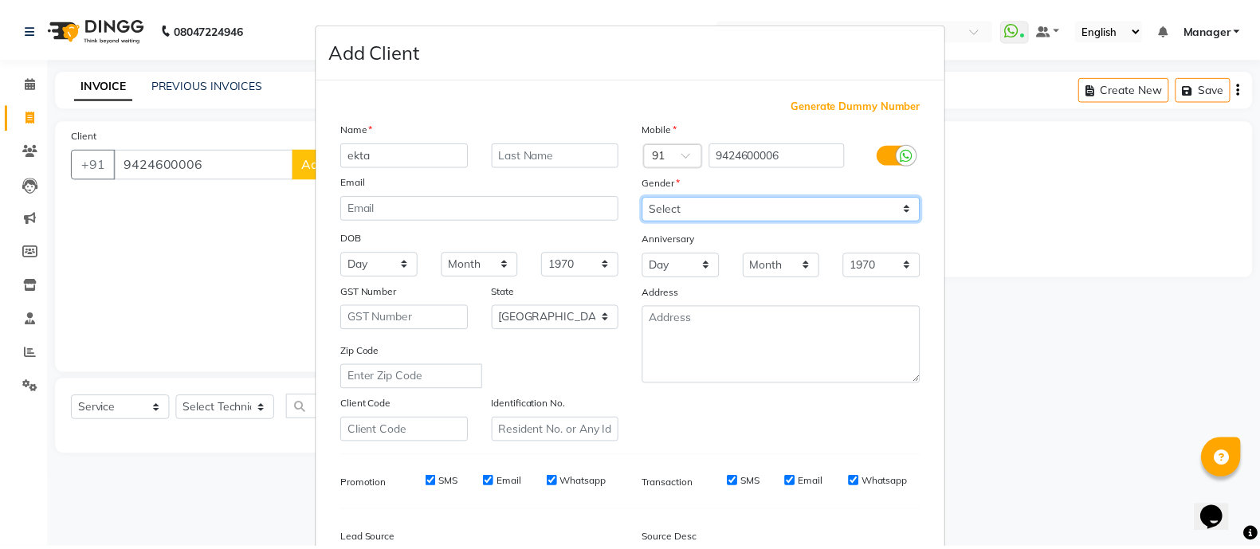
scroll to position [195, 0]
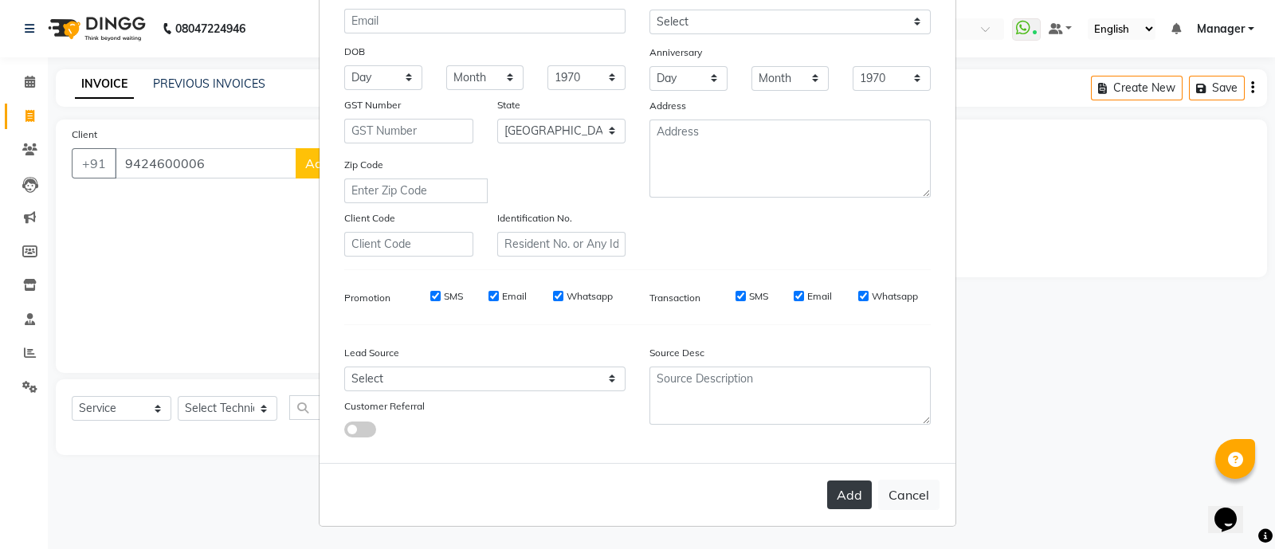
click at [828, 495] on button "Add" at bounding box center [849, 495] width 45 height 29
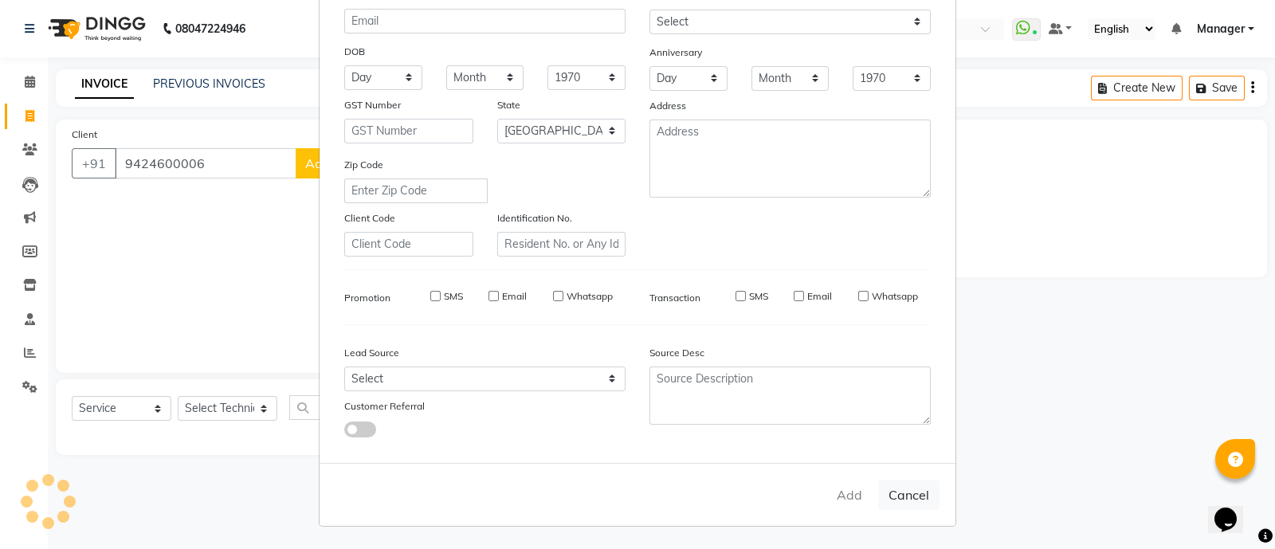
type input "94******06"
select select
select select "null"
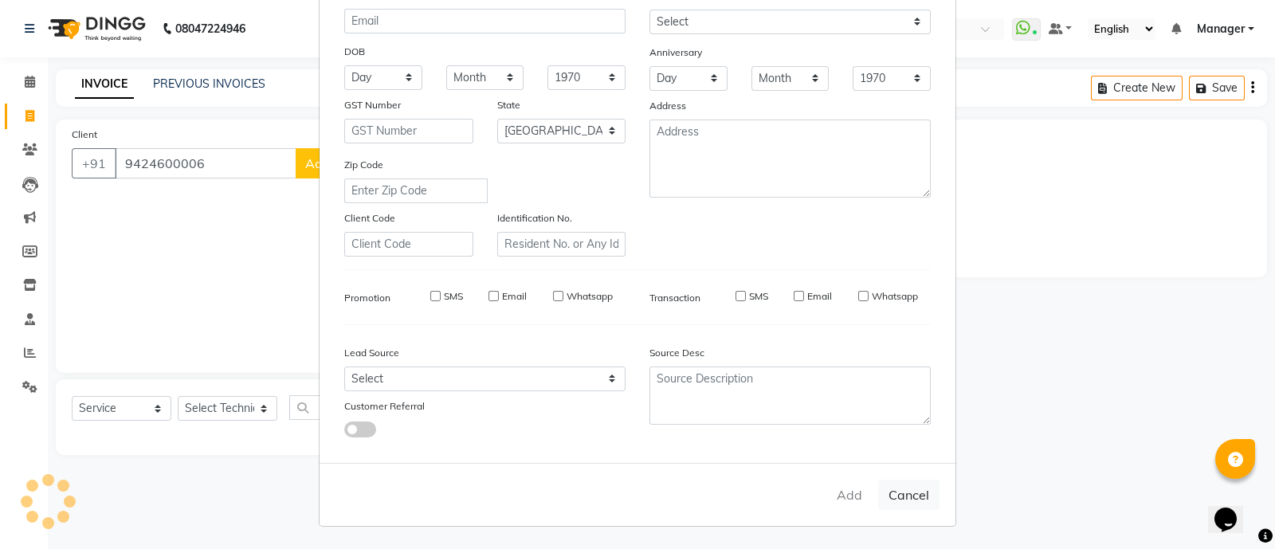
select select
checkbox input "false"
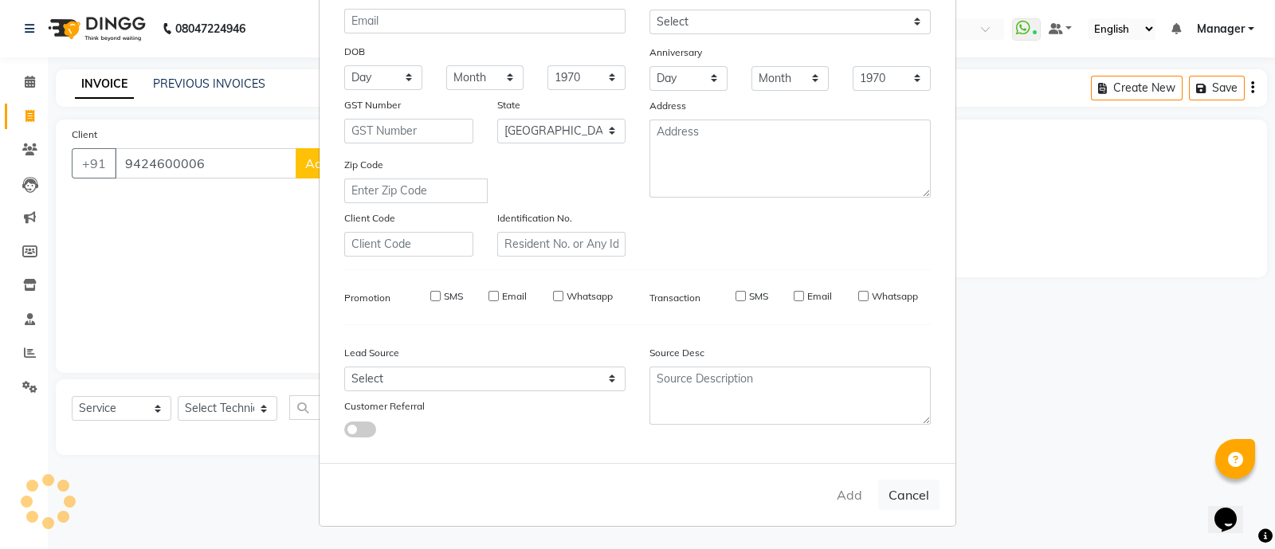
checkbox input "false"
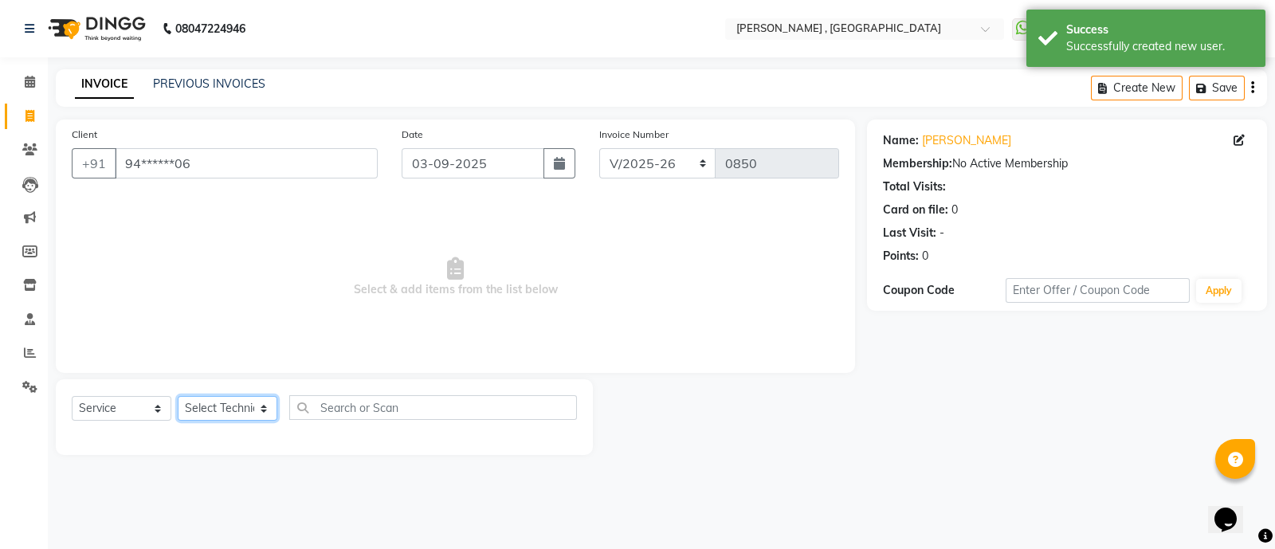
click at [256, 416] on select "Select Technician [PERSON_NAME] Manager [MEDICAL_DATA] [PERSON_NAME] sir [PERSO…" at bounding box center [228, 408] width 100 height 25
select select "83101"
click at [178, 397] on select "Select Technician [PERSON_NAME] Manager [MEDICAL_DATA] [PERSON_NAME] sir [PERSO…" at bounding box center [228, 408] width 100 height 25
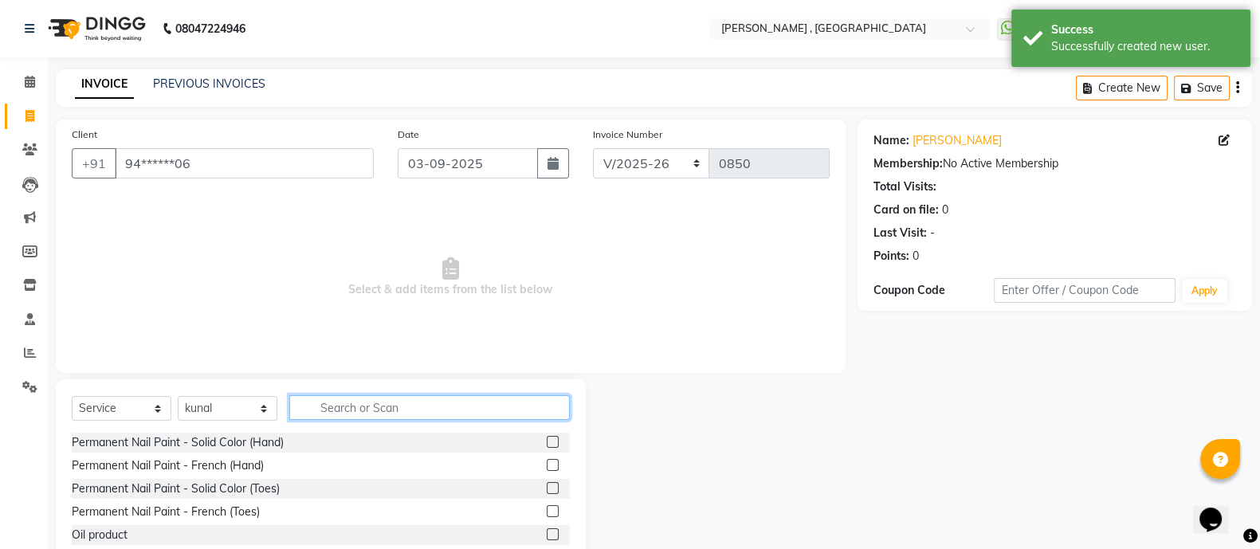
click at [383, 397] on input "text" at bounding box center [429, 407] width 281 height 25
type input "remo"
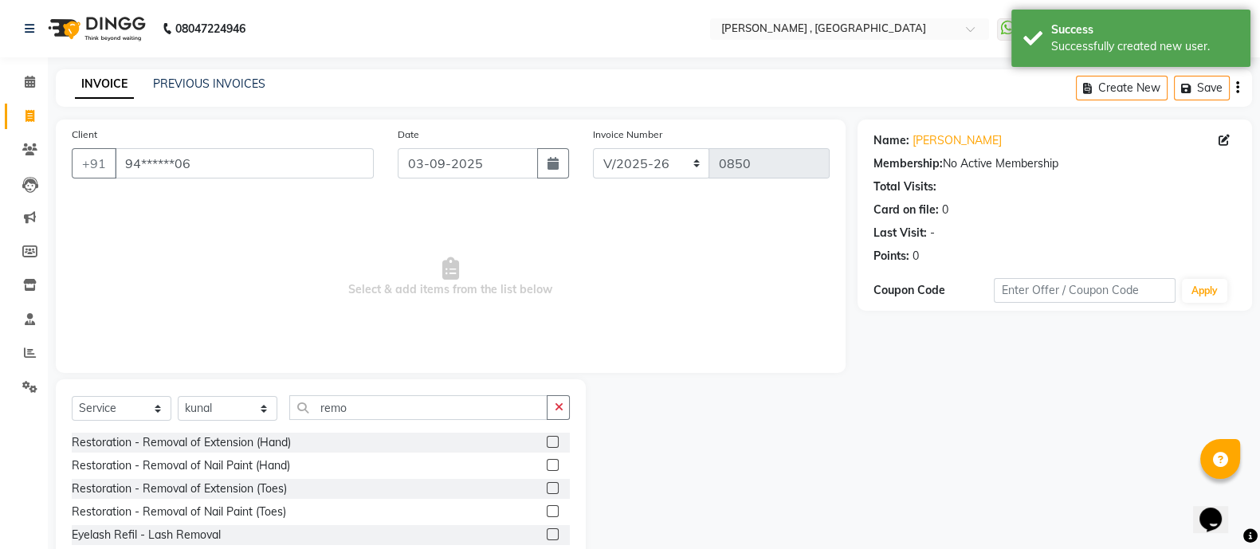
click at [550, 463] on label at bounding box center [553, 465] width 12 height 12
click at [550, 463] on input "checkbox" at bounding box center [552, 466] width 10 height 10
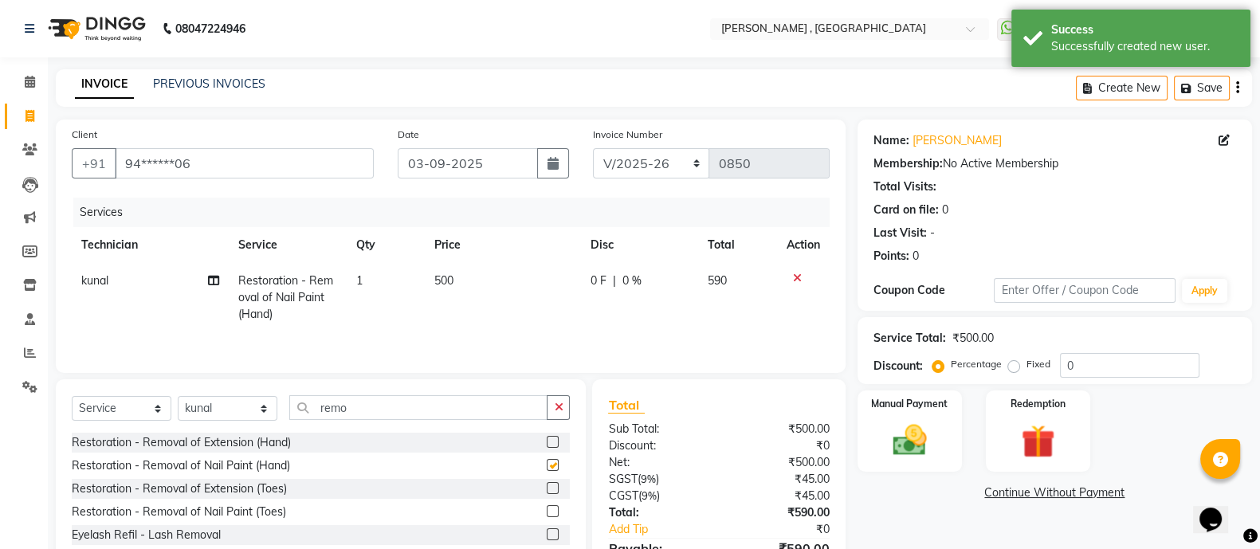
checkbox input "false"
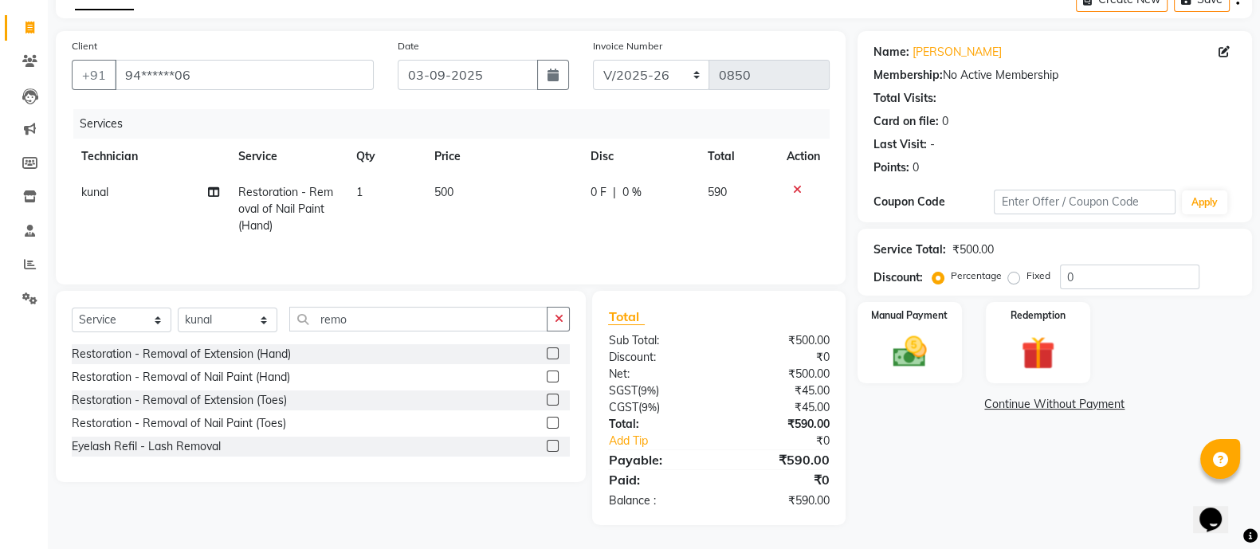
click at [1027, 272] on label "Fixed" at bounding box center [1039, 276] width 24 height 14
click at [1013, 272] on input "Fixed" at bounding box center [1017, 275] width 11 height 11
radio input "true"
click at [1120, 270] on input "0" at bounding box center [1129, 277] width 139 height 25
type input "240"
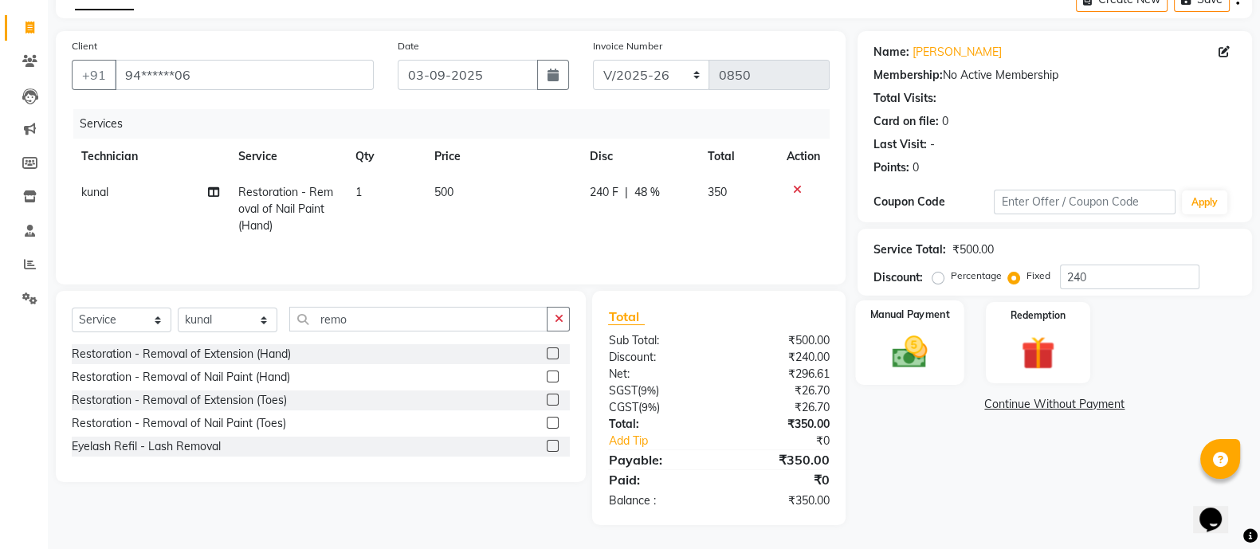
click at [947, 324] on div "Manual Payment" at bounding box center [909, 343] width 109 height 84
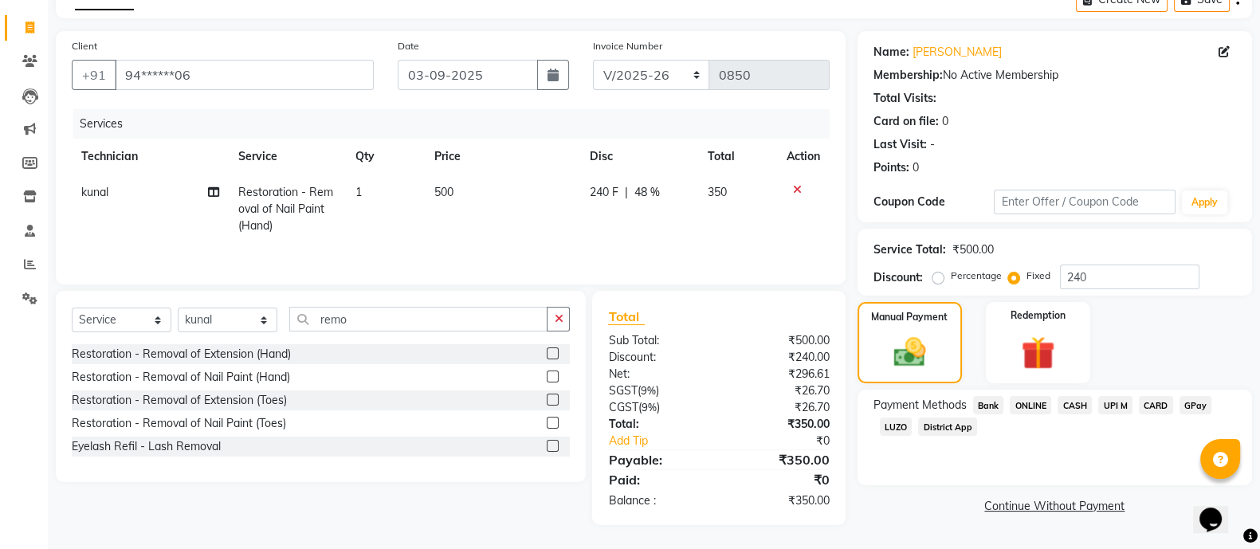
click at [1086, 400] on span "CASH" at bounding box center [1075, 405] width 34 height 18
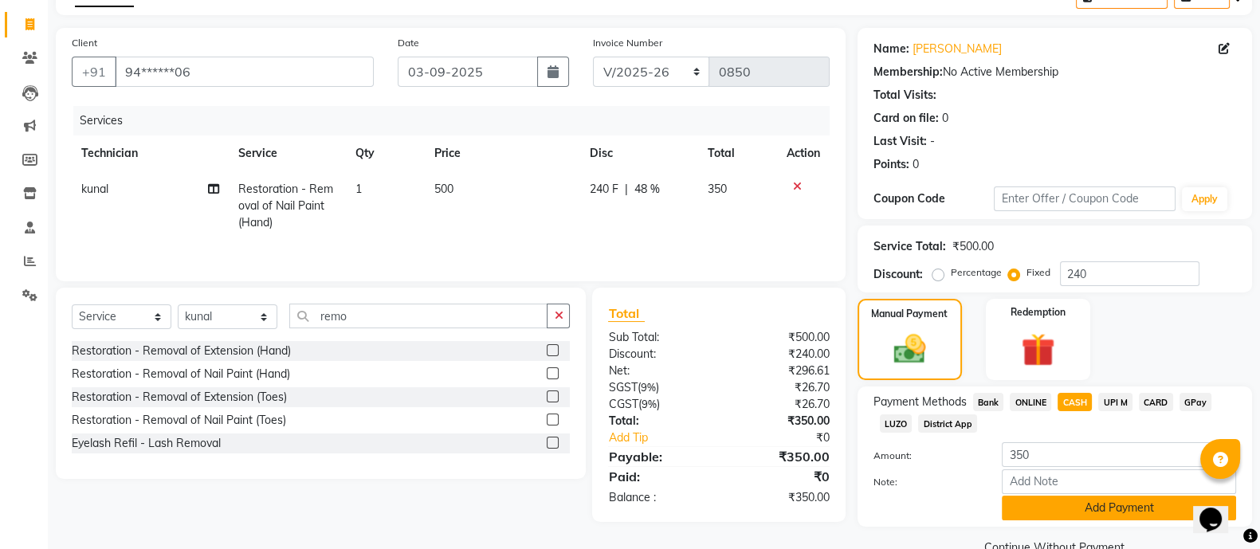
click at [1106, 503] on button "Add Payment" at bounding box center [1119, 508] width 234 height 25
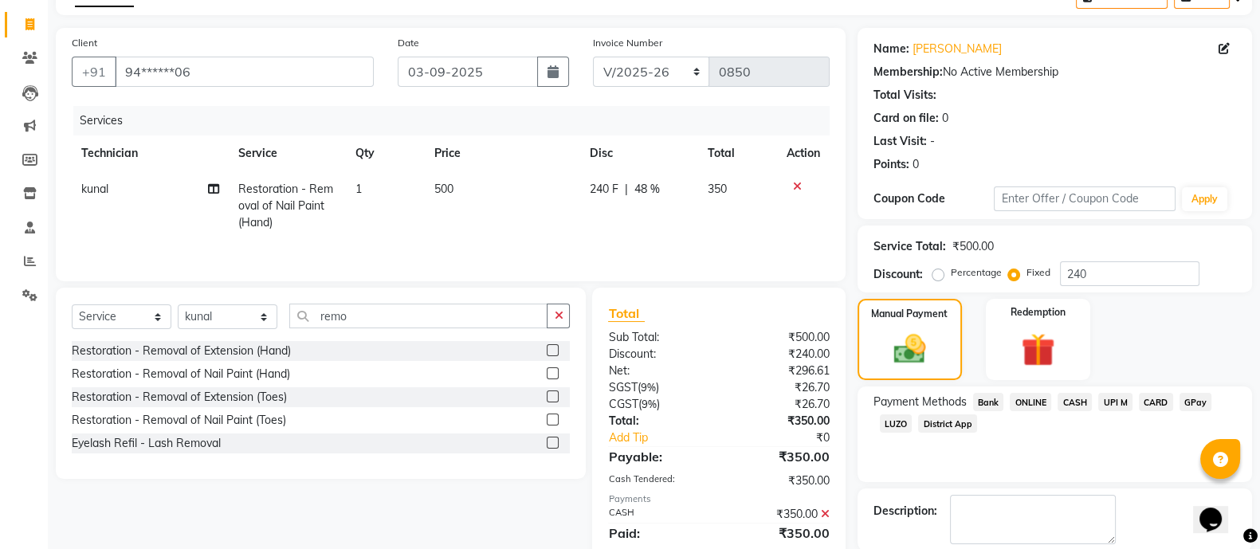
scroll to position [171, 0]
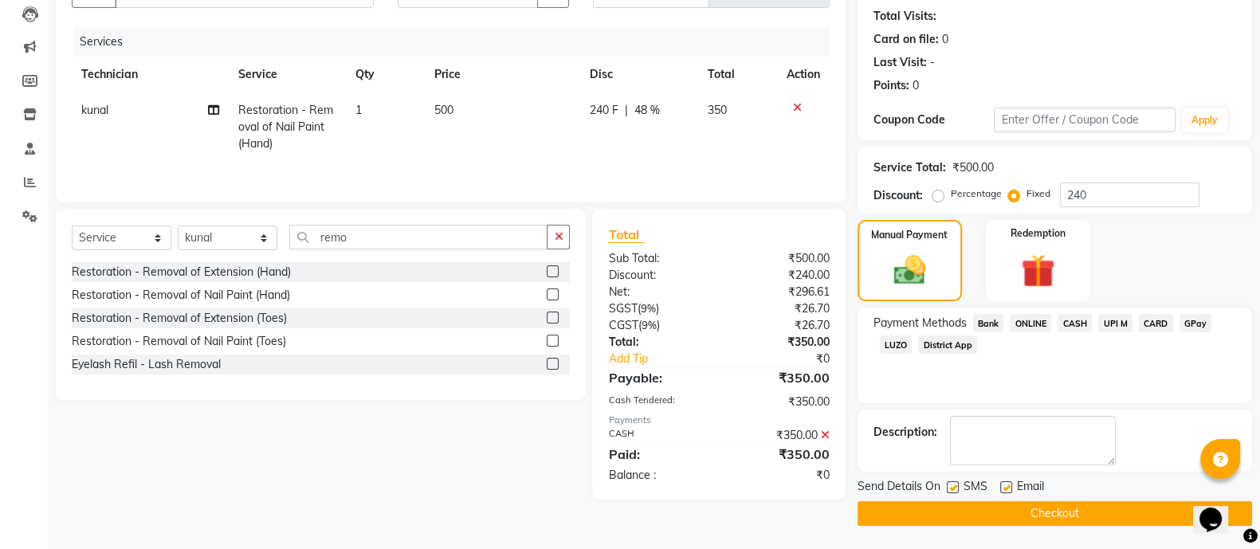
click at [1106, 503] on button "Checkout" at bounding box center [1055, 513] width 395 height 25
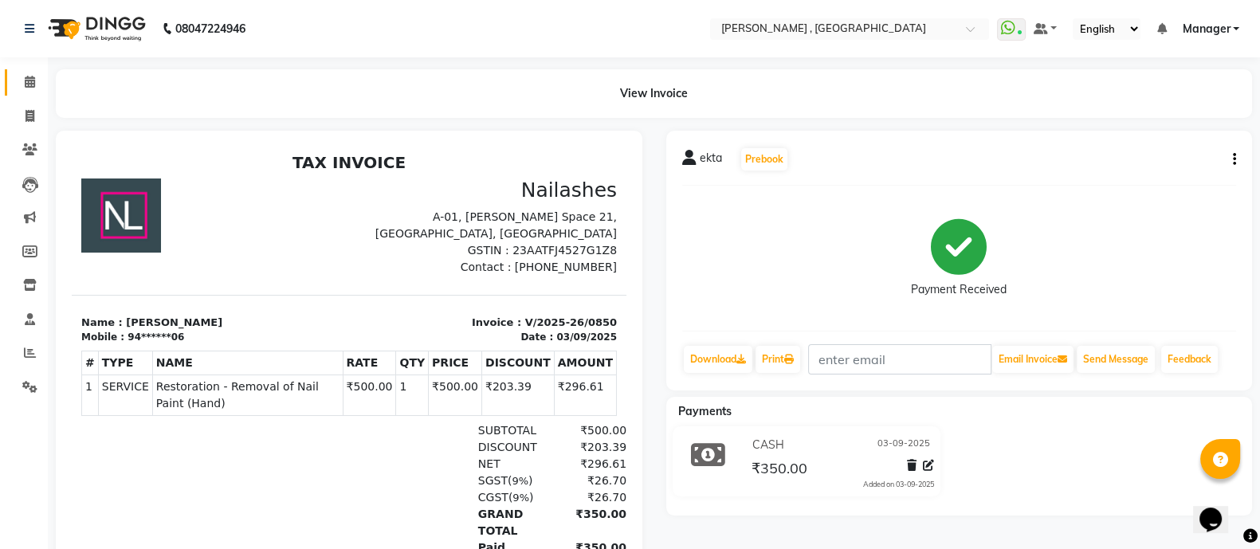
click at [41, 87] on span at bounding box center [30, 82] width 28 height 18
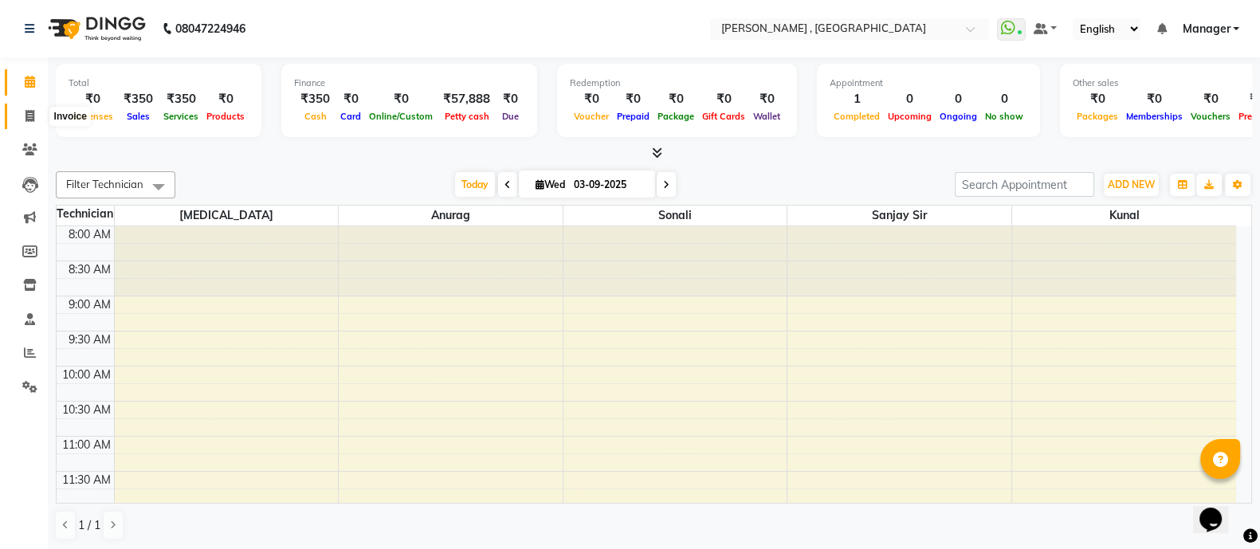
click at [40, 114] on span at bounding box center [30, 117] width 28 height 18
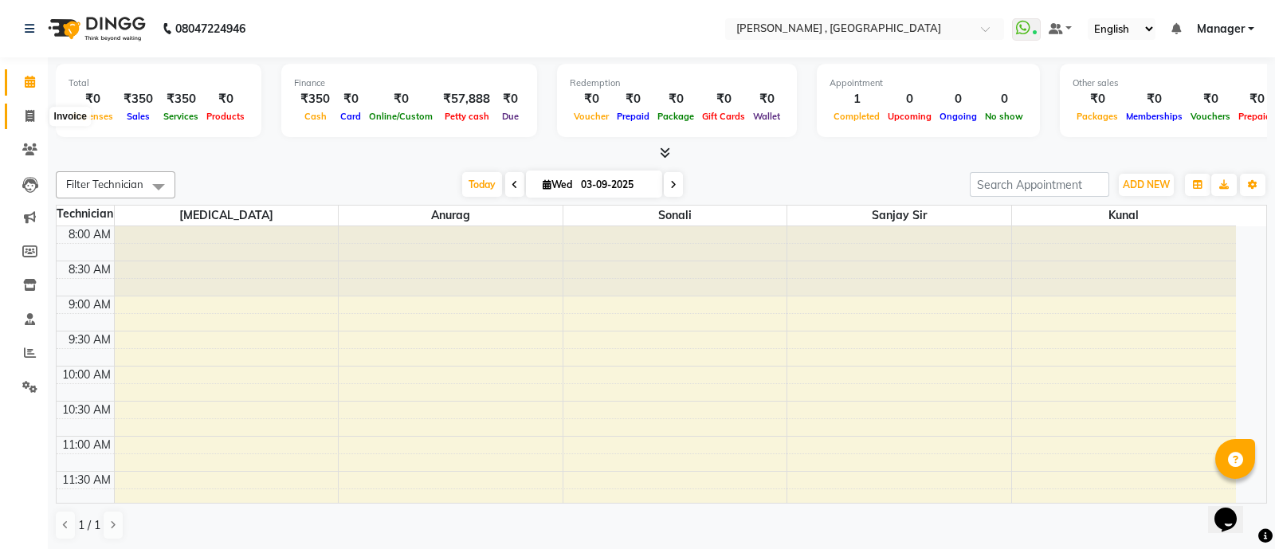
select select "6445"
select select "service"
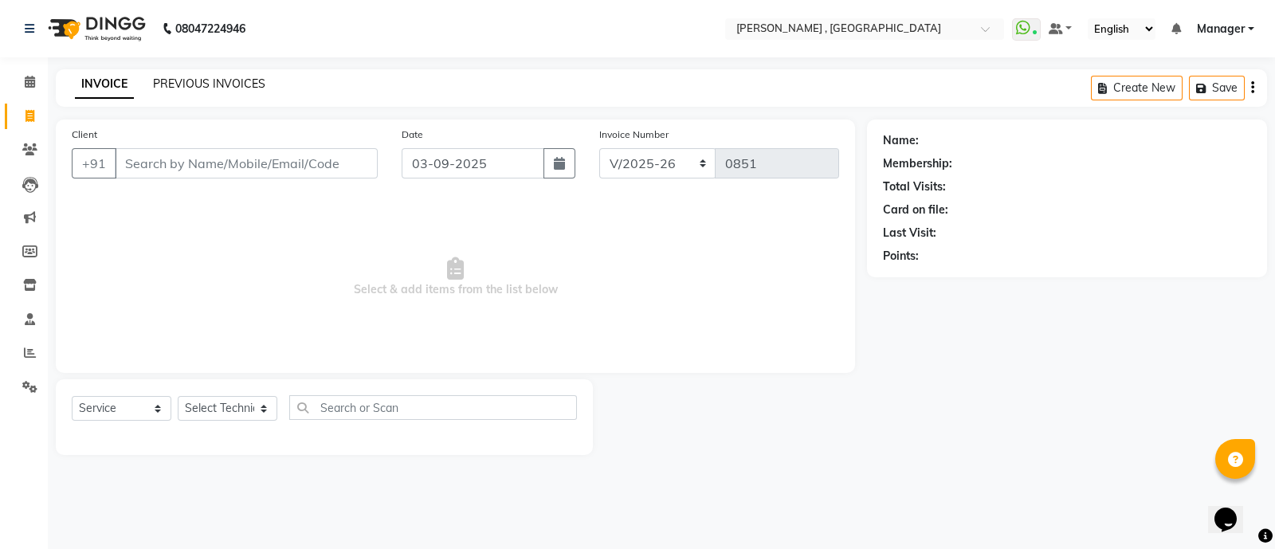
click at [253, 77] on link "PREVIOUS INVOICES" at bounding box center [209, 84] width 112 height 14
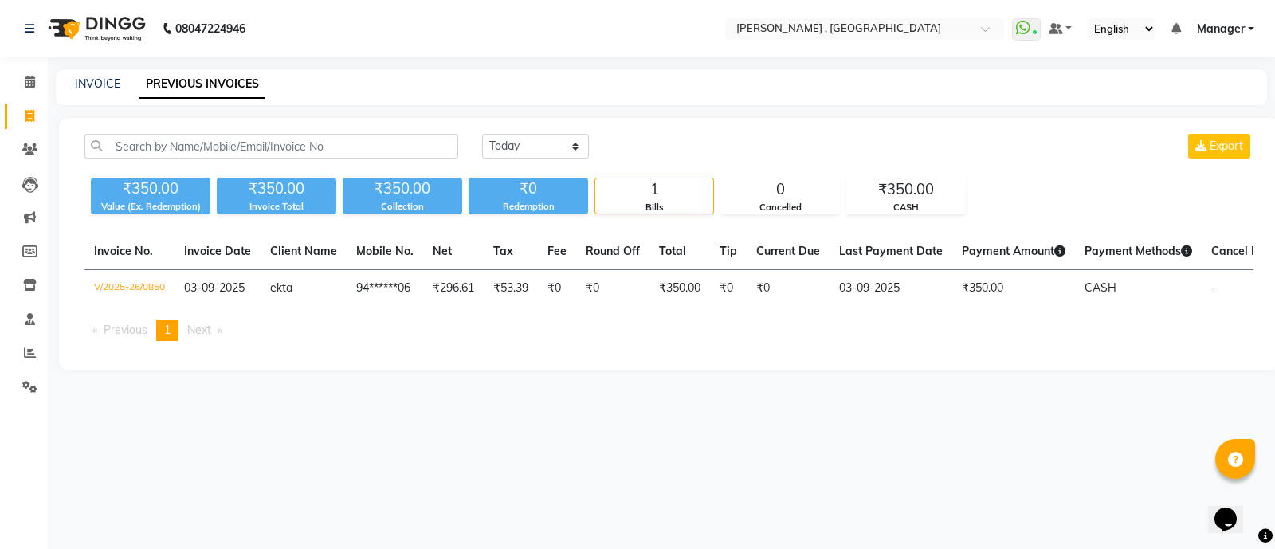
click at [253, 77] on link "PREVIOUS INVOICES" at bounding box center [202, 84] width 126 height 29
click at [21, 92] on link "Calendar" at bounding box center [24, 82] width 38 height 26
